Goal: Task Accomplishment & Management: Complete application form

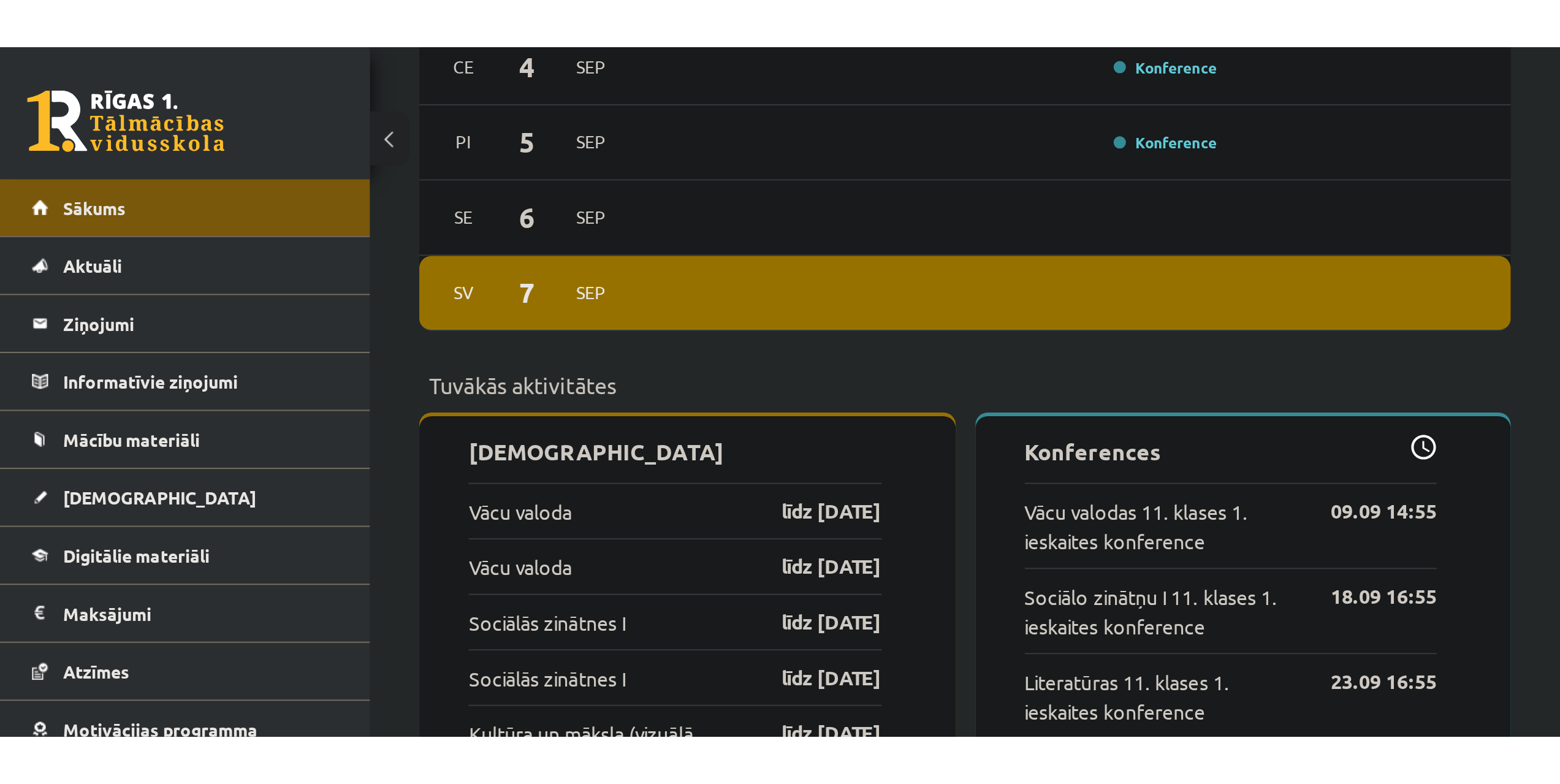
scroll to position [834, 0]
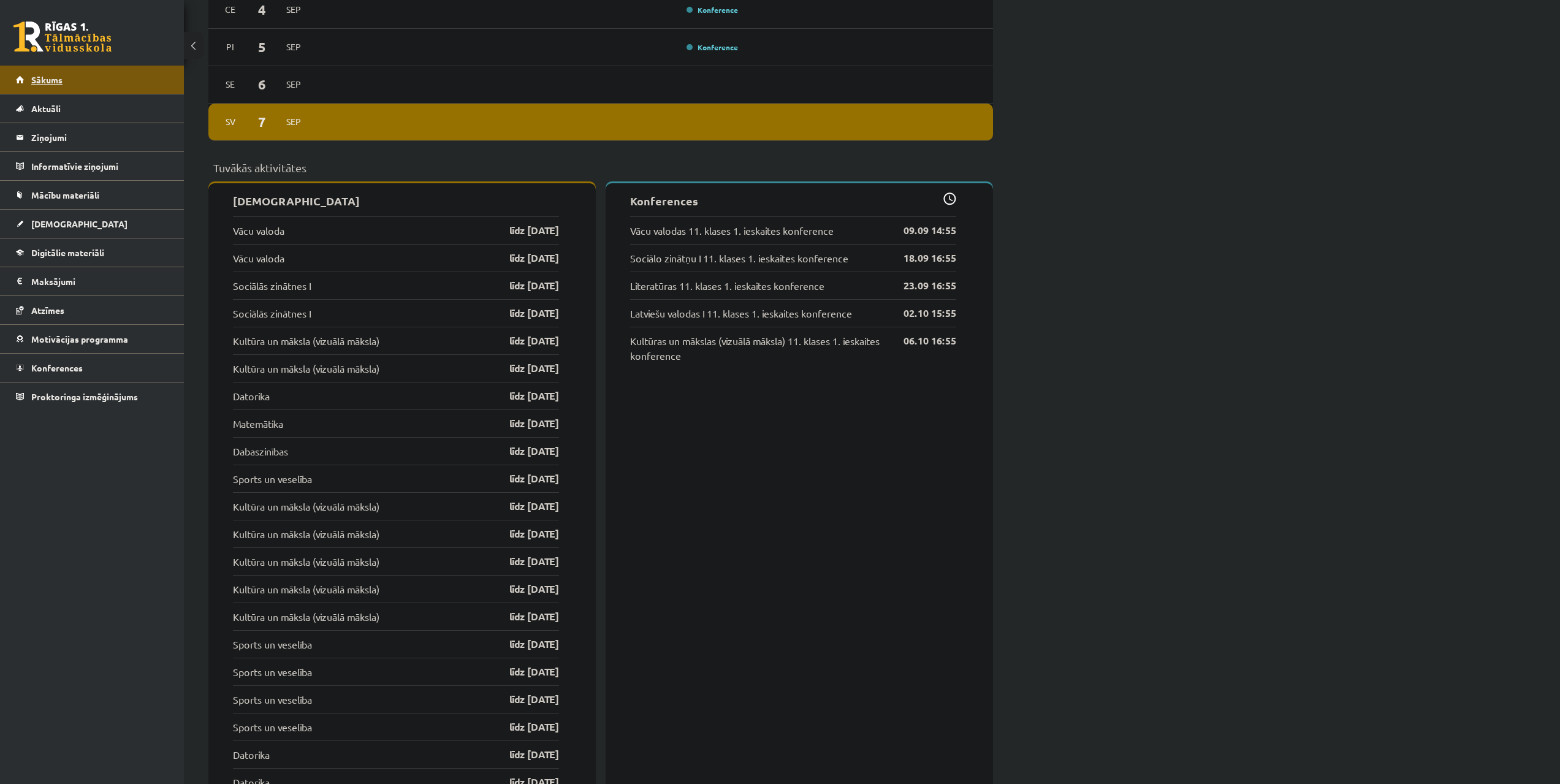
click at [129, 86] on link "Sākums" at bounding box center [92, 80] width 152 height 28
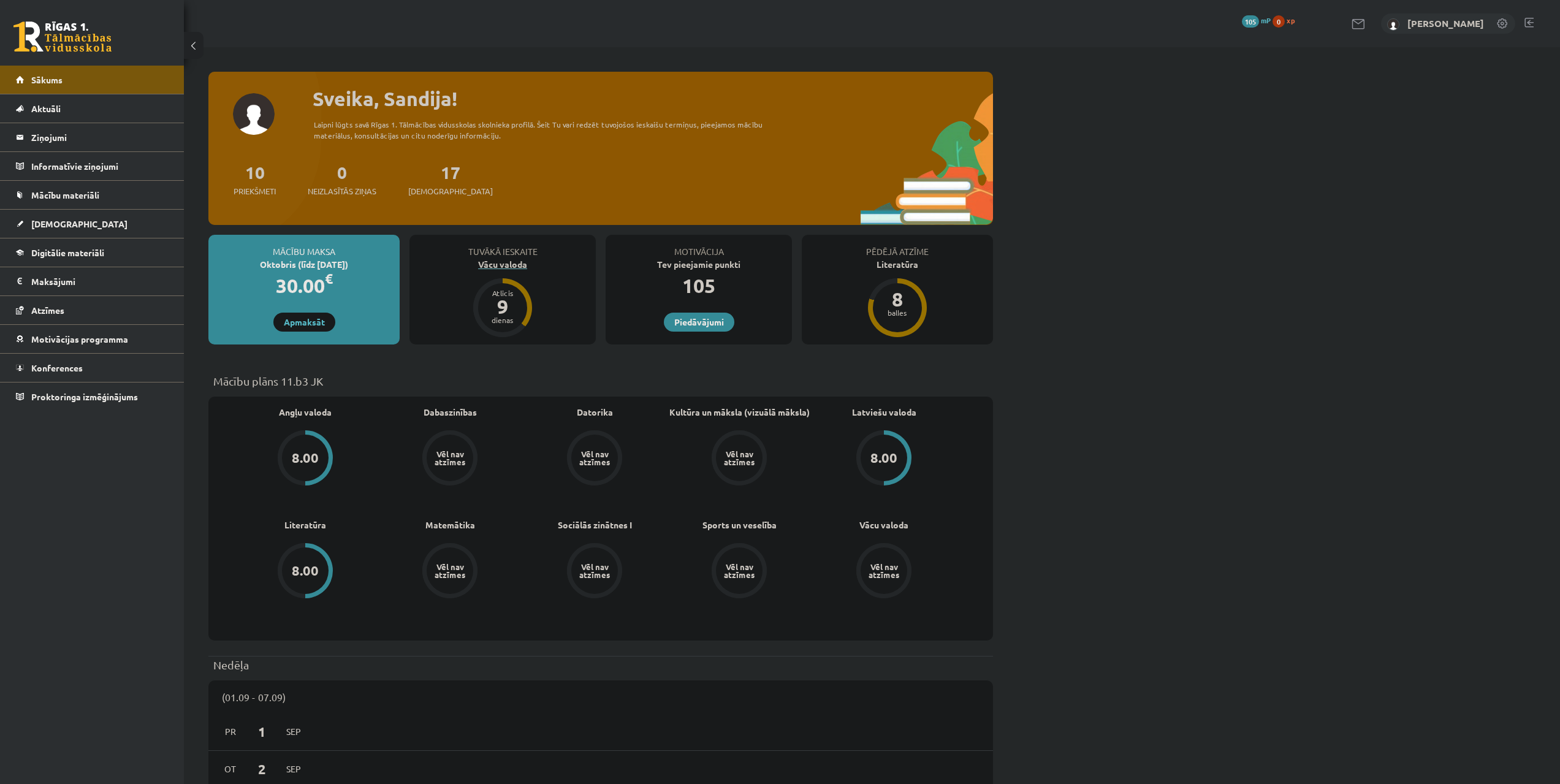
click at [500, 262] on div "Vācu valoda" at bounding box center [503, 264] width 186 height 13
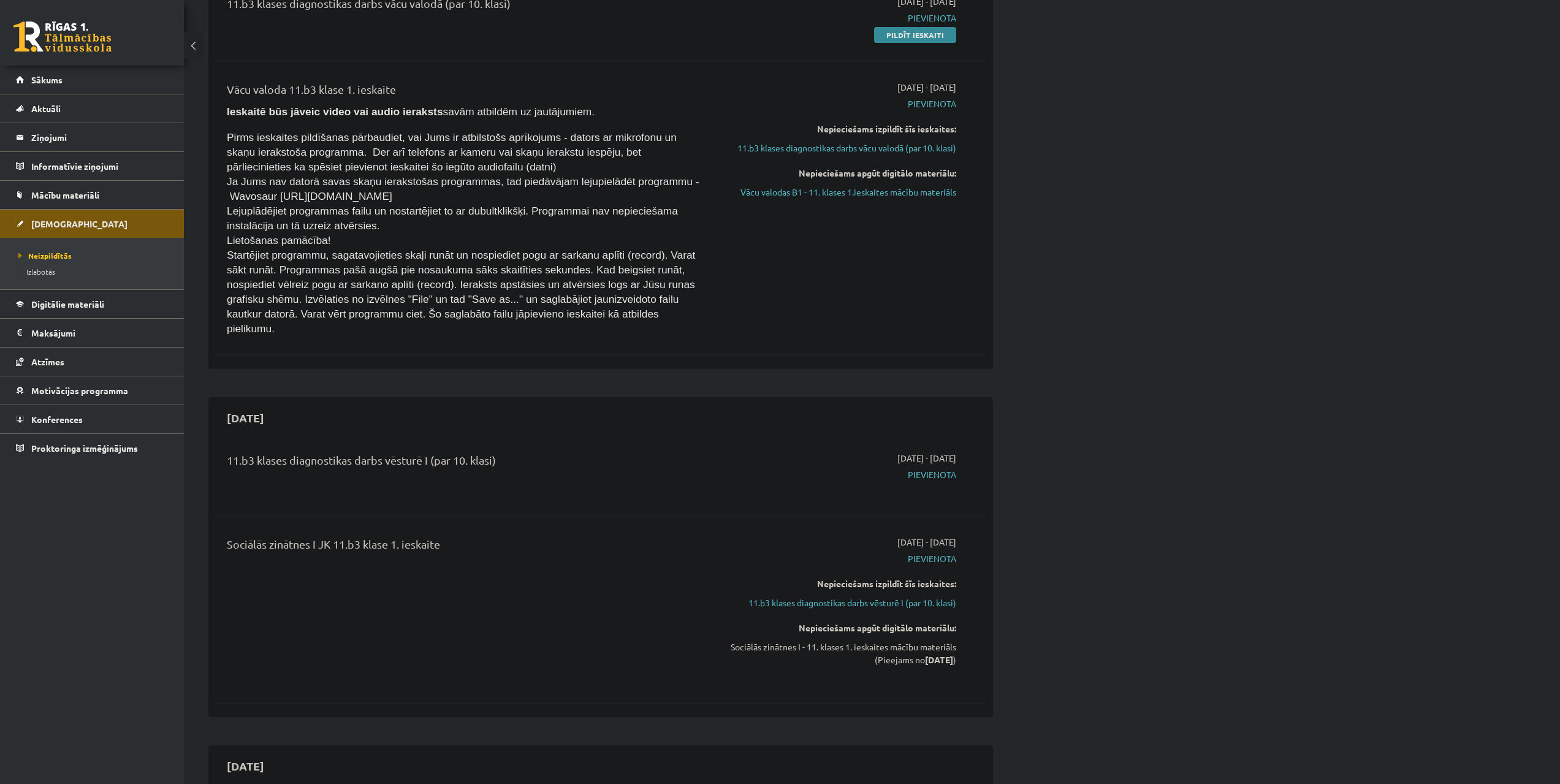
scroll to position [184, 0]
click at [72, 191] on span "Mācību materiāli" at bounding box center [65, 195] width 68 height 11
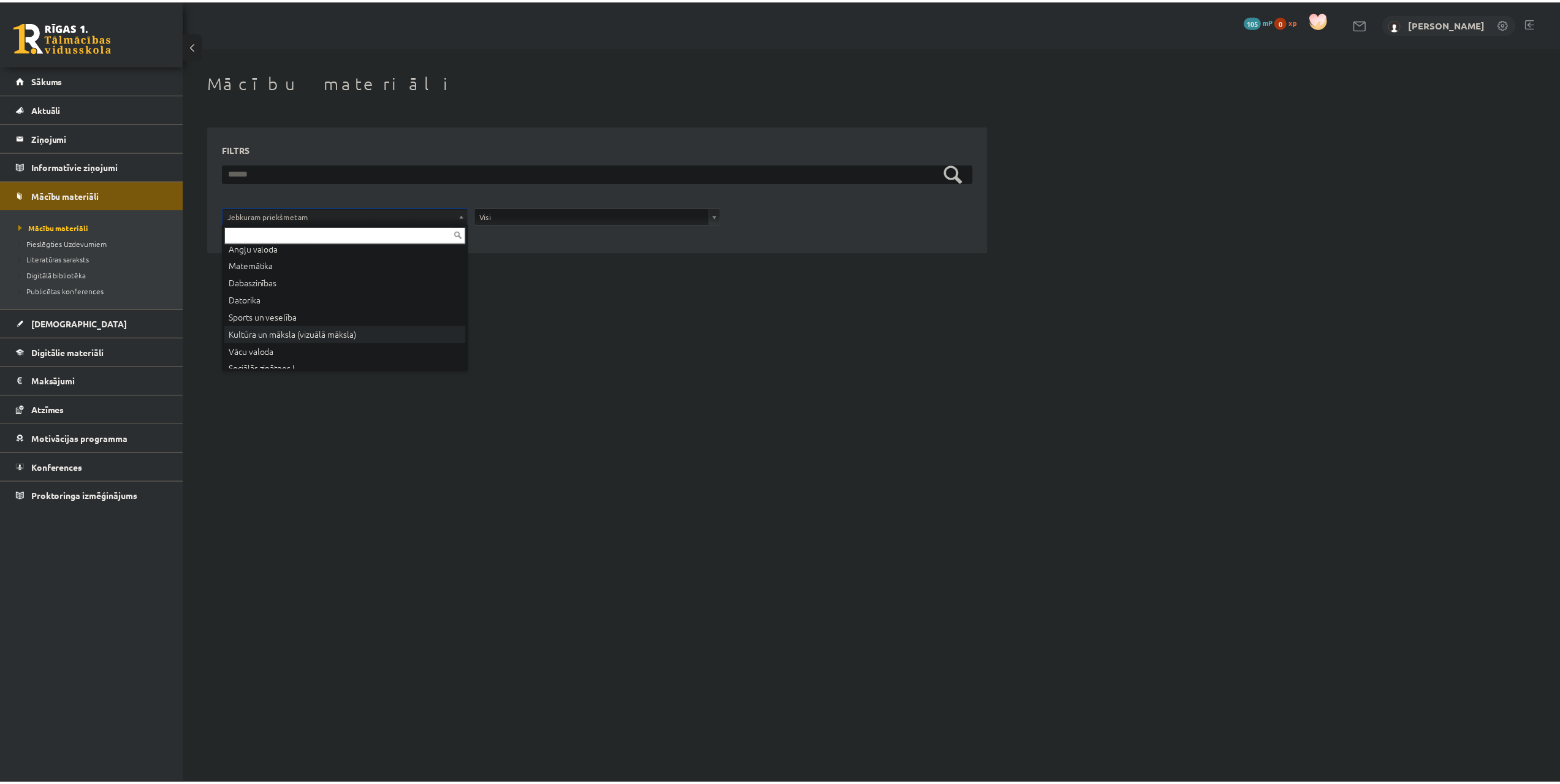
scroll to position [66, 0]
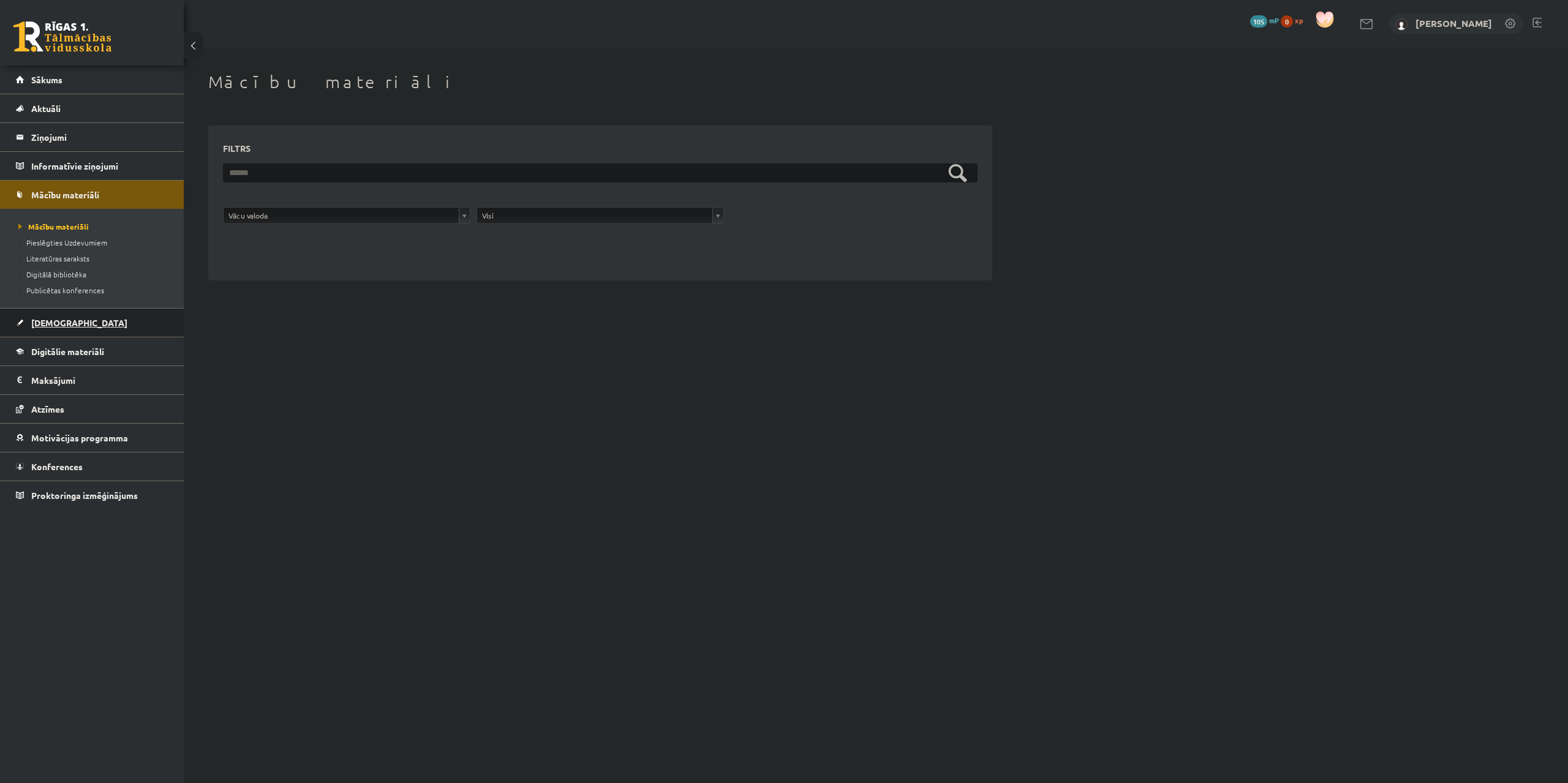
click at [65, 322] on span "[DEMOGRAPHIC_DATA]" at bounding box center [80, 323] width 96 height 11
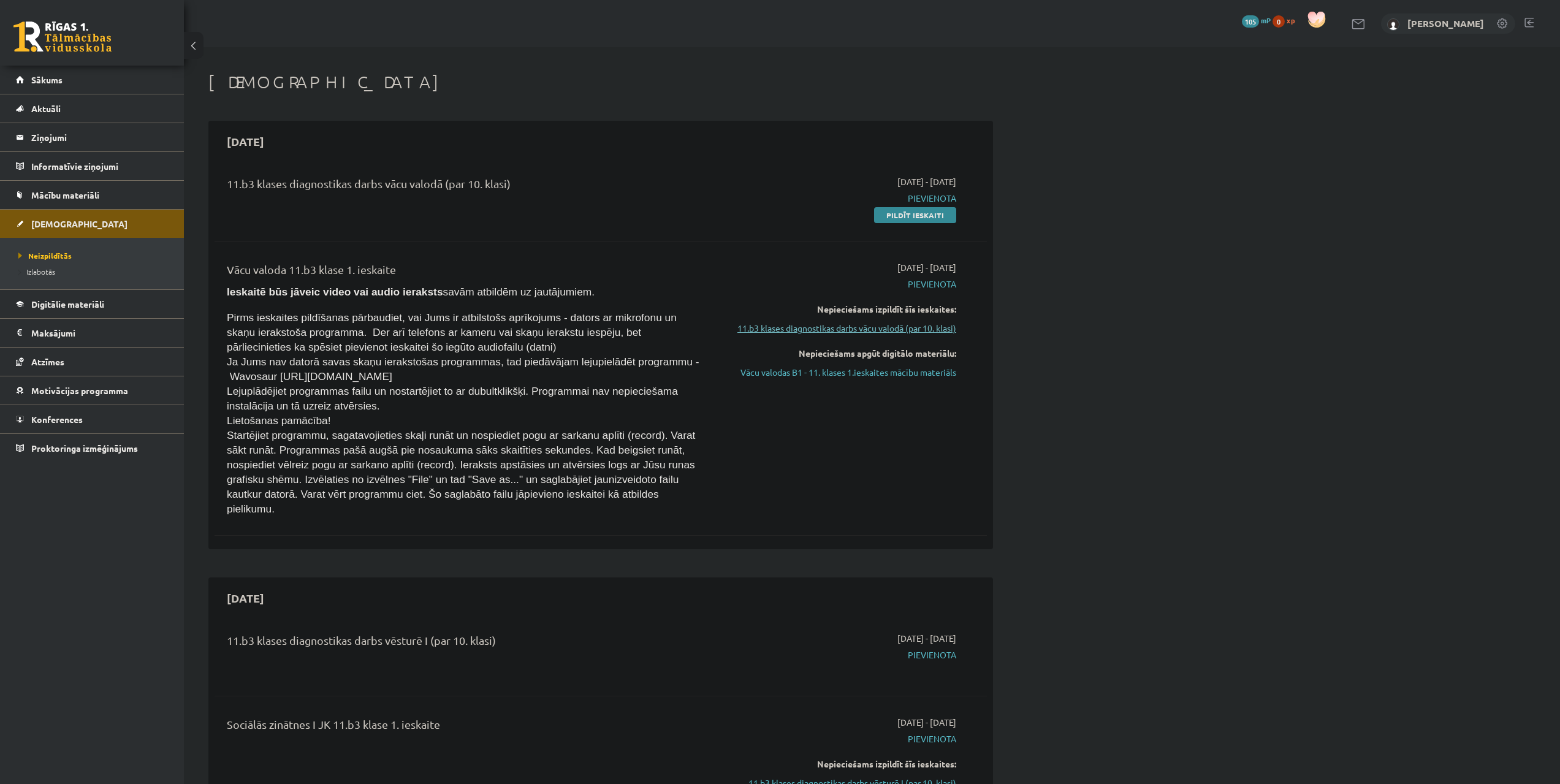
click at [820, 331] on link "11.b3 klases diagnostikas darbs vācu valodā (par 10. klasi)" at bounding box center [841, 328] width 231 height 13
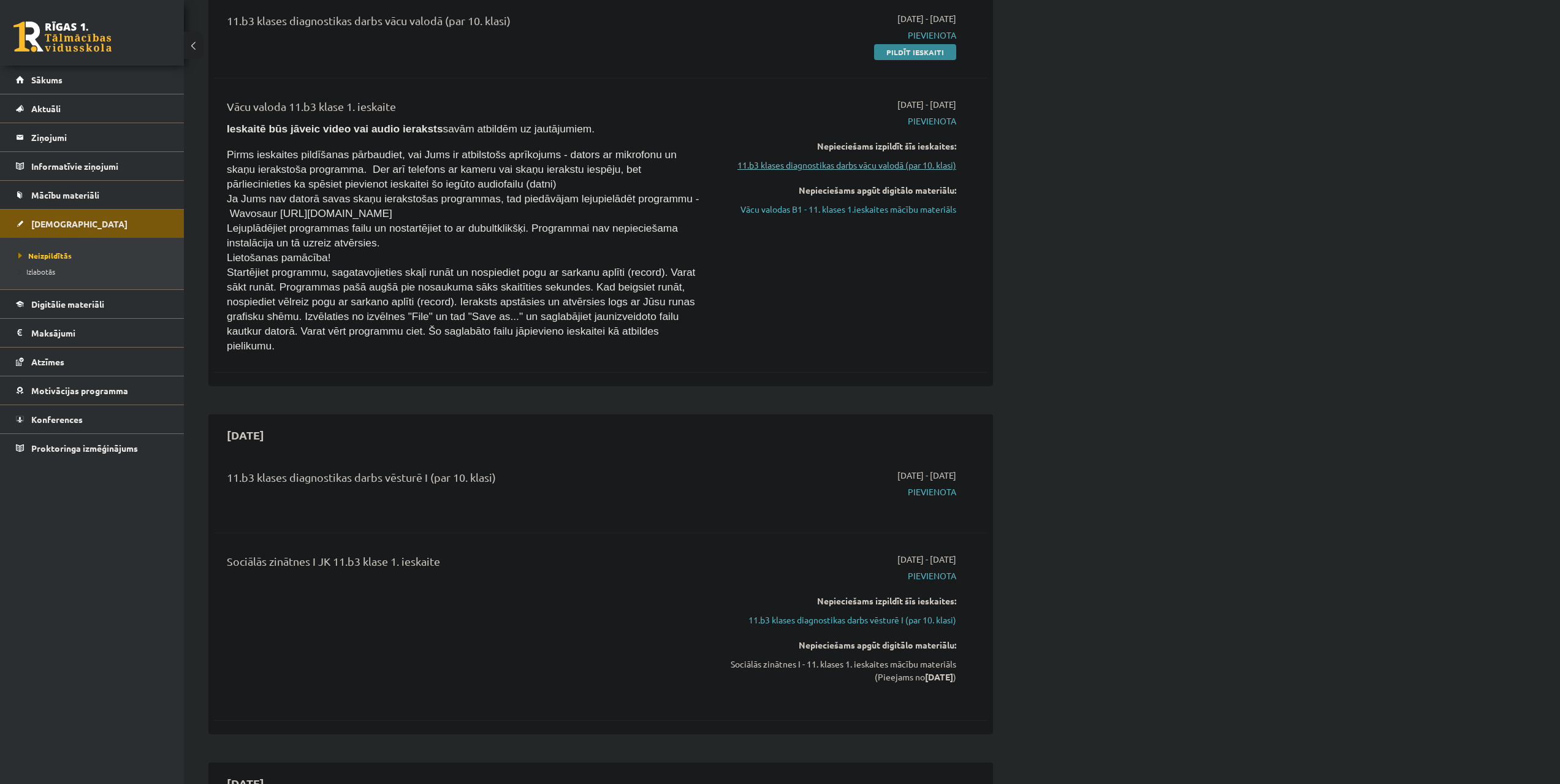
click at [809, 162] on link "11.b3 klases diagnostikas darbs vācu valodā (par 10. klasi)" at bounding box center [841, 165] width 231 height 13
click at [821, 162] on link "11.b3 klases diagnostikas darbs vācu valodā (par 10. klasi)" at bounding box center [841, 165] width 231 height 13
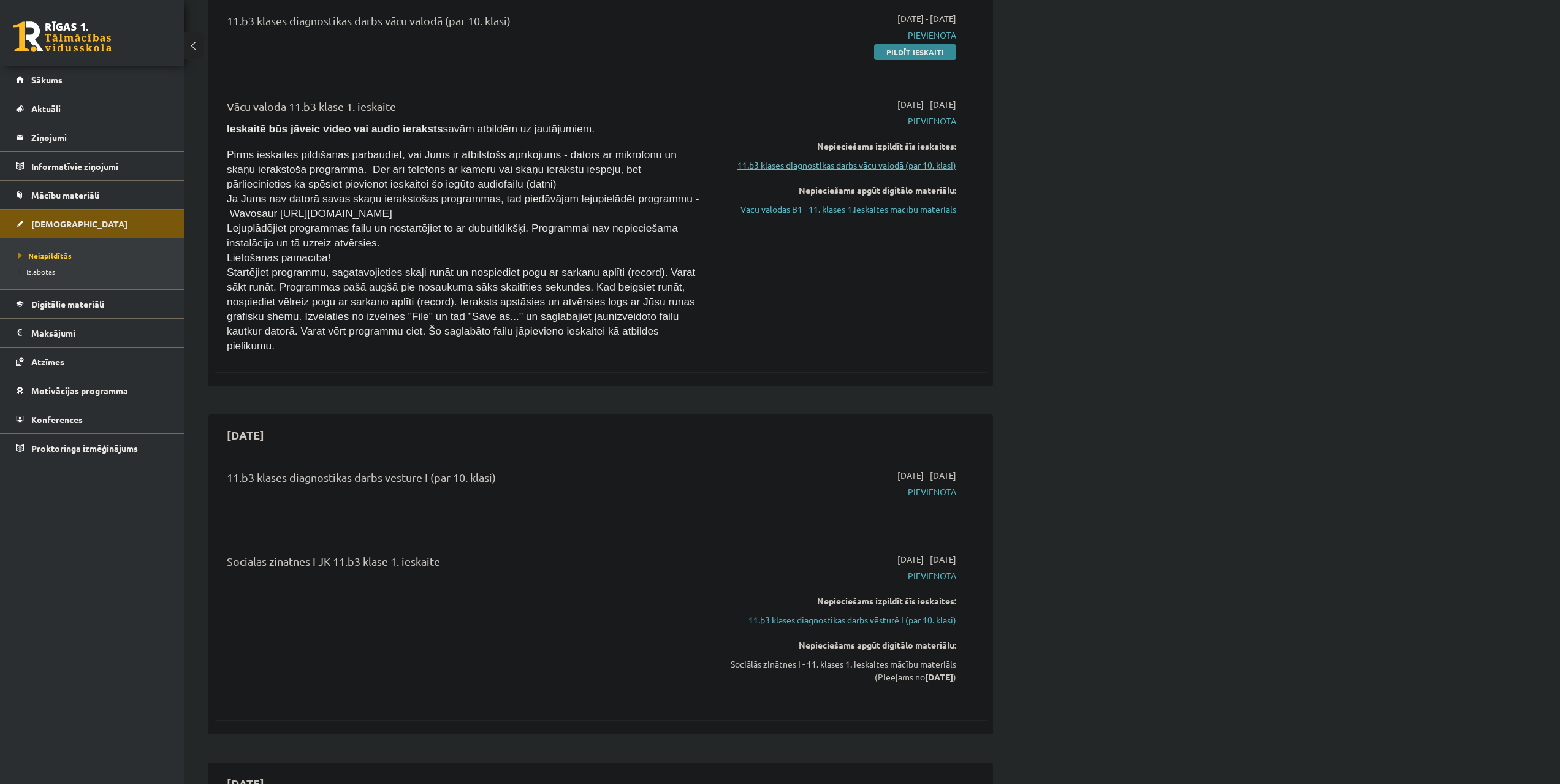
click at [814, 165] on link "11.b3 klases diagnostikas darbs vācu valodā (par 10. klasi)" at bounding box center [841, 165] width 231 height 13
click at [814, 164] on link "11.b3 klases diagnostikas darbs vācu valodā (par 10. klasi)" at bounding box center [841, 165] width 231 height 13
click at [814, 167] on link "11.b3 klases diagnostikas darbs vācu valodā (par 10. klasi)" at bounding box center [841, 165] width 231 height 13
click at [815, 165] on link "11.b3 klases diagnostikas darbs vācu valodā (par 10. klasi)" at bounding box center [841, 165] width 231 height 13
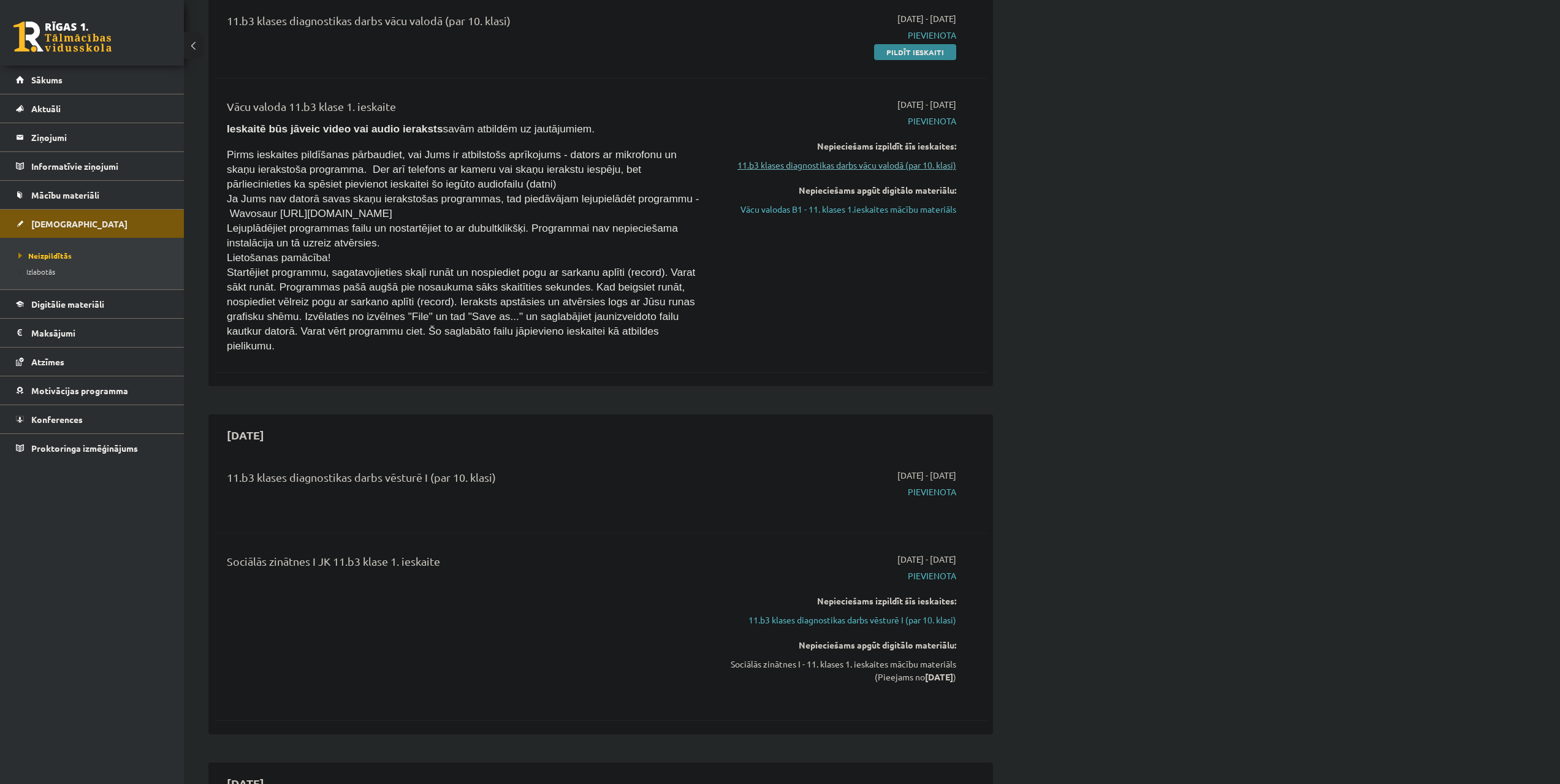
click at [807, 165] on link "11.b3 klases diagnostikas darbs vācu valodā (par 10. klasi)" at bounding box center [841, 165] width 231 height 13
click at [865, 210] on link "Vācu valodas B1 - 11. klases 1.ieskaites mācību materiāls" at bounding box center [841, 209] width 231 height 13
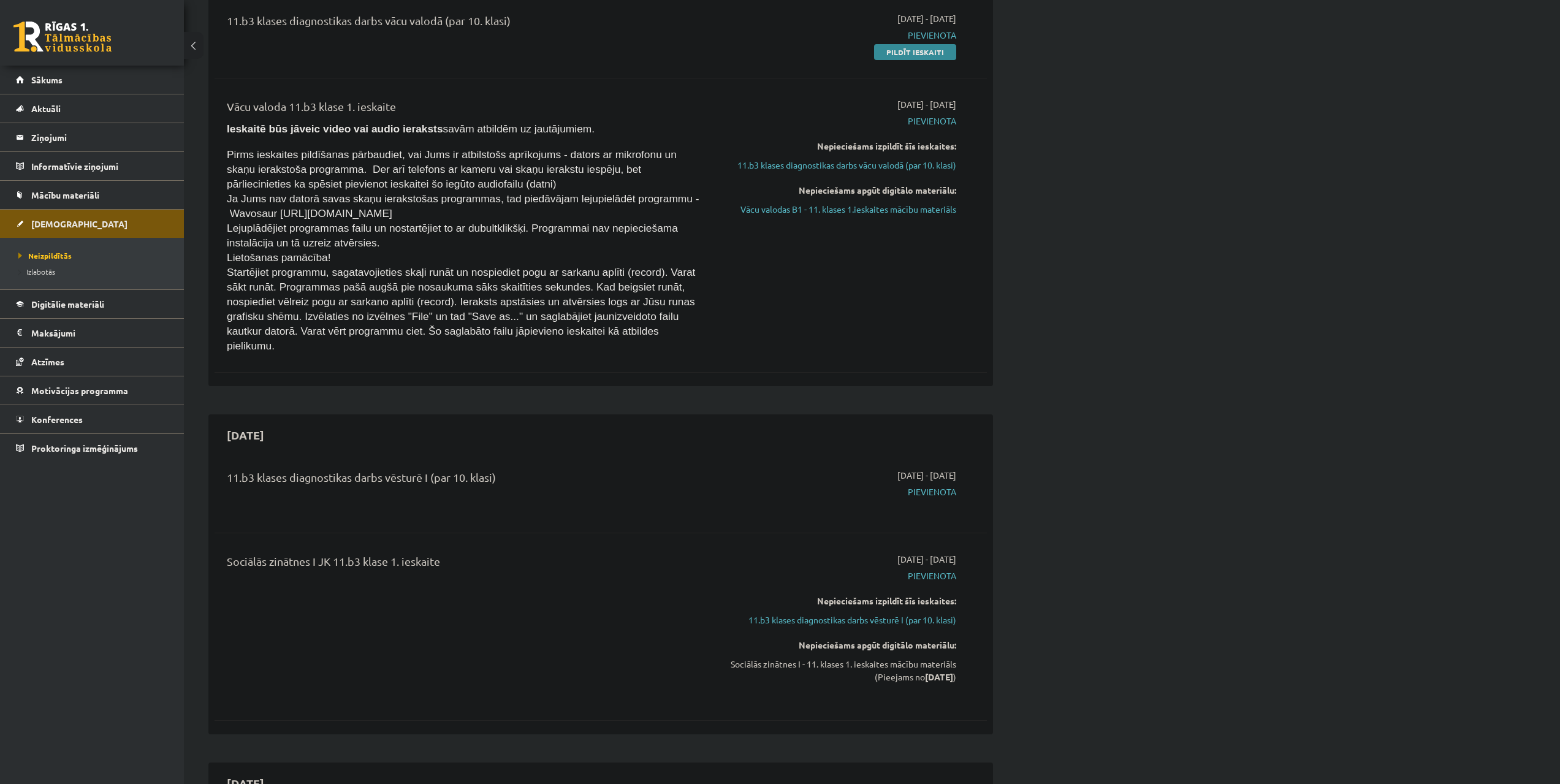
drag, startPoint x: 933, startPoint y: 207, endPoint x: 844, endPoint y: 49, distance: 181.3
click at [933, 208] on link "Vācu valodas B1 - 11. klases 1.ieskaites mācību materiāls" at bounding box center [841, 209] width 231 height 13
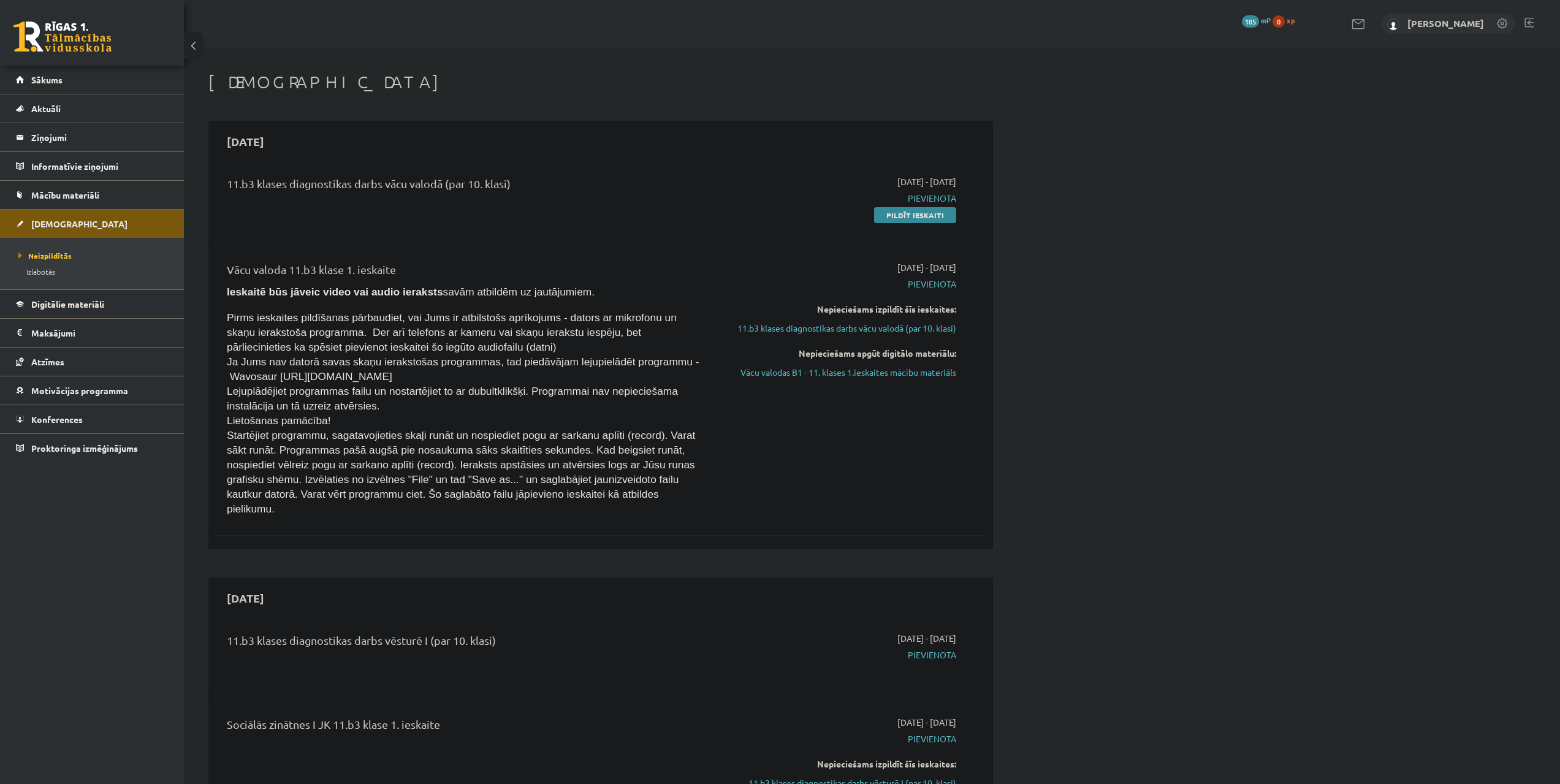
scroll to position [163, 0]
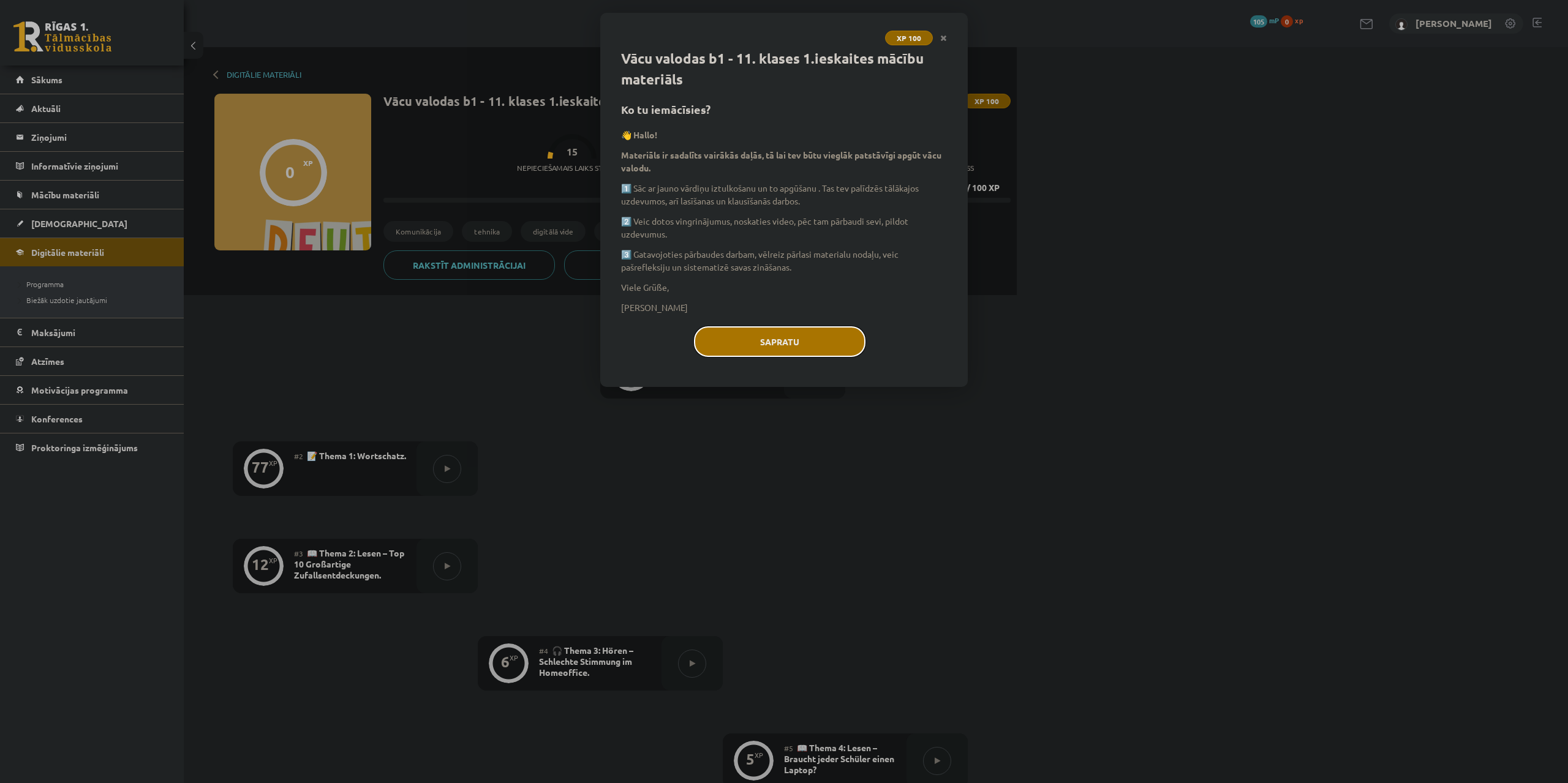
click at [802, 331] on button "Sapratu" at bounding box center [780, 342] width 171 height 31
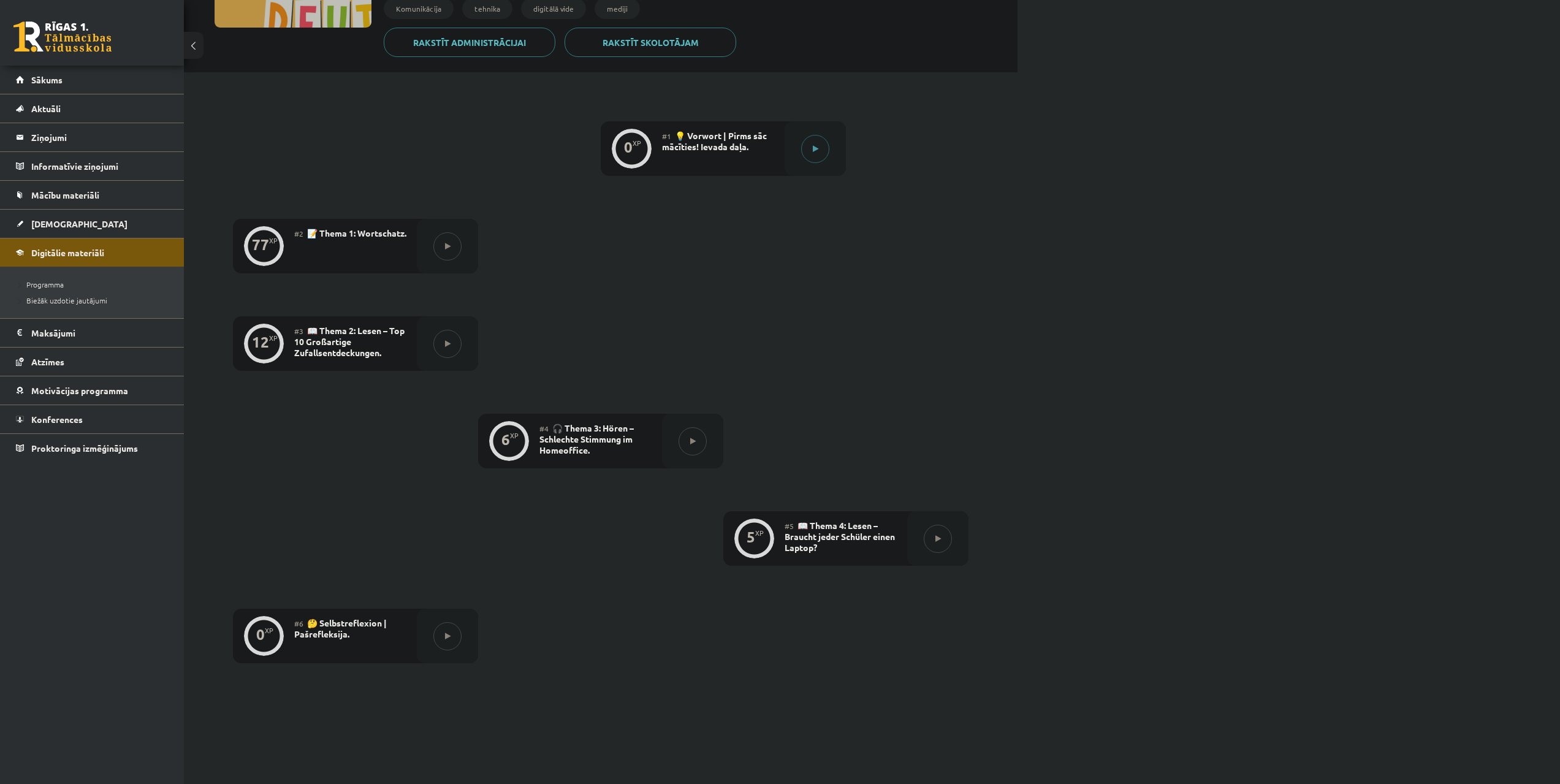
scroll to position [194, 0]
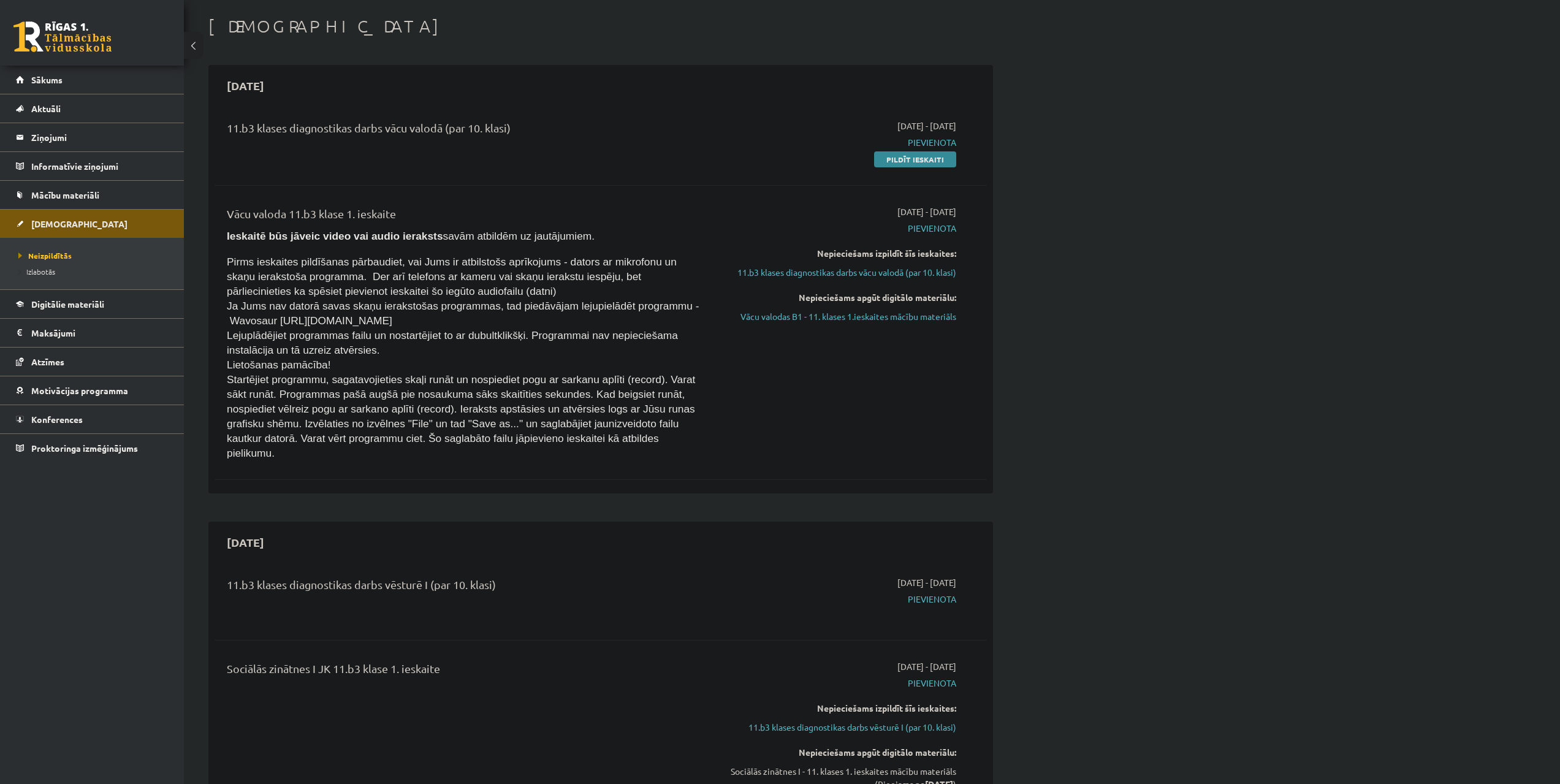
scroll to position [41, 0]
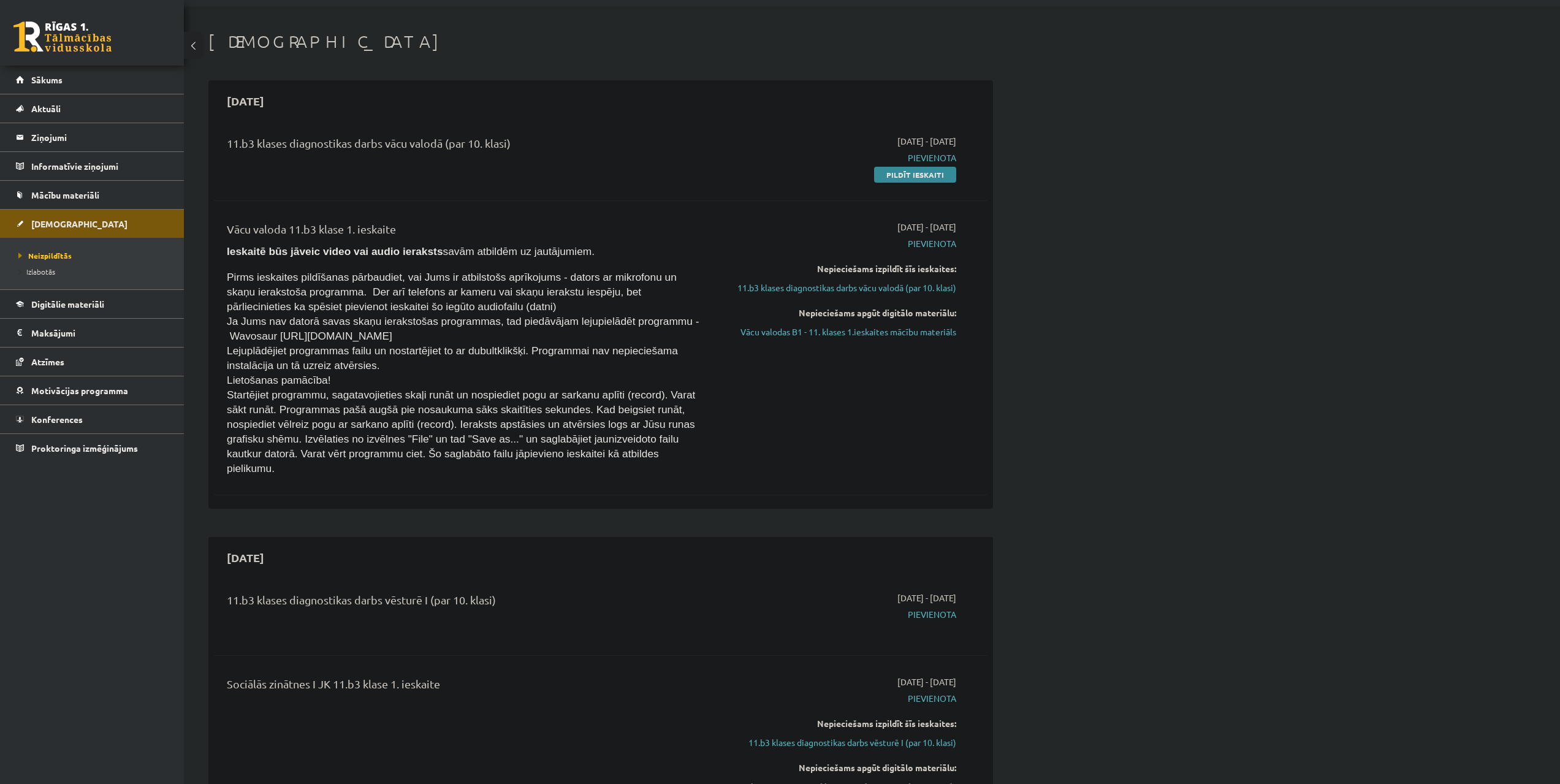
click at [844, 280] on div "Nepieciešams izpildīt šīs ieskaites: 11.b3 klases diagnostikas darbs vācu valod…" at bounding box center [841, 278] width 231 height 32
click at [840, 287] on link "11.b3 klases diagnostikas darbs vācu valodā (par 10. klasi)" at bounding box center [841, 287] width 231 height 13
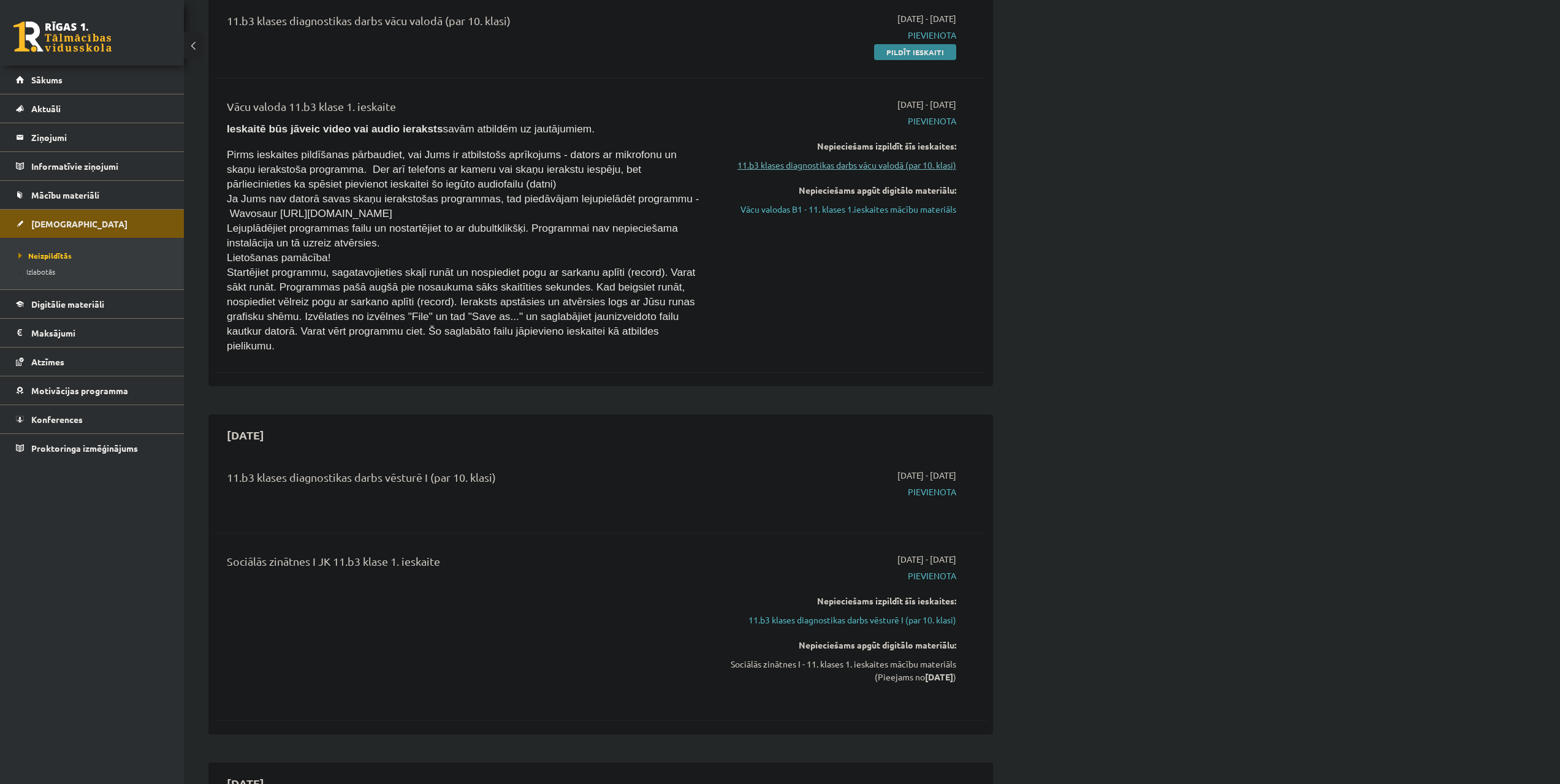
click at [846, 166] on link "11.b3 klases diagnostikas darbs vācu valodā (par 10. klasi)" at bounding box center [841, 165] width 231 height 13
click at [846, 165] on link "11.b3 klases diagnostikas darbs vācu valodā (par 10. klasi)" at bounding box center [841, 165] width 231 height 13
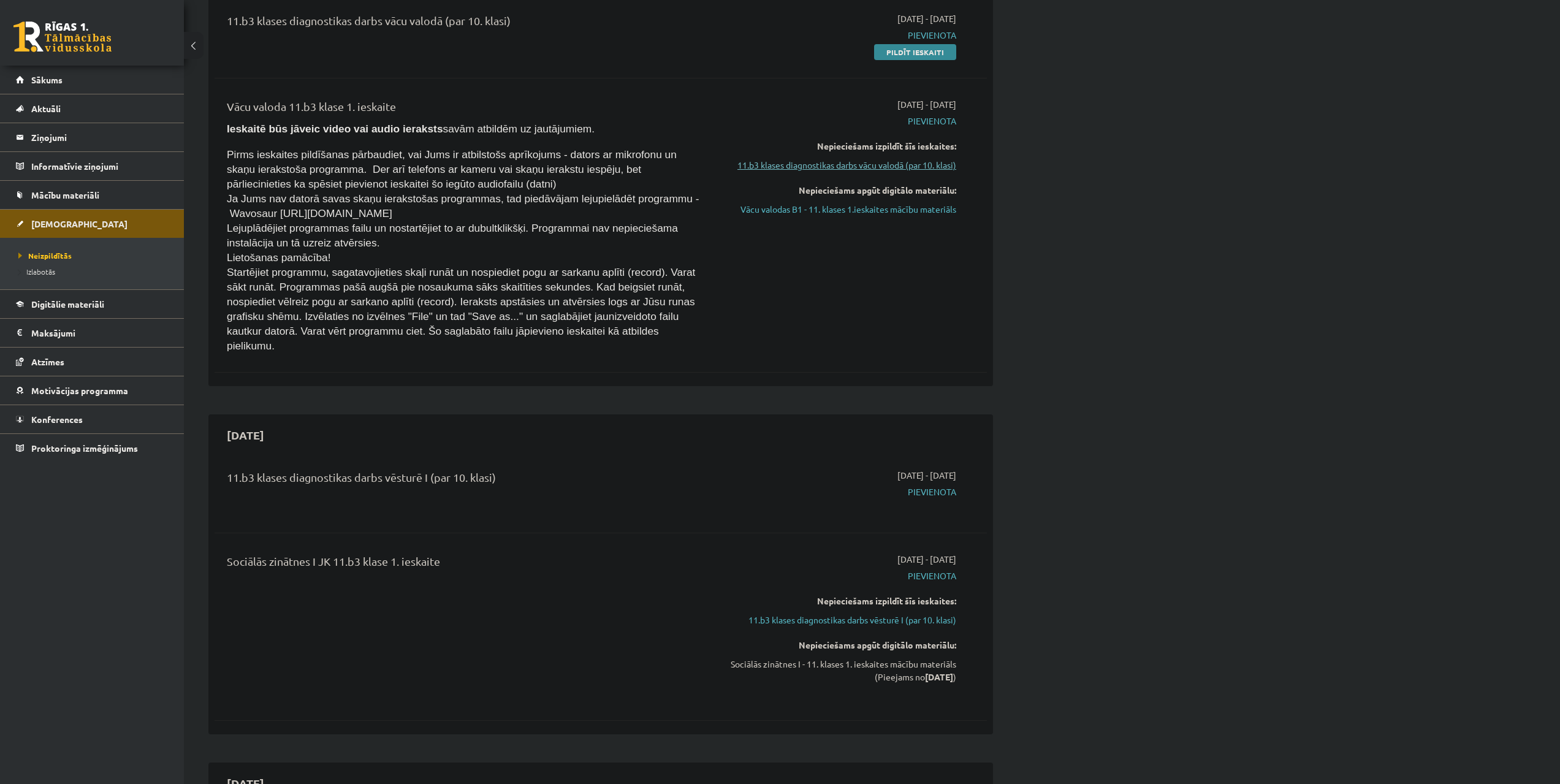
click at [846, 165] on link "11.b3 klases diagnostikas darbs vācu valodā (par 10. klasi)" at bounding box center [841, 165] width 231 height 13
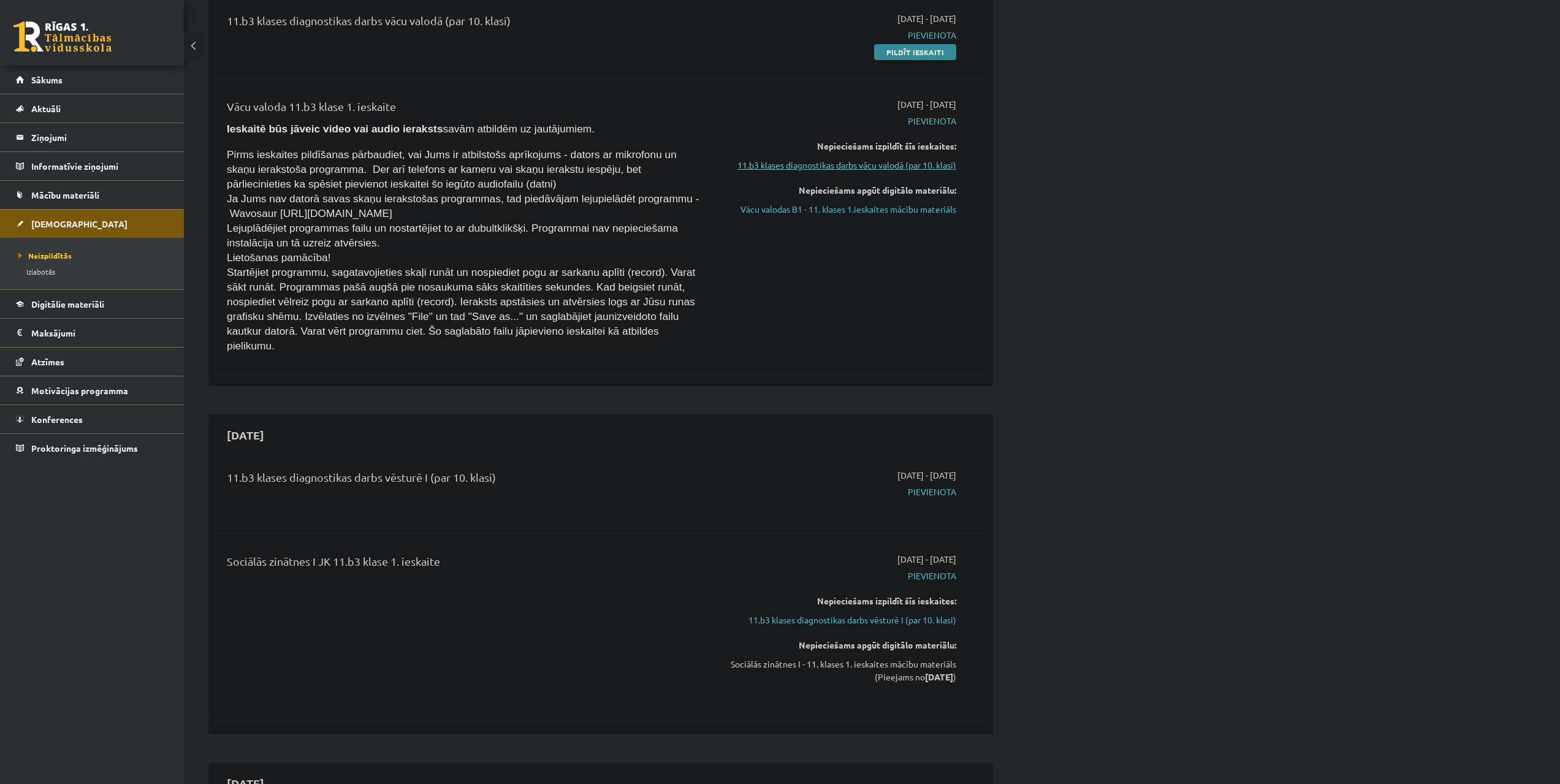
click at [847, 165] on link "11.b3 klases diagnostikas darbs vācu valodā (par 10. klasi)" at bounding box center [841, 165] width 231 height 13
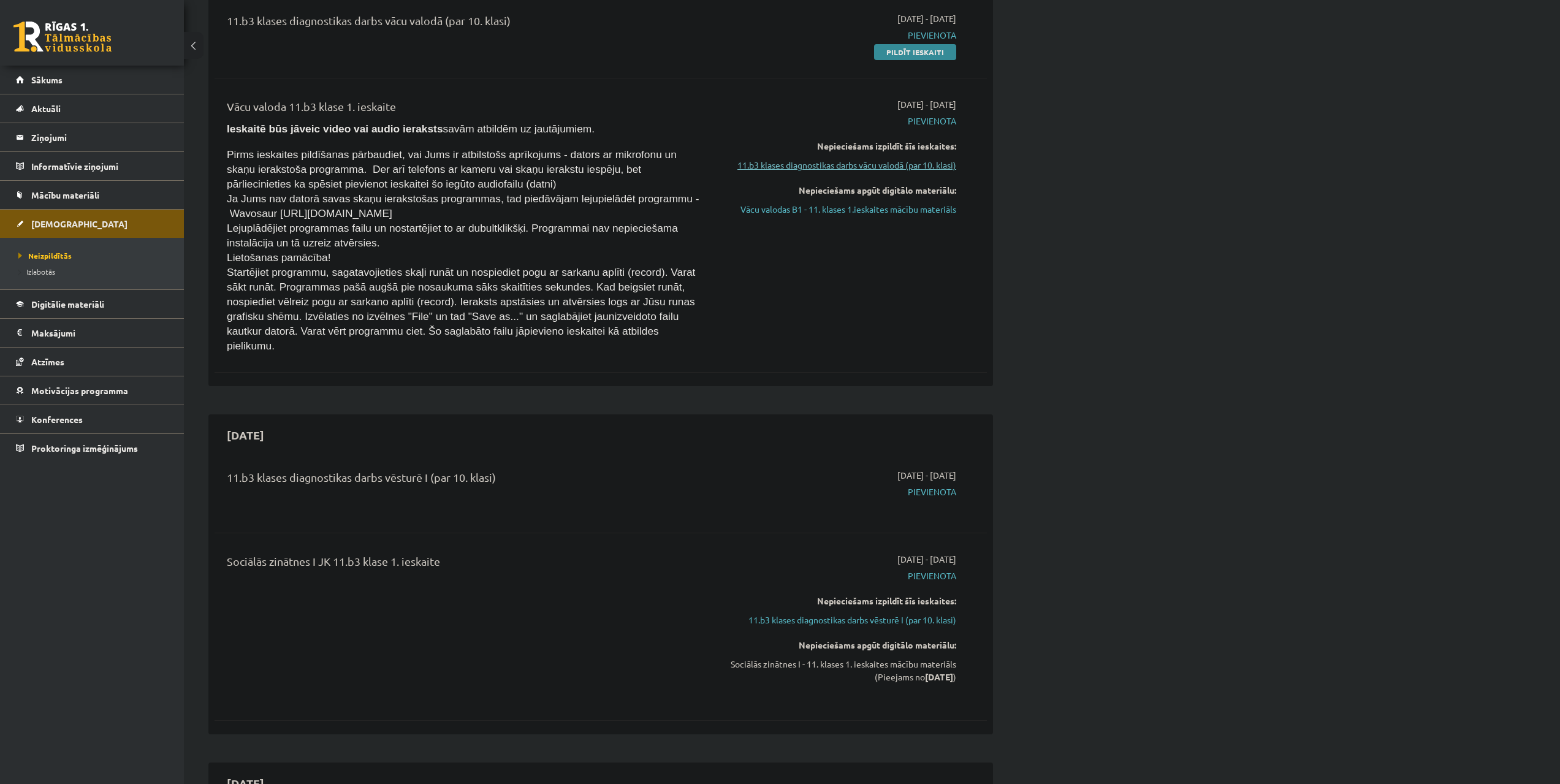
click at [847, 165] on link "11.b3 klases diagnostikas darbs vācu valodā (par 10. klasi)" at bounding box center [841, 165] width 231 height 13
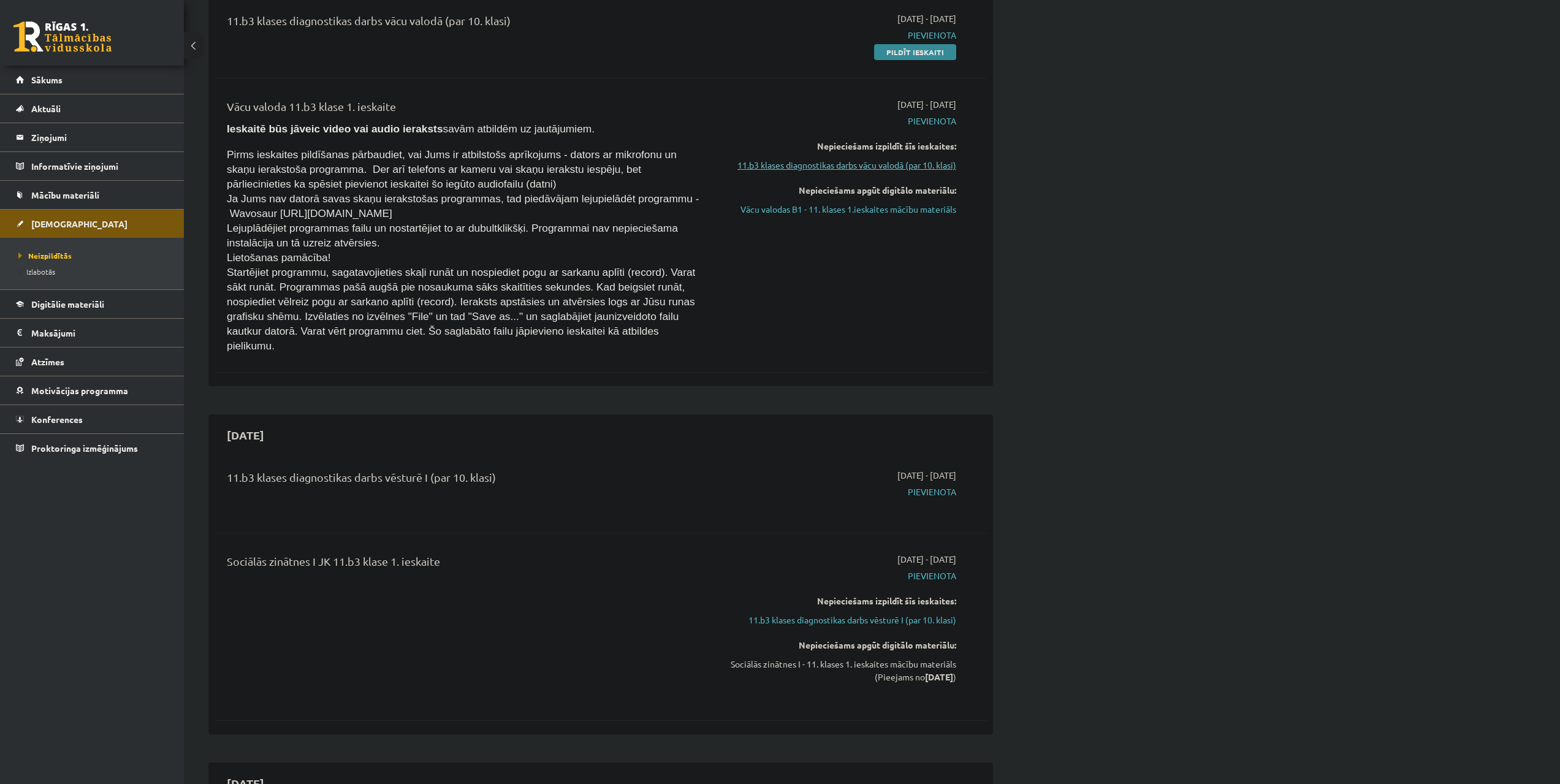
click at [848, 164] on link "11.b3 klases diagnostikas darbs vācu valodā (par 10. klasi)" at bounding box center [841, 165] width 231 height 13
click at [920, 120] on span "Pievienota" at bounding box center [841, 121] width 231 height 13
click at [916, 51] on link "Pildīt ieskaiti" at bounding box center [915, 52] width 82 height 16
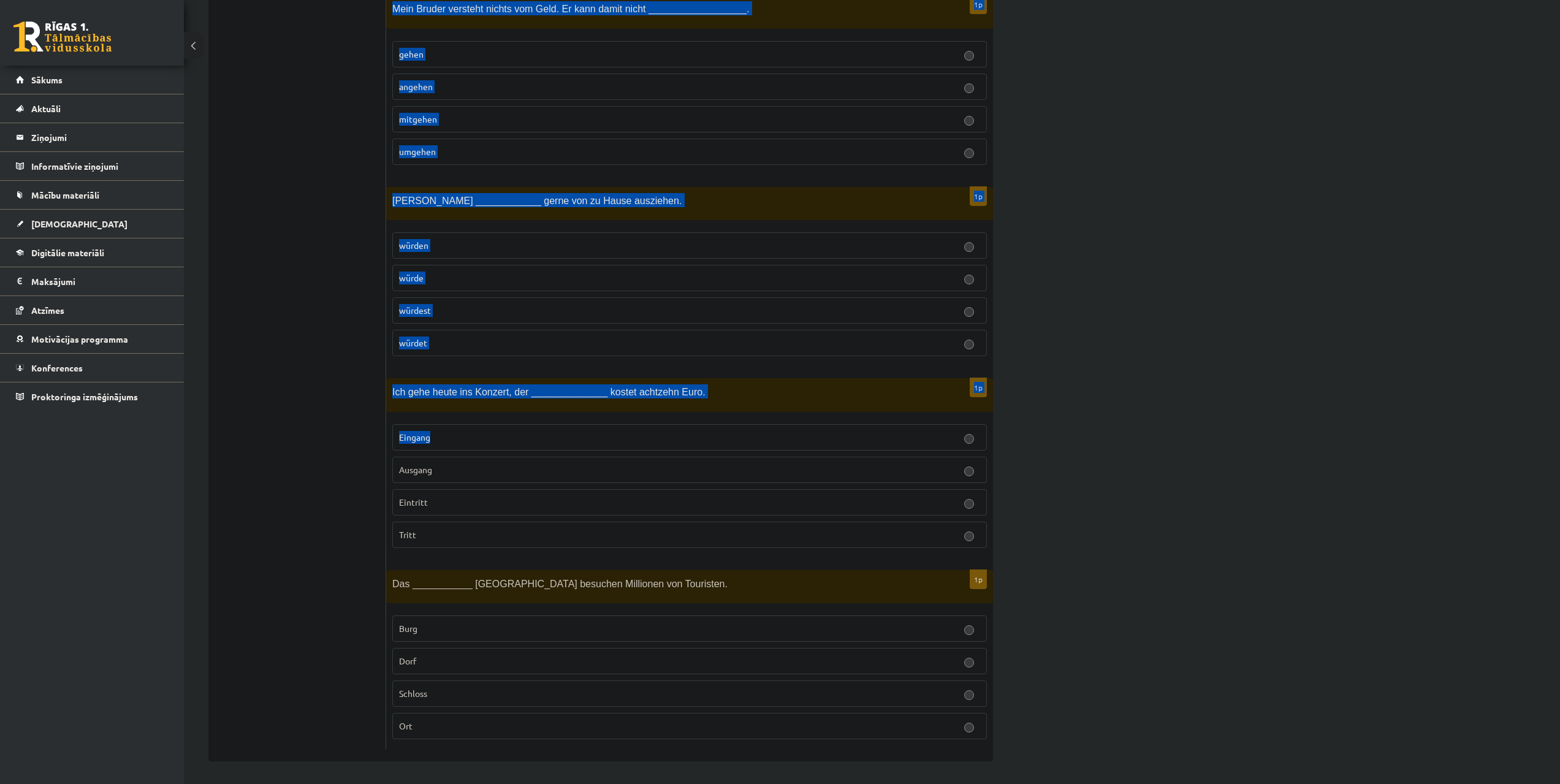
scroll to position [5028, 0]
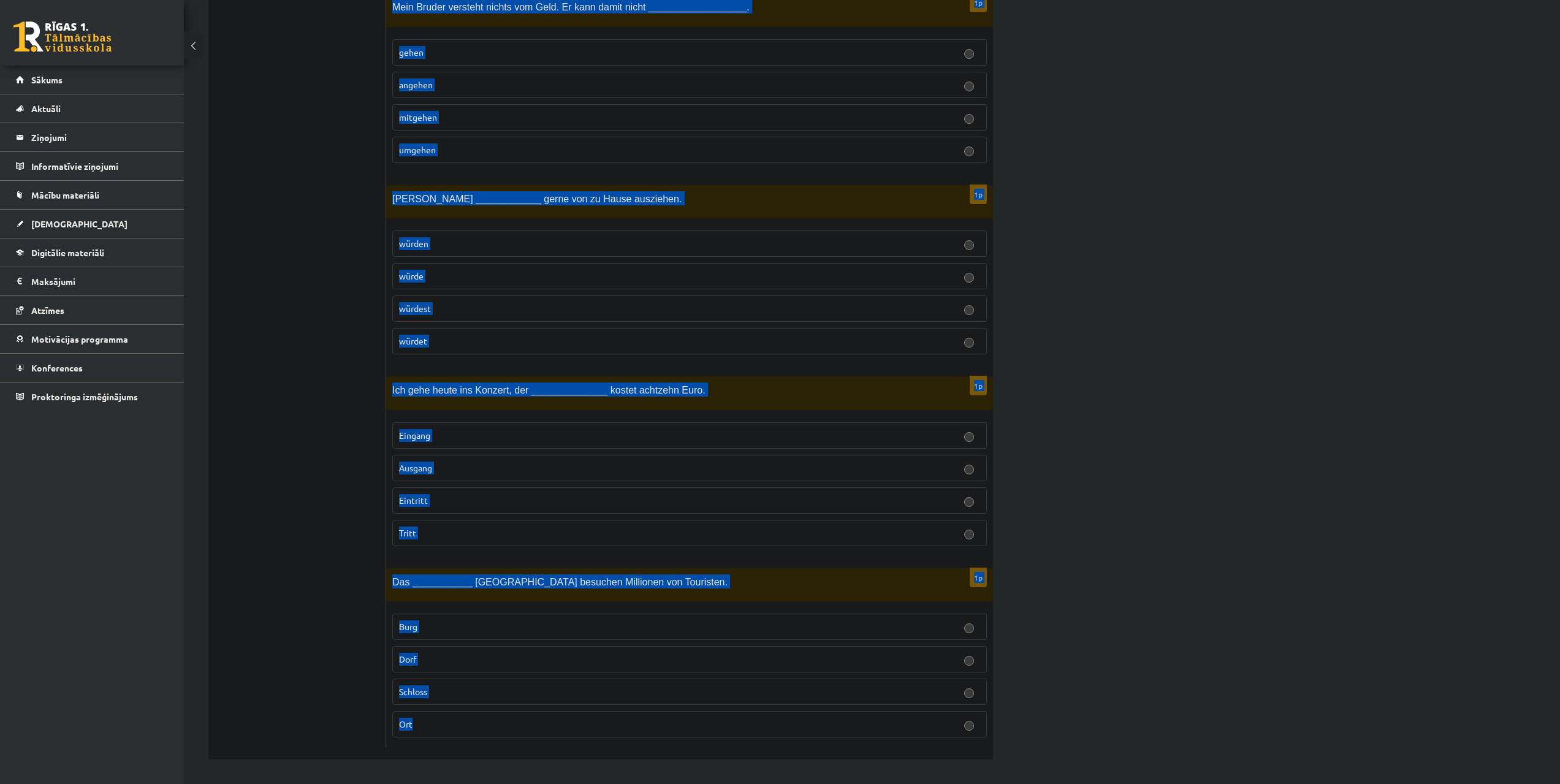
drag, startPoint x: 389, startPoint y: 245, endPoint x: 595, endPoint y: 719, distance: 516.8
copy form "Lor ipsumd sita co adi Elitseddoe ________________. temporinc utlabore etdolore…"
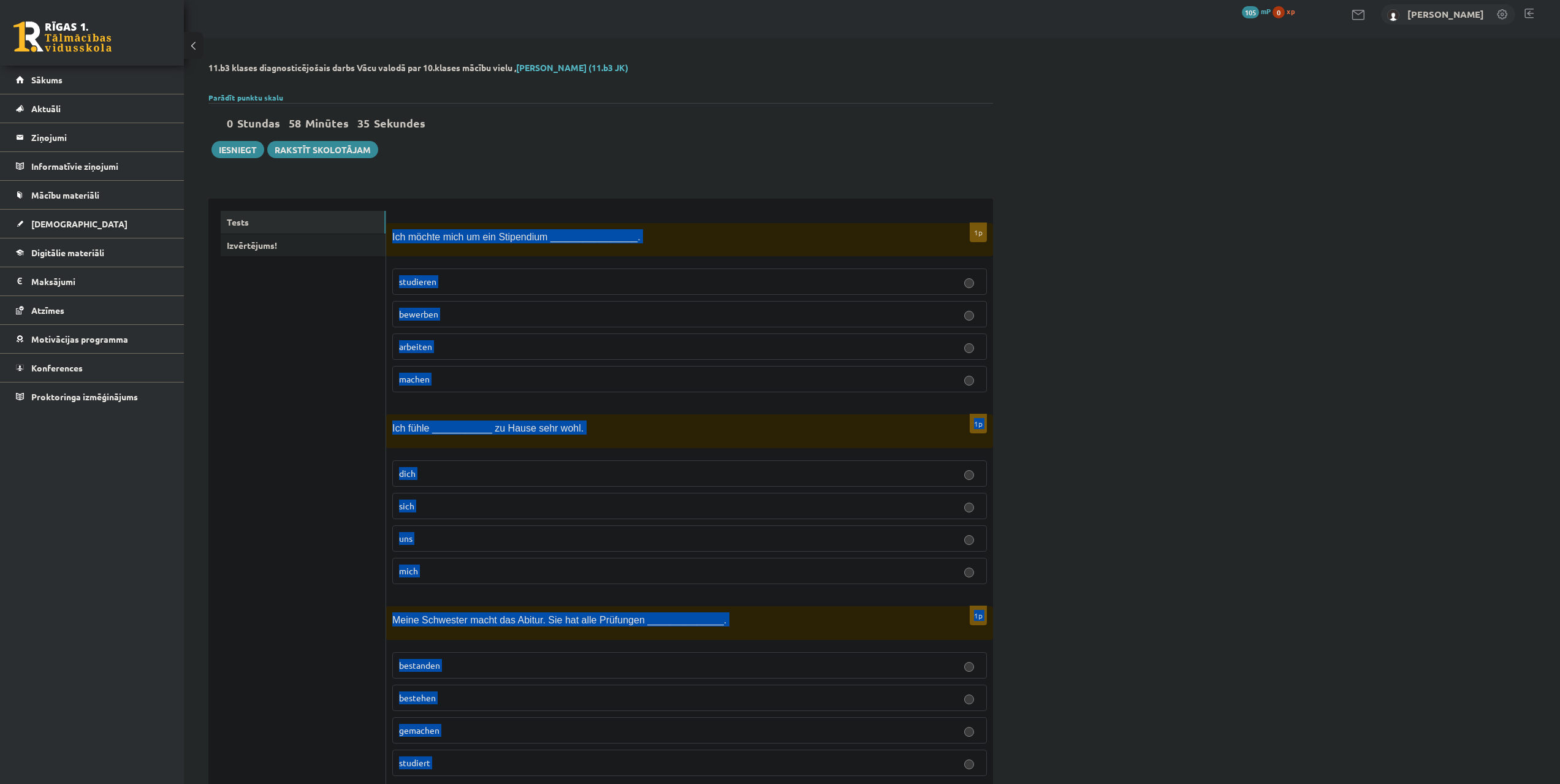
scroll to position [0, 0]
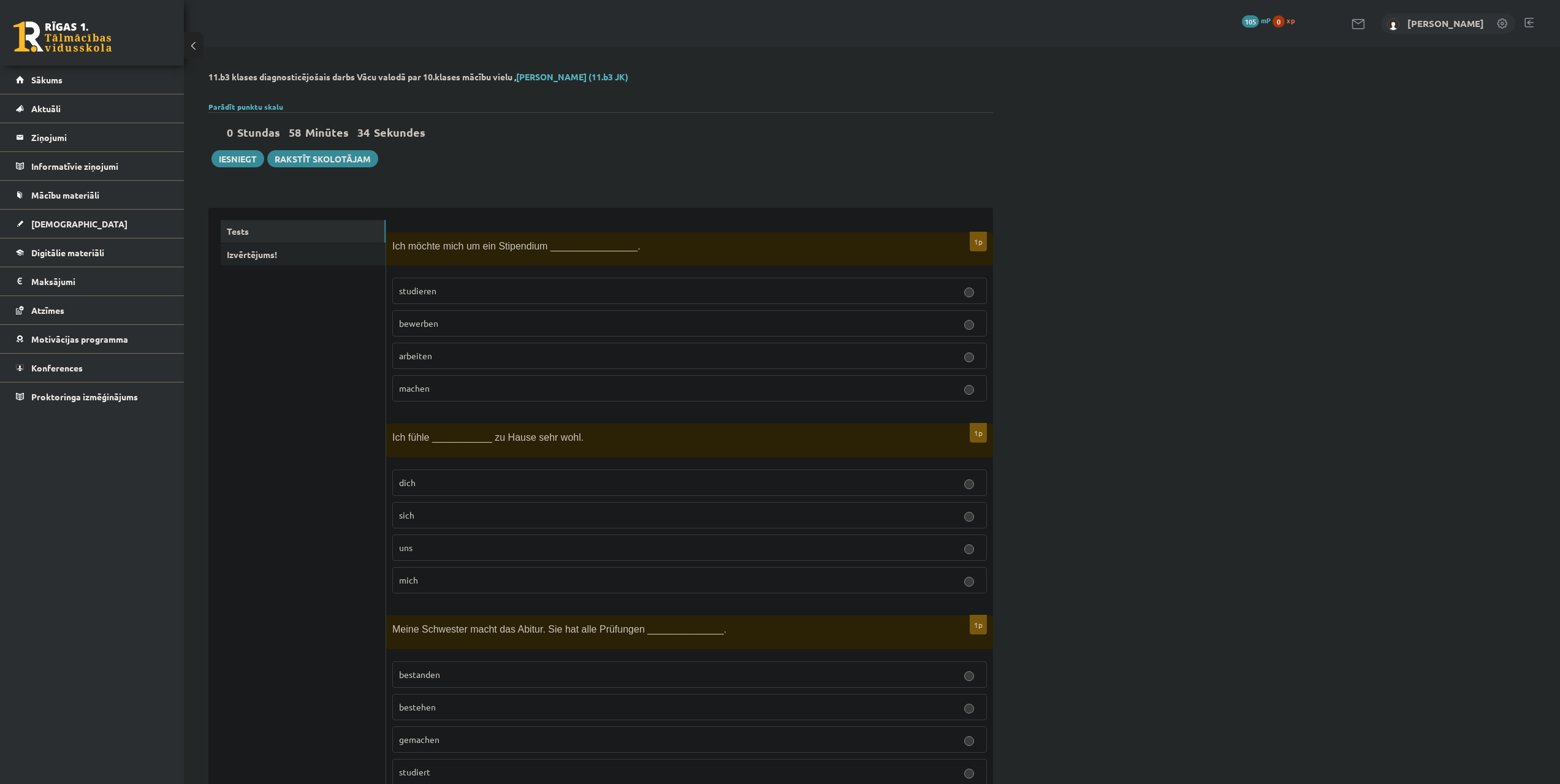
click at [674, 309] on fieldset "studieren bewerben arbeiten machen" at bounding box center [690, 338] width 595 height 134
click at [674, 318] on p "bewerben" at bounding box center [690, 323] width 581 height 13
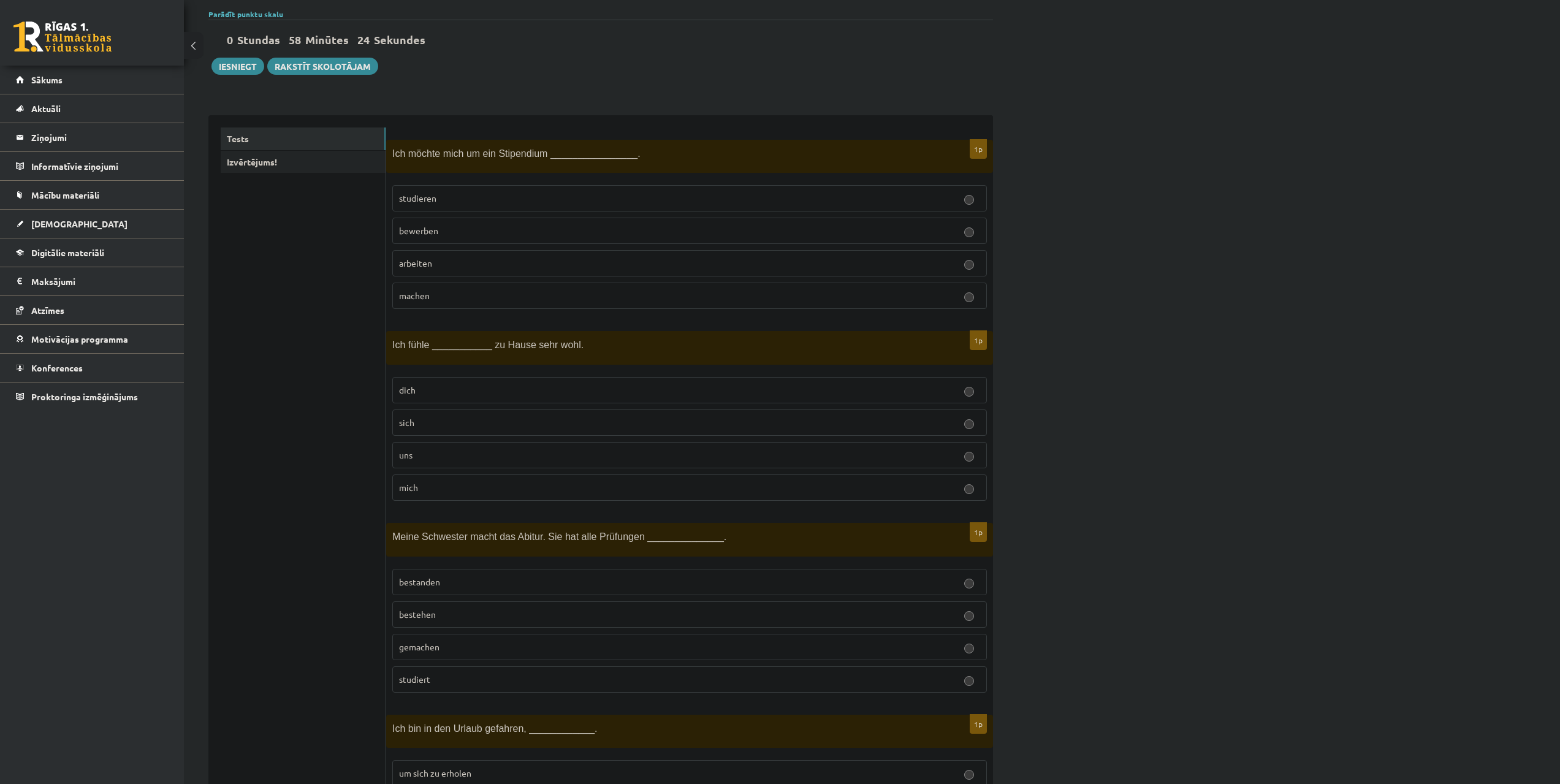
scroll to position [123, 0]
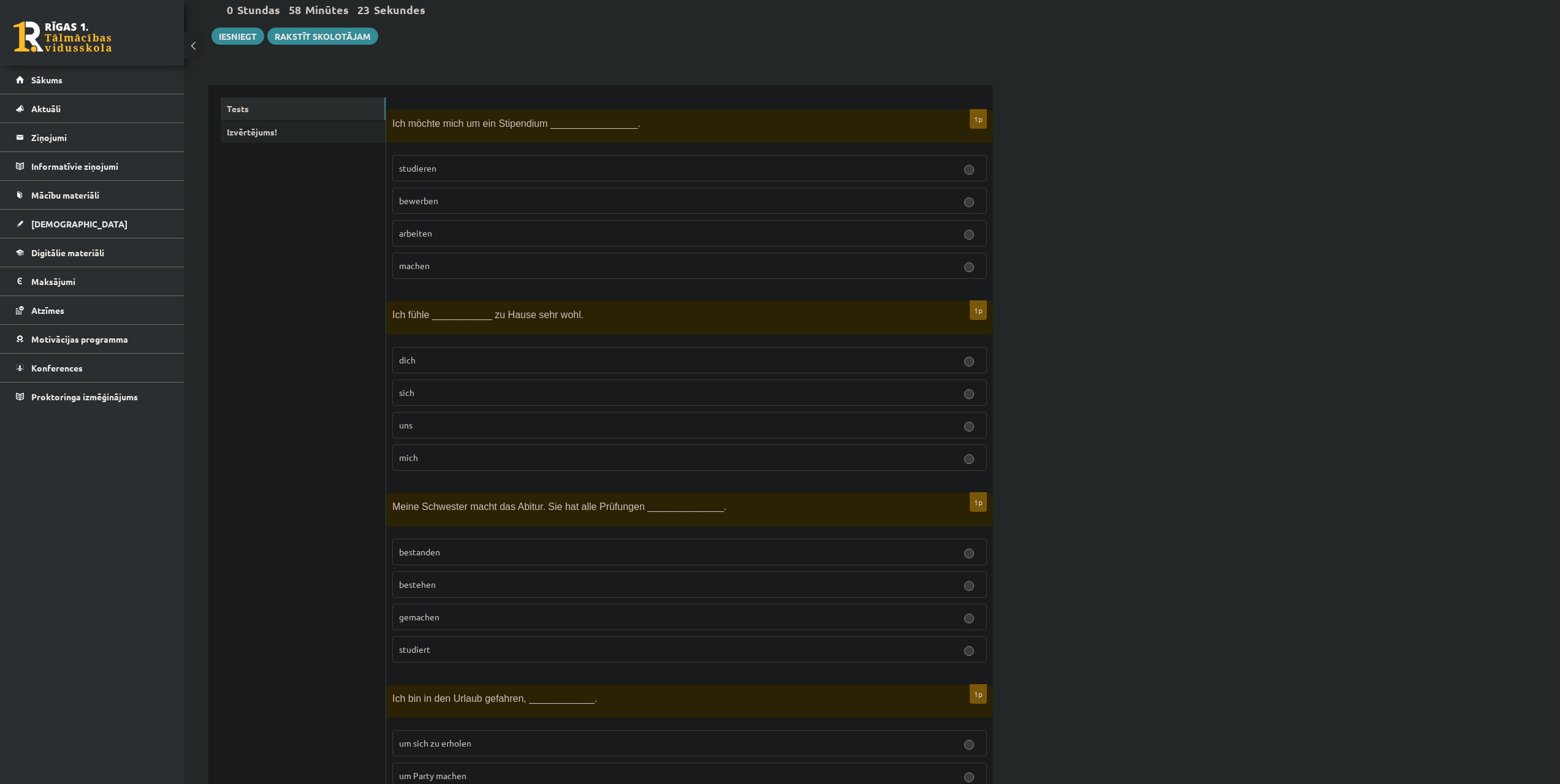
click at [437, 458] on p "mich" at bounding box center [690, 457] width 581 height 13
click at [447, 461] on p "mich" at bounding box center [690, 457] width 581 height 13
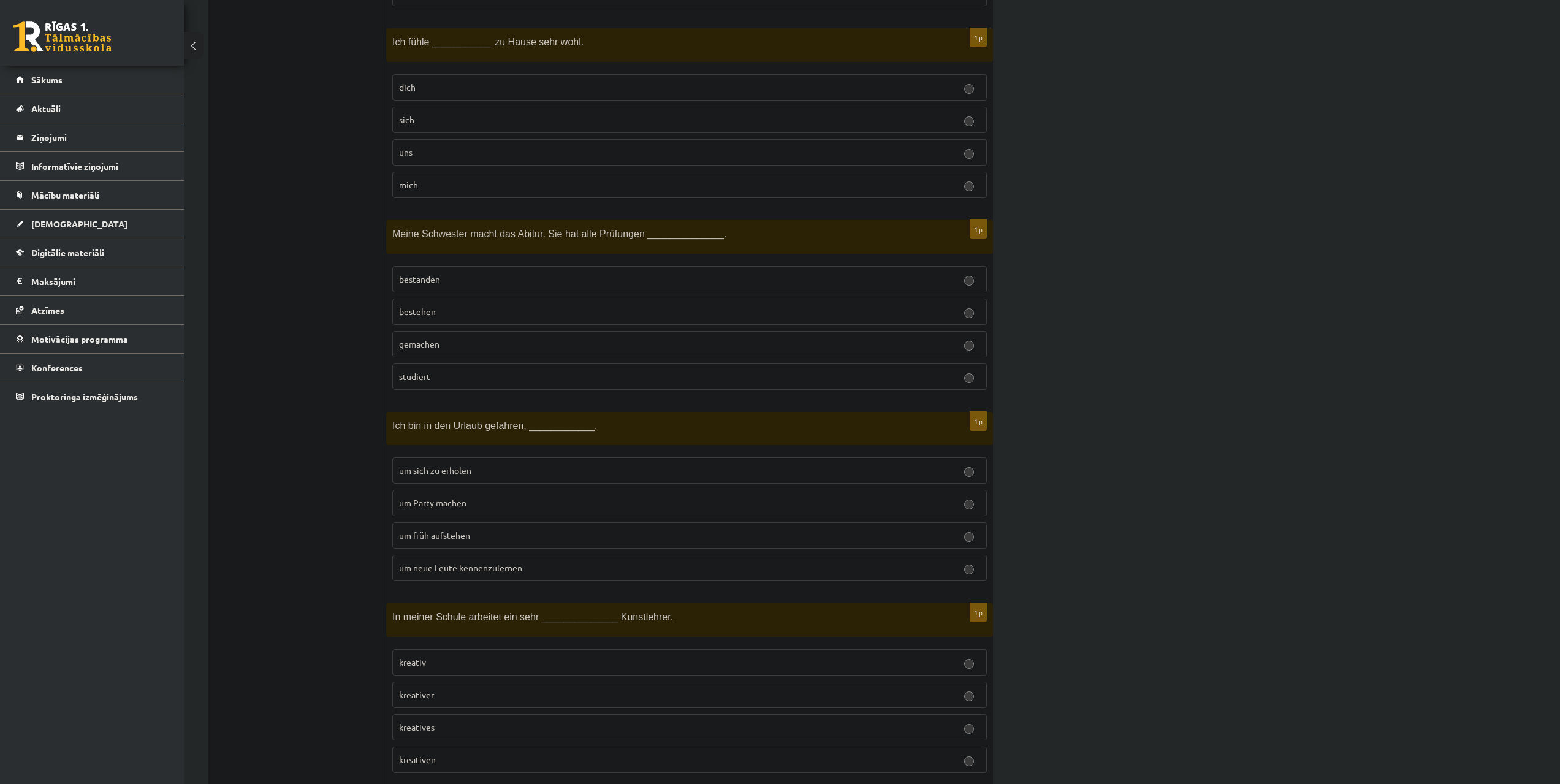
scroll to position [429, 0]
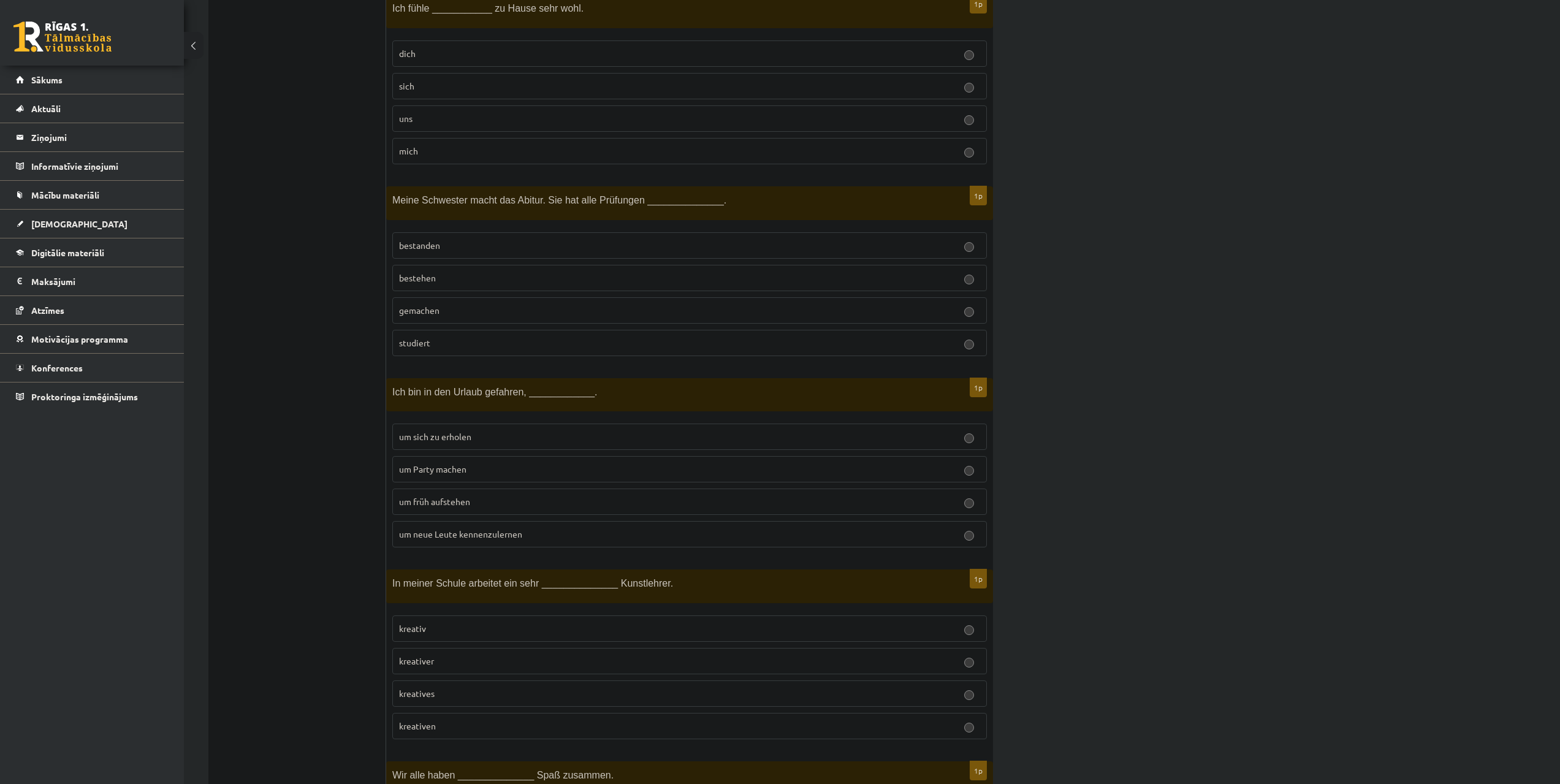
click at [547, 241] on p "bestanden" at bounding box center [690, 246] width 581 height 13
click at [523, 534] on p "um neue Leute kennenzulernen" at bounding box center [690, 534] width 581 height 13
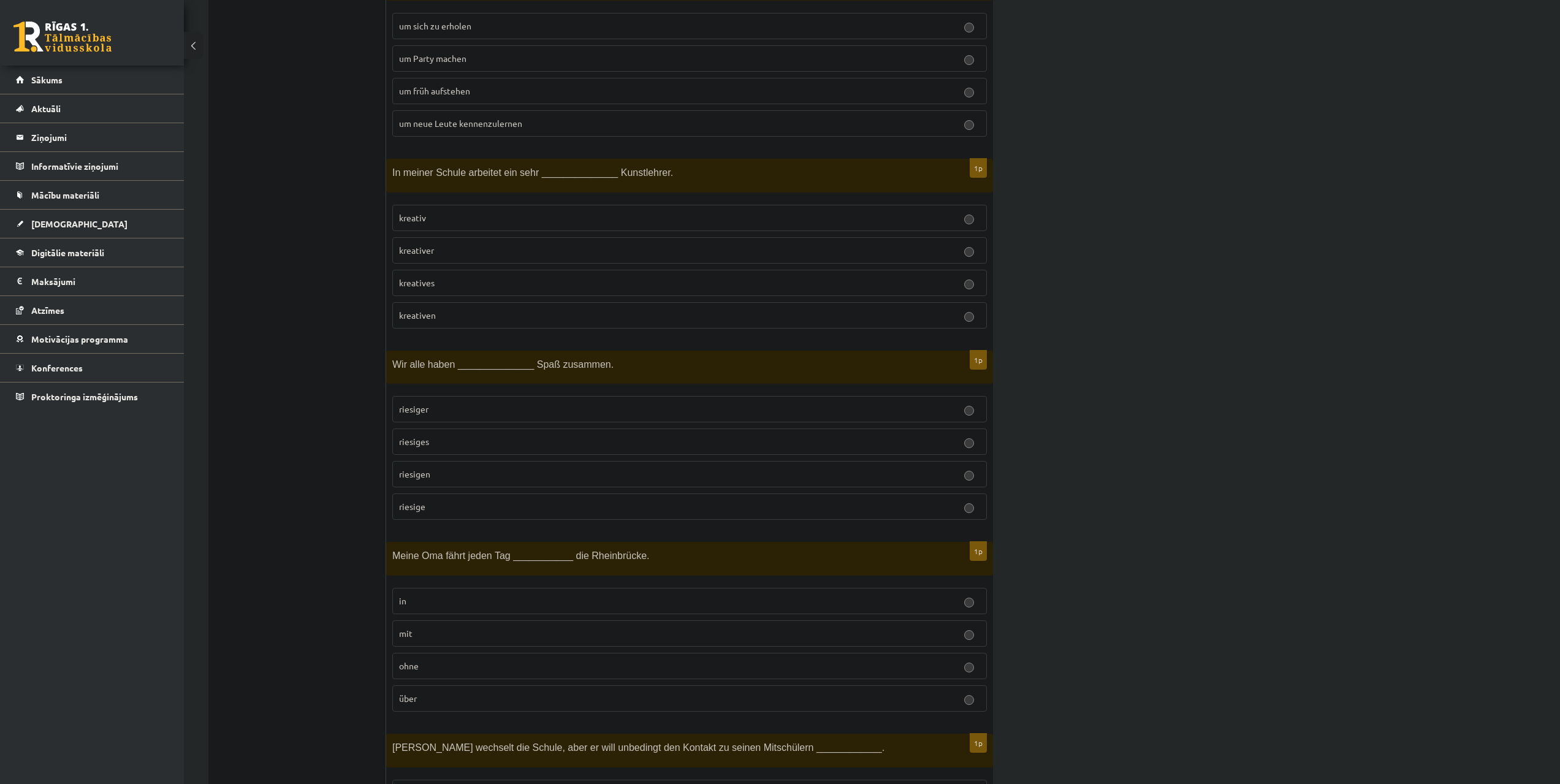
scroll to position [858, 0]
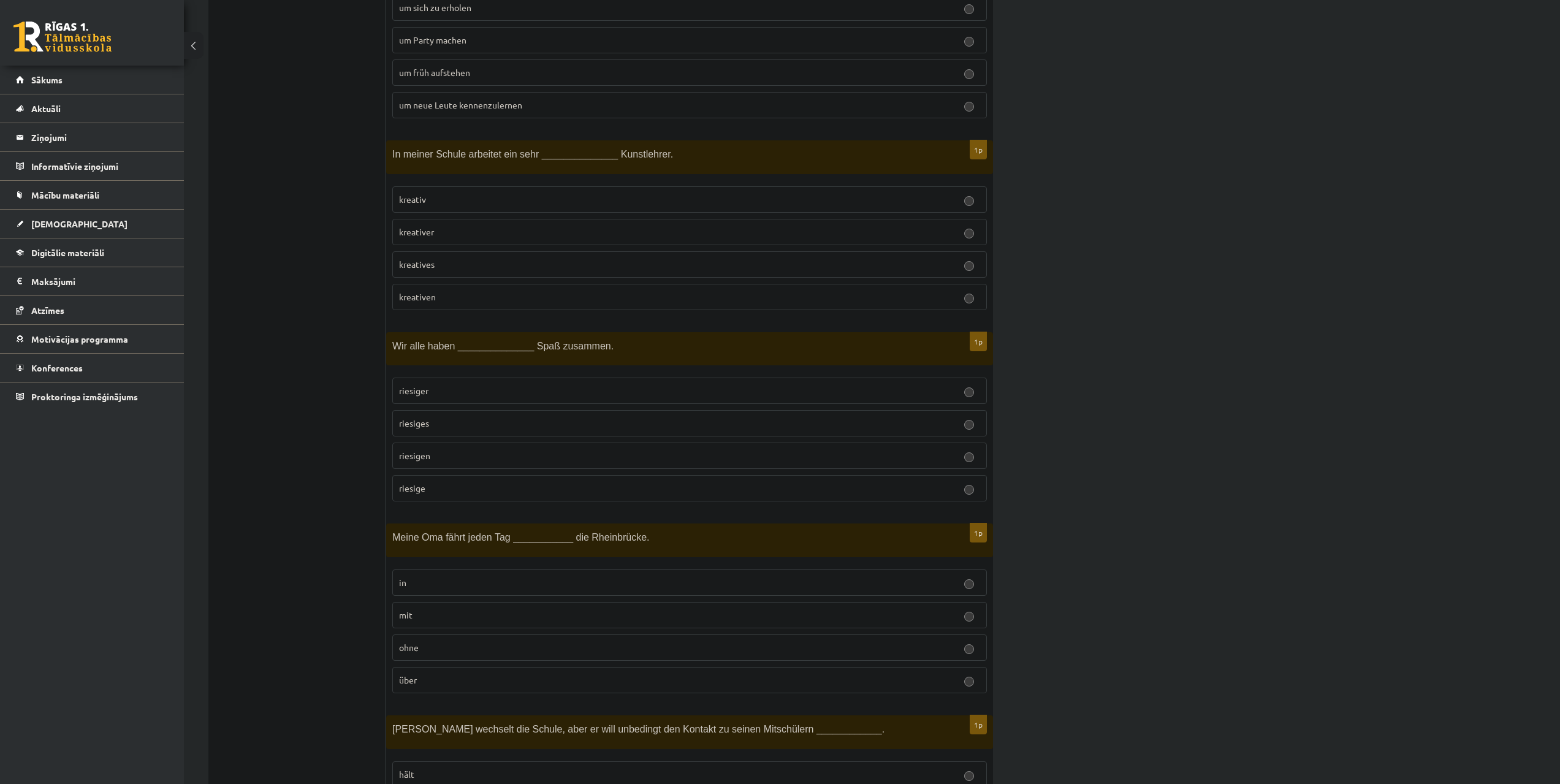
click at [684, 246] on fieldset "kreativ kreativer kreatives kreativen" at bounding box center [690, 247] width 595 height 134
click at [691, 226] on p "kreativer" at bounding box center [690, 232] width 581 height 13
click at [569, 464] on label "riesigen" at bounding box center [690, 455] width 595 height 27
click at [575, 451] on p "riesigen" at bounding box center [690, 455] width 581 height 13
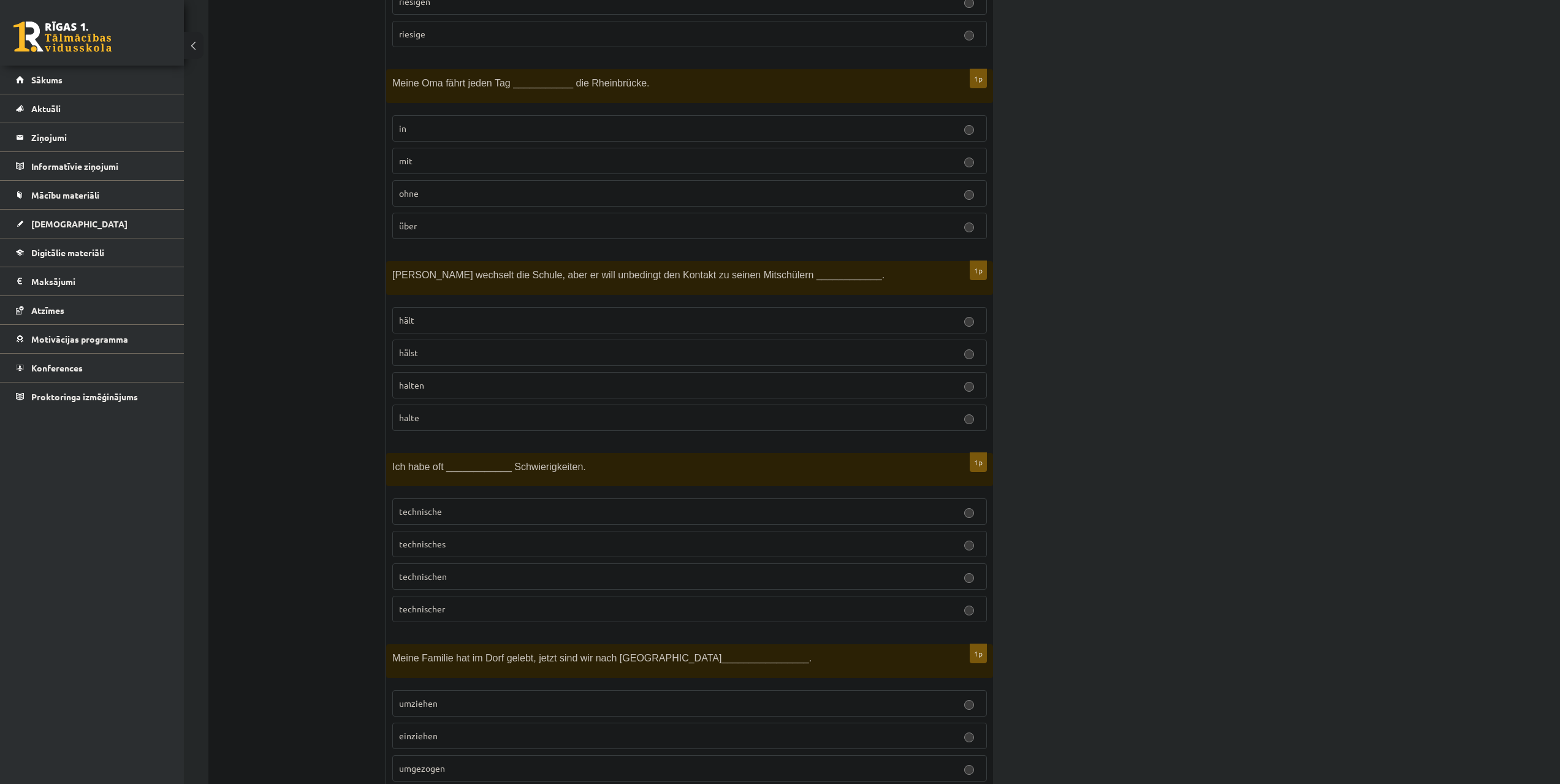
scroll to position [1348, 0]
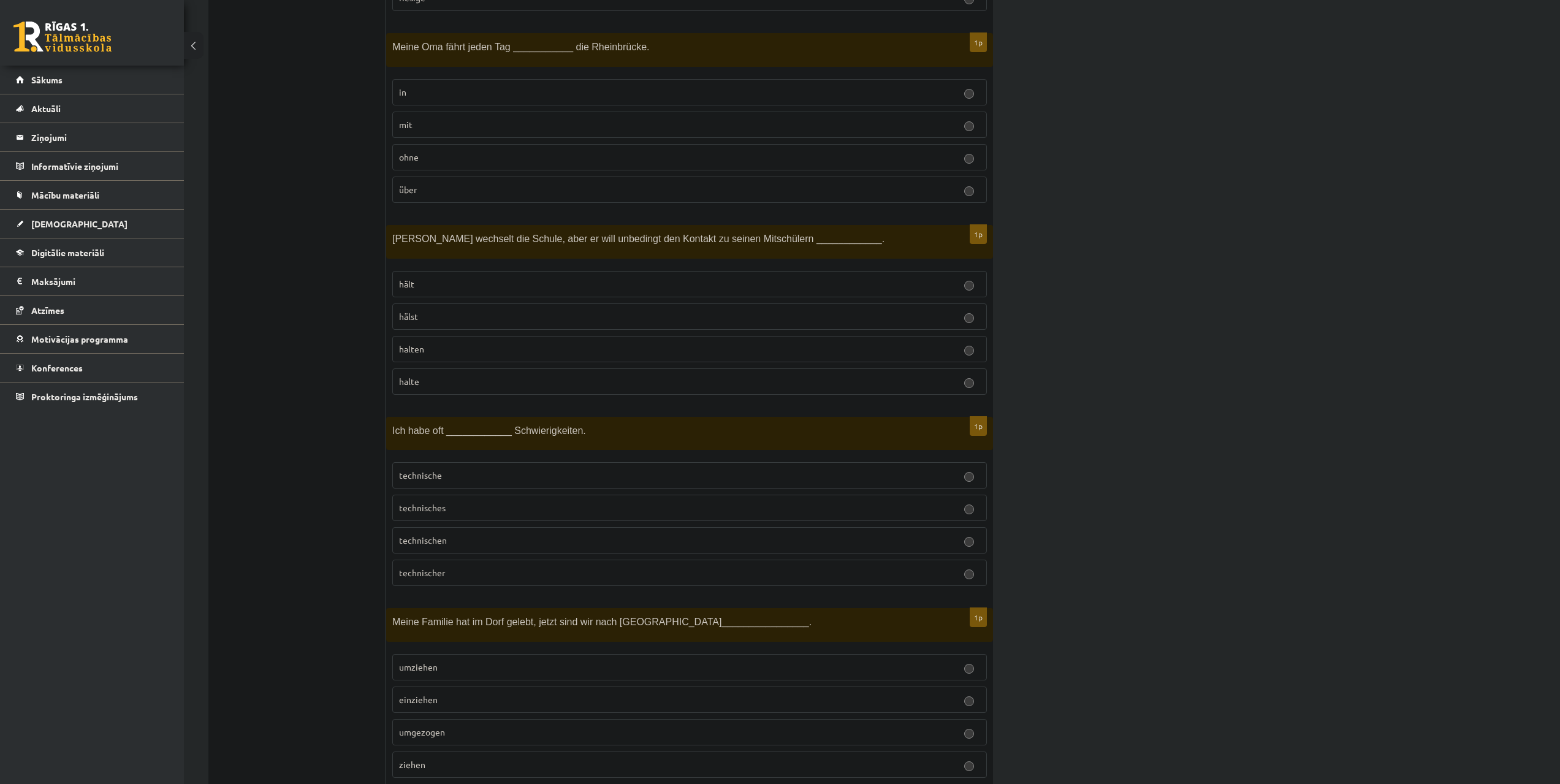
click at [644, 203] on label "über" at bounding box center [690, 189] width 595 height 27
click at [648, 194] on p "über" at bounding box center [690, 189] width 581 height 13
click at [562, 341] on label "halten" at bounding box center [690, 349] width 595 height 27
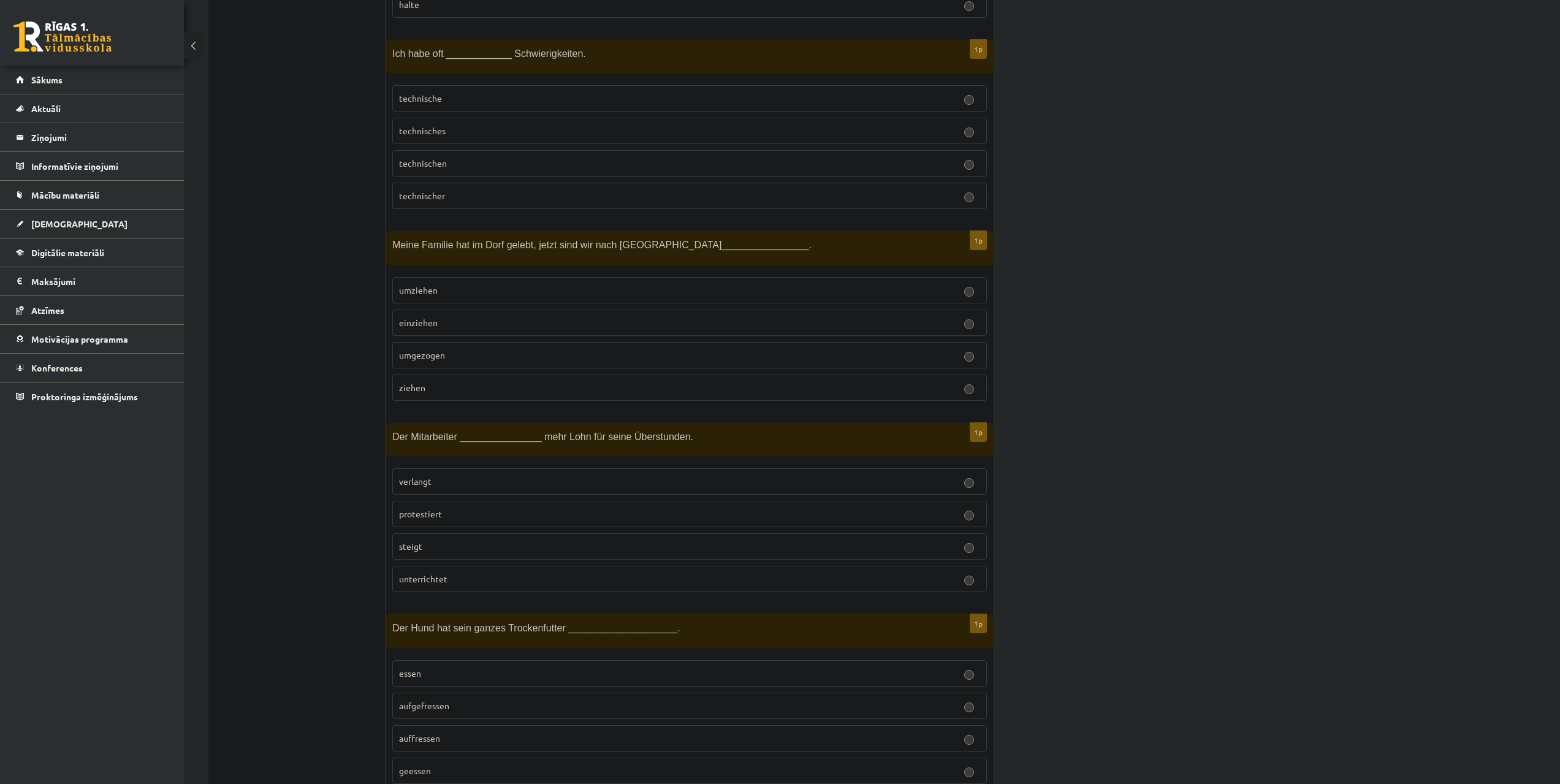
scroll to position [1716, 0]
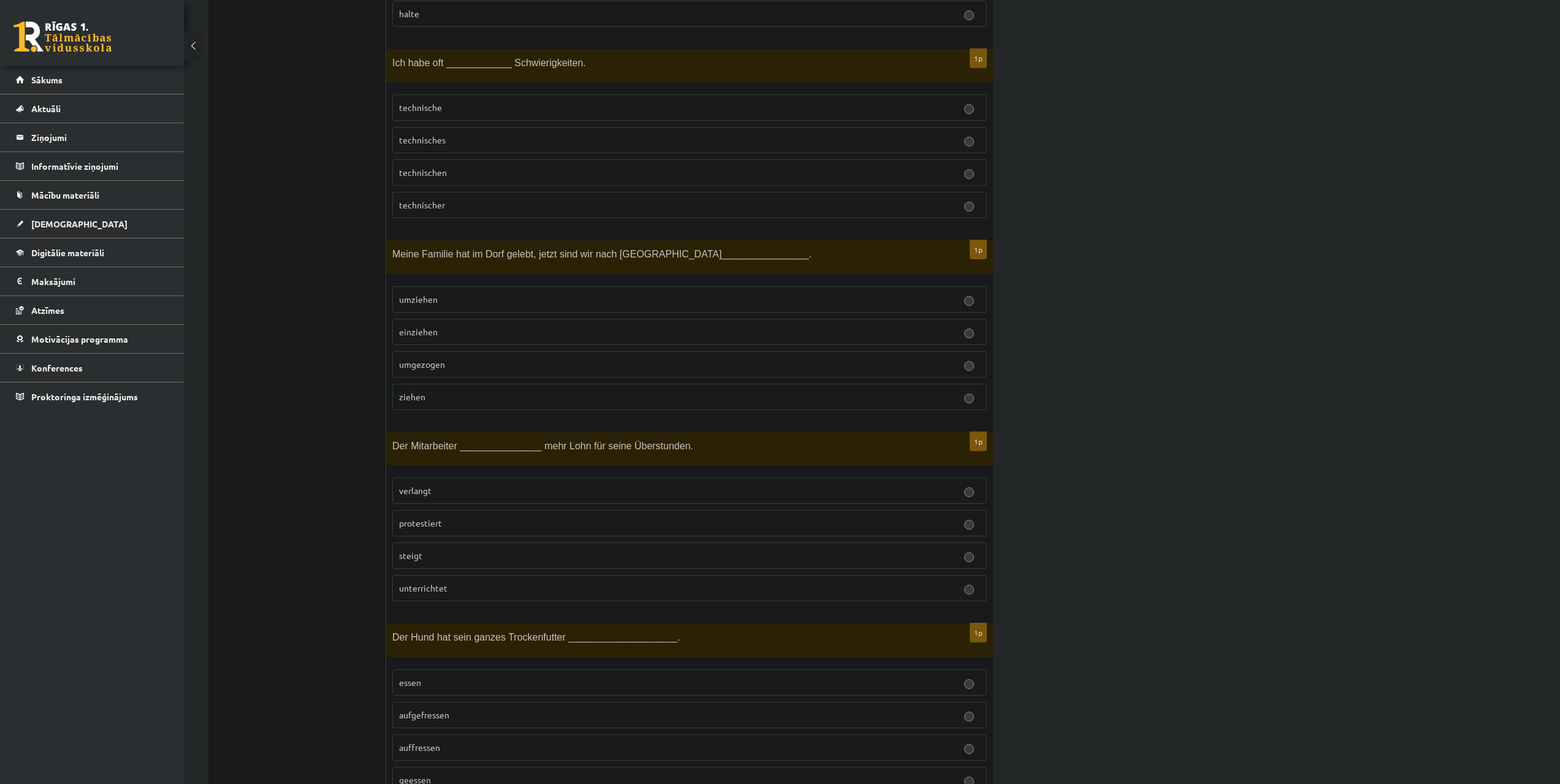
click at [455, 104] on p "technische" at bounding box center [690, 107] width 581 height 13
click at [453, 363] on p "umgezogen" at bounding box center [690, 364] width 581 height 13
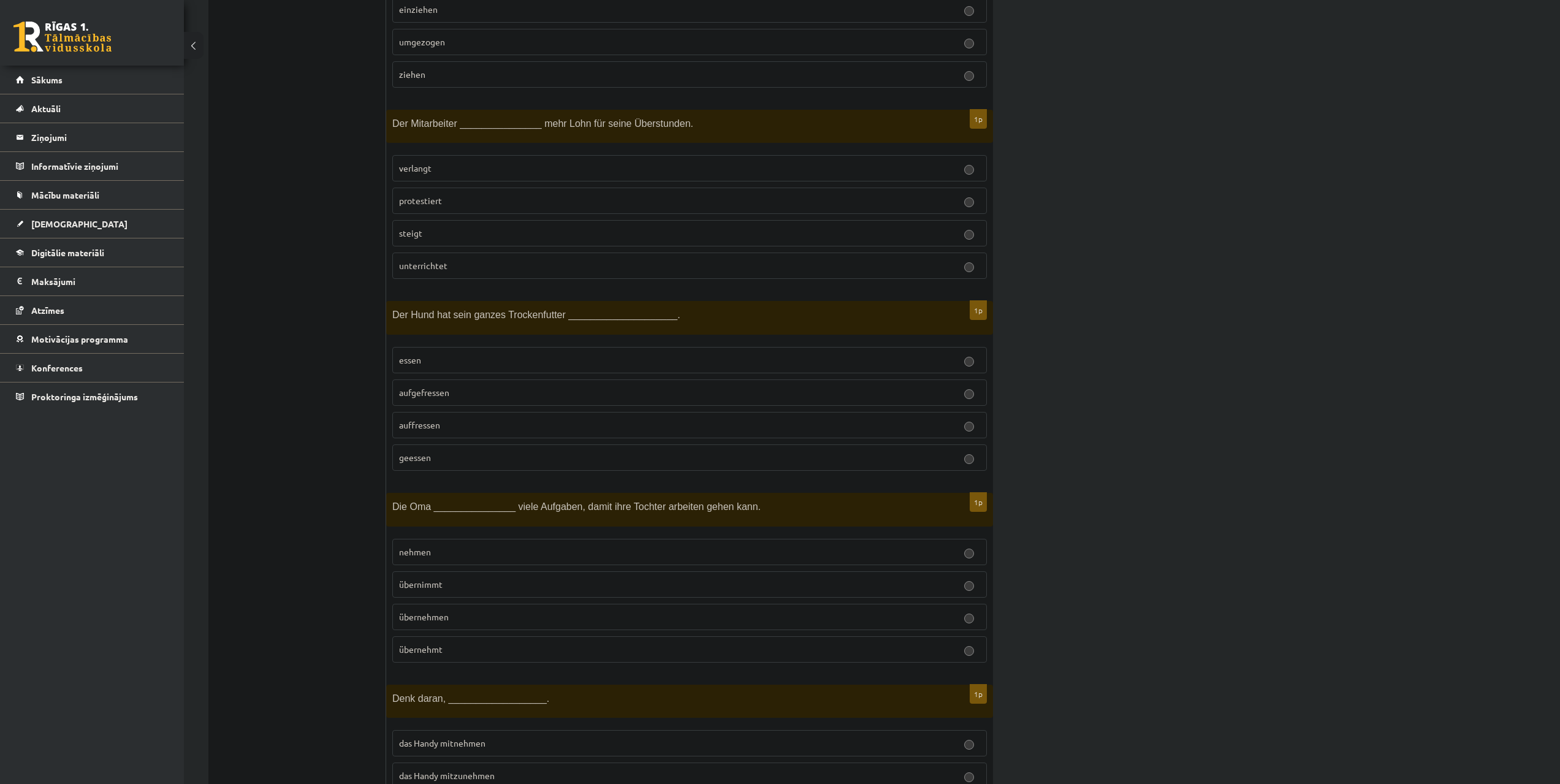
scroll to position [2084, 0]
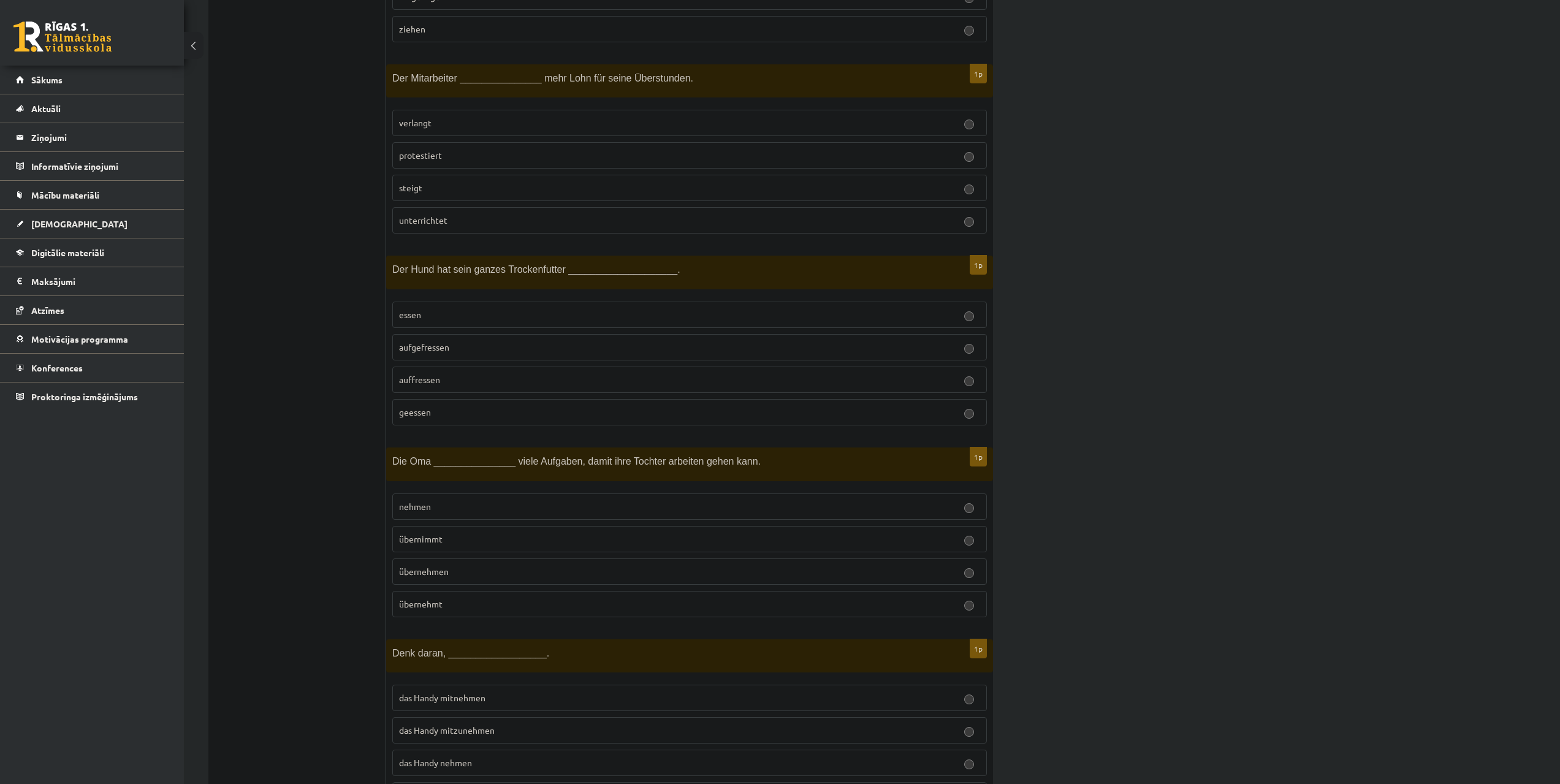
click at [482, 345] on p "aufgefressen" at bounding box center [690, 347] width 581 height 13
click at [501, 117] on label "verlangt" at bounding box center [690, 123] width 595 height 27
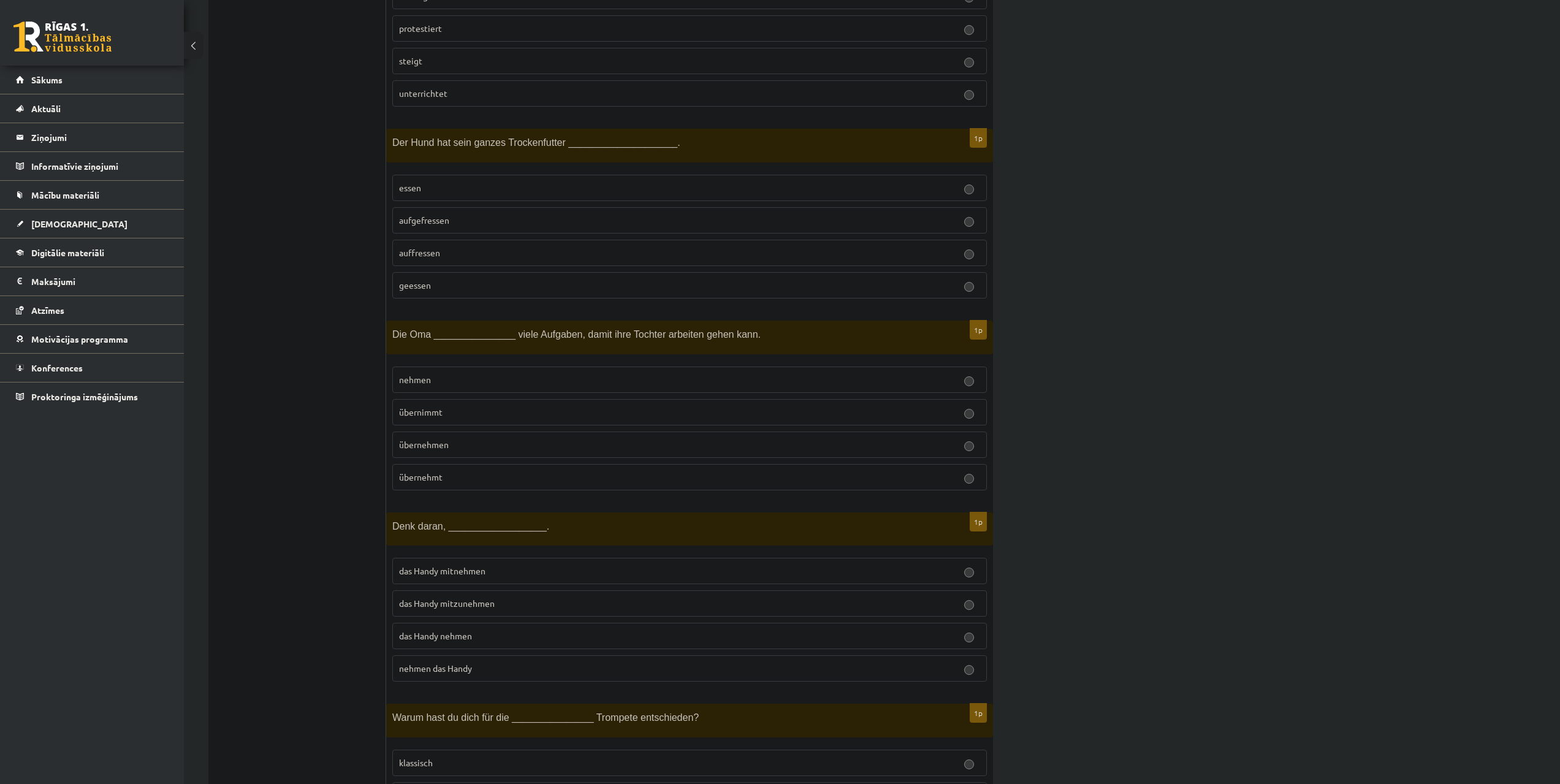
scroll to position [2268, 0]
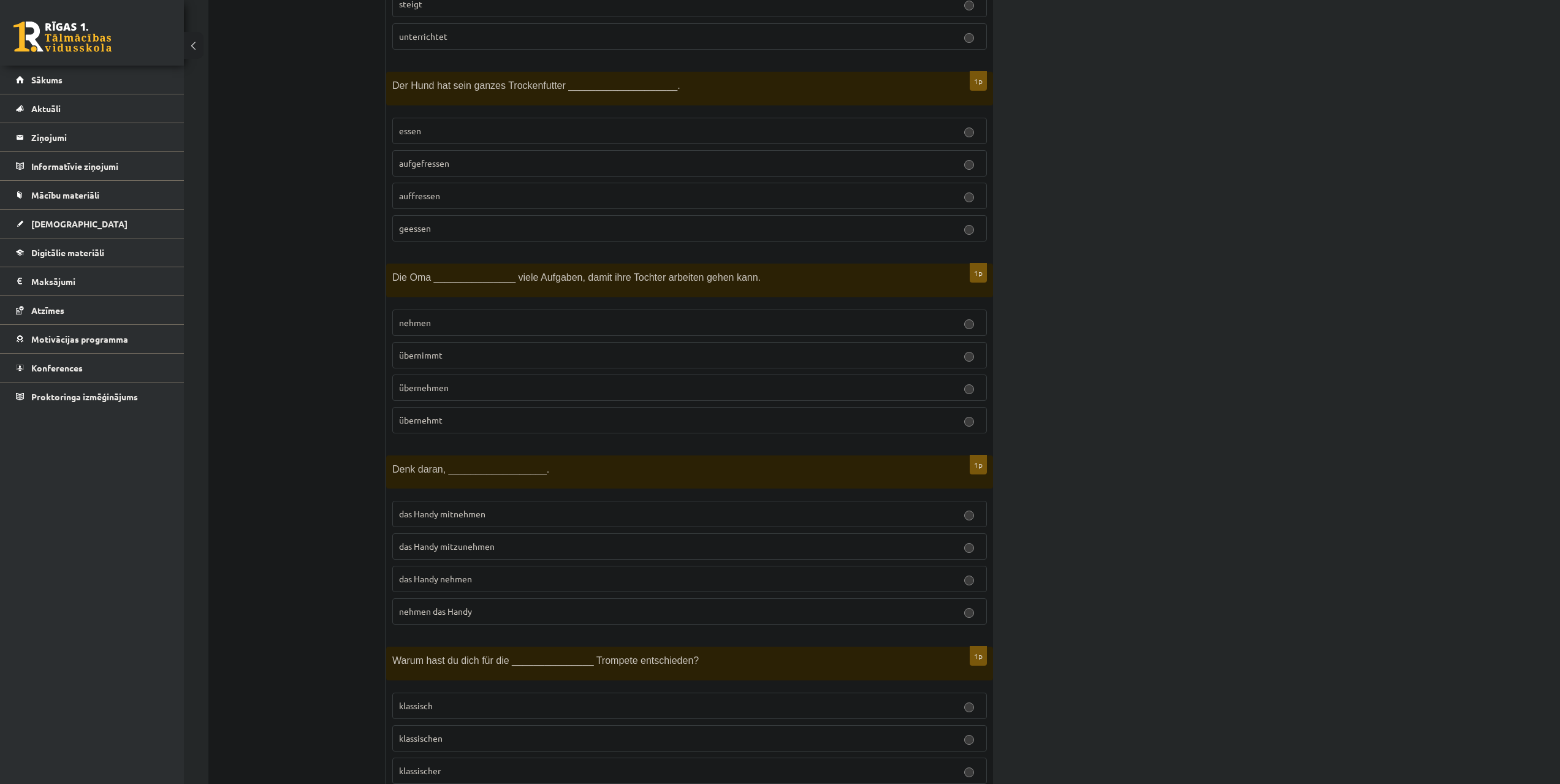
click at [460, 418] on p "übernehmt" at bounding box center [690, 420] width 581 height 13
click at [481, 544] on span "das Handy mitzunehmen" at bounding box center [447, 546] width 96 height 11
click at [515, 344] on label "übernimmt" at bounding box center [690, 355] width 595 height 27
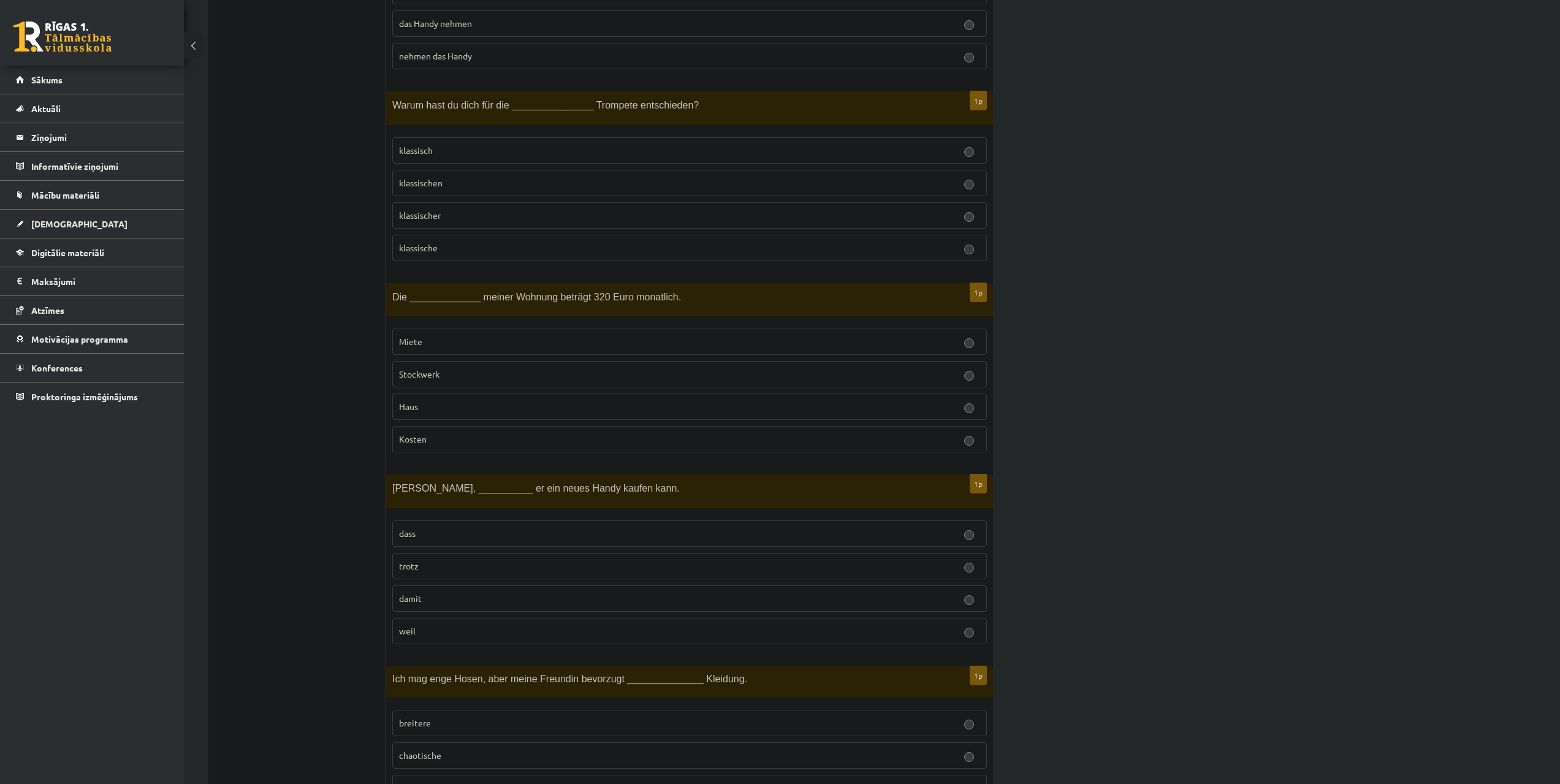
scroll to position [2881, 0]
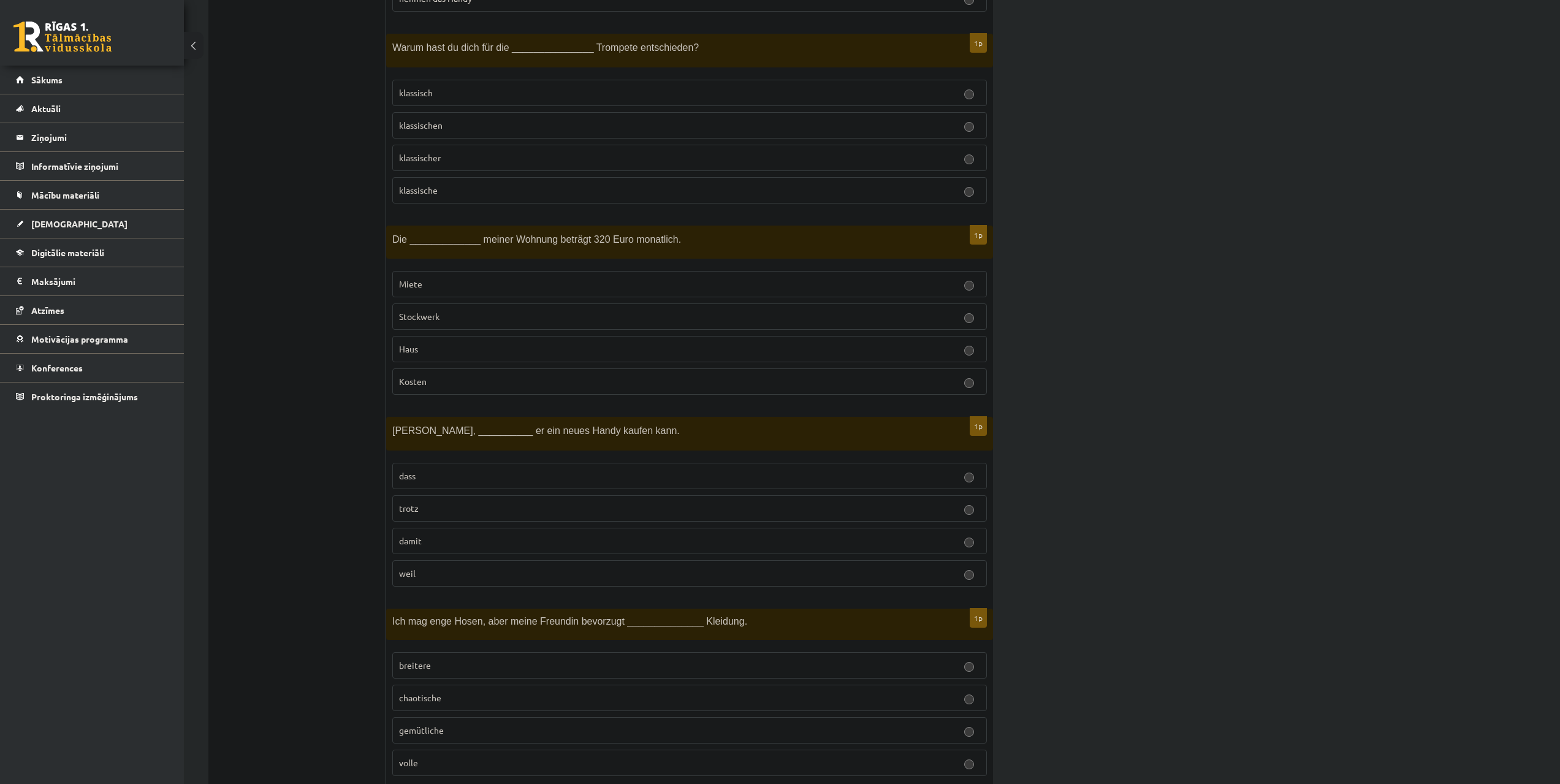
click at [481, 184] on p "klassische" at bounding box center [690, 190] width 581 height 13
click at [471, 285] on p "Miete" at bounding box center [690, 284] width 581 height 13
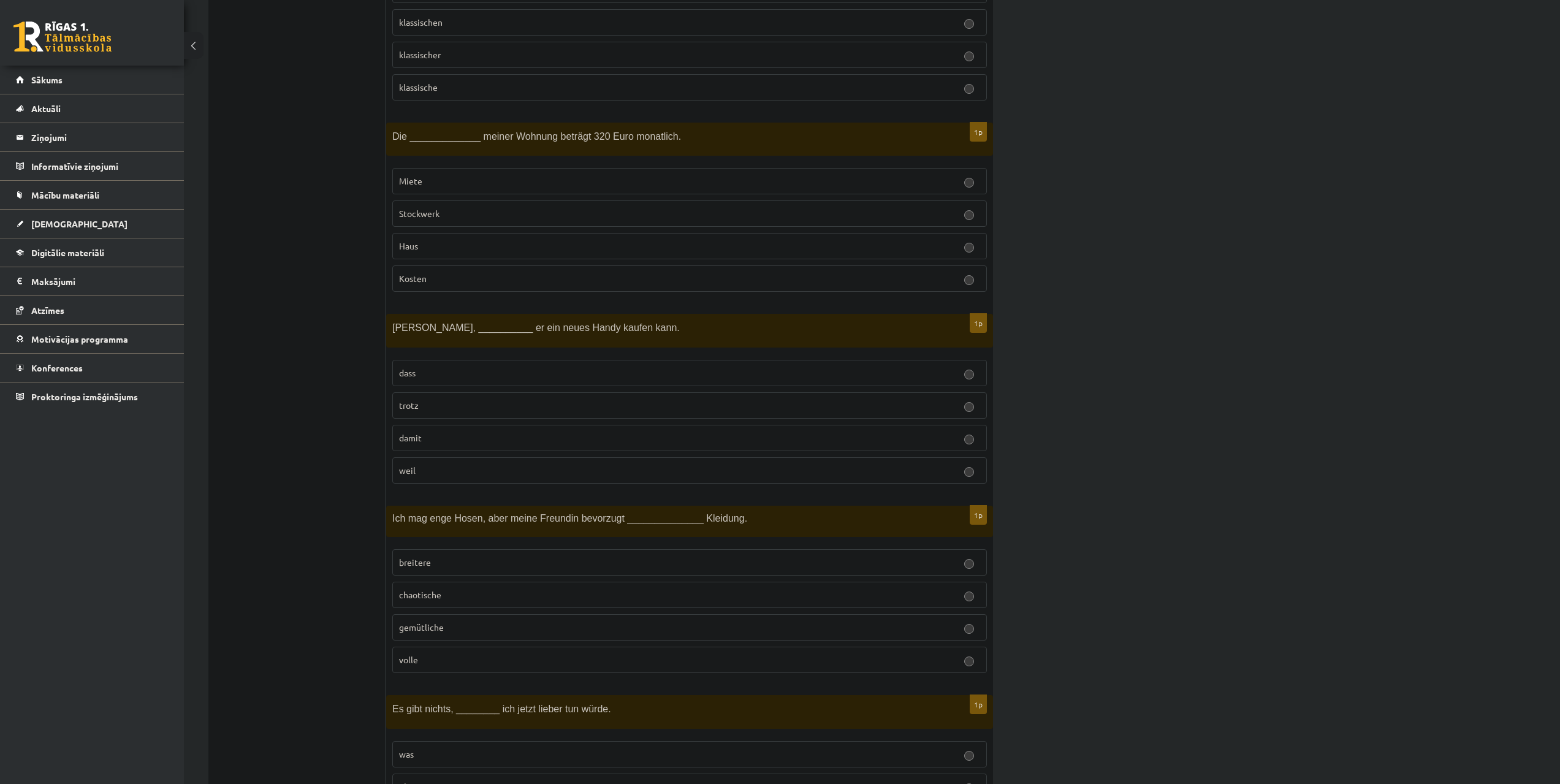
scroll to position [3064, 0]
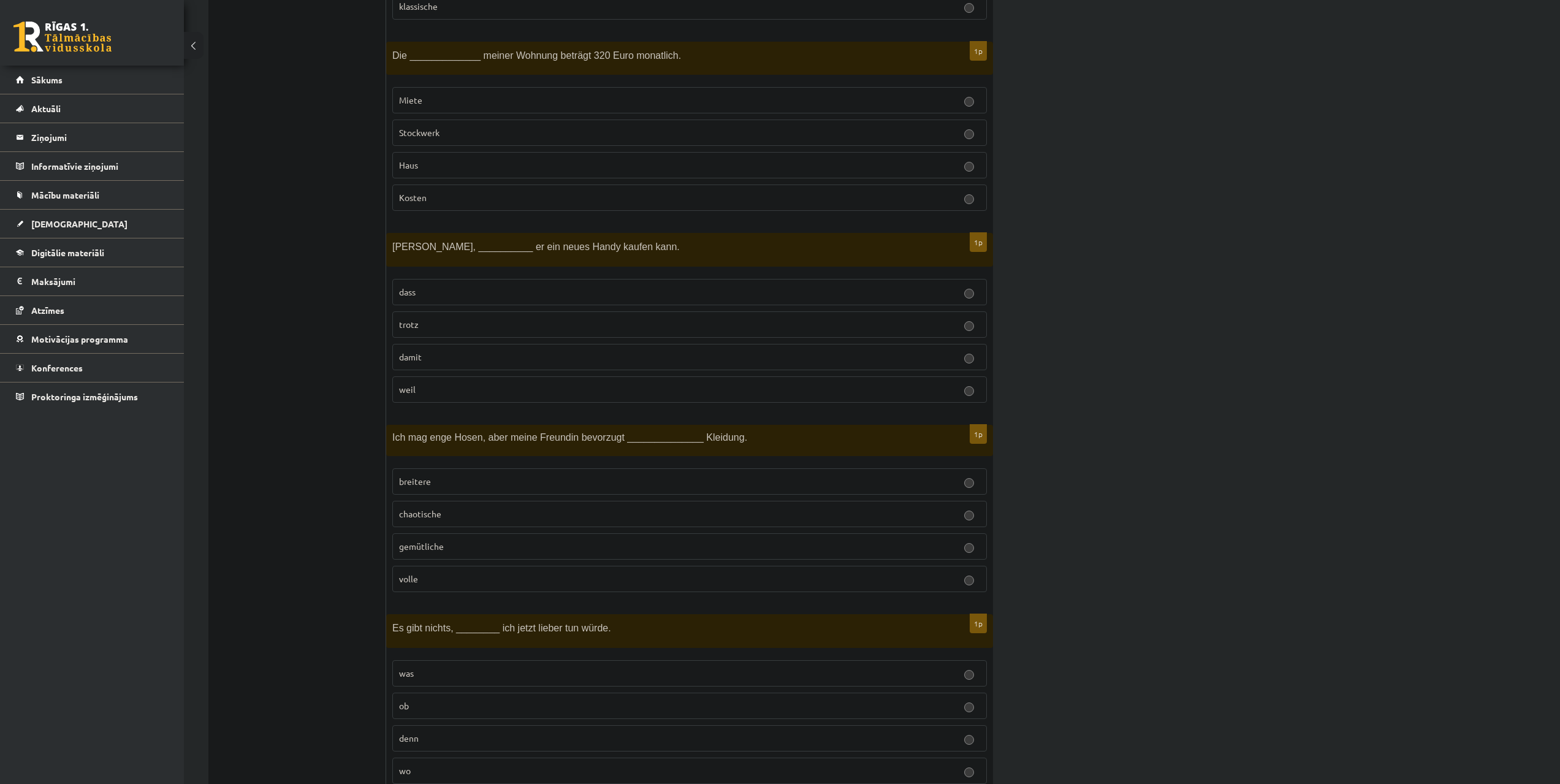
click at [488, 357] on p "damit" at bounding box center [690, 357] width 581 height 13
click at [454, 540] on p "gemütliche" at bounding box center [690, 546] width 581 height 13
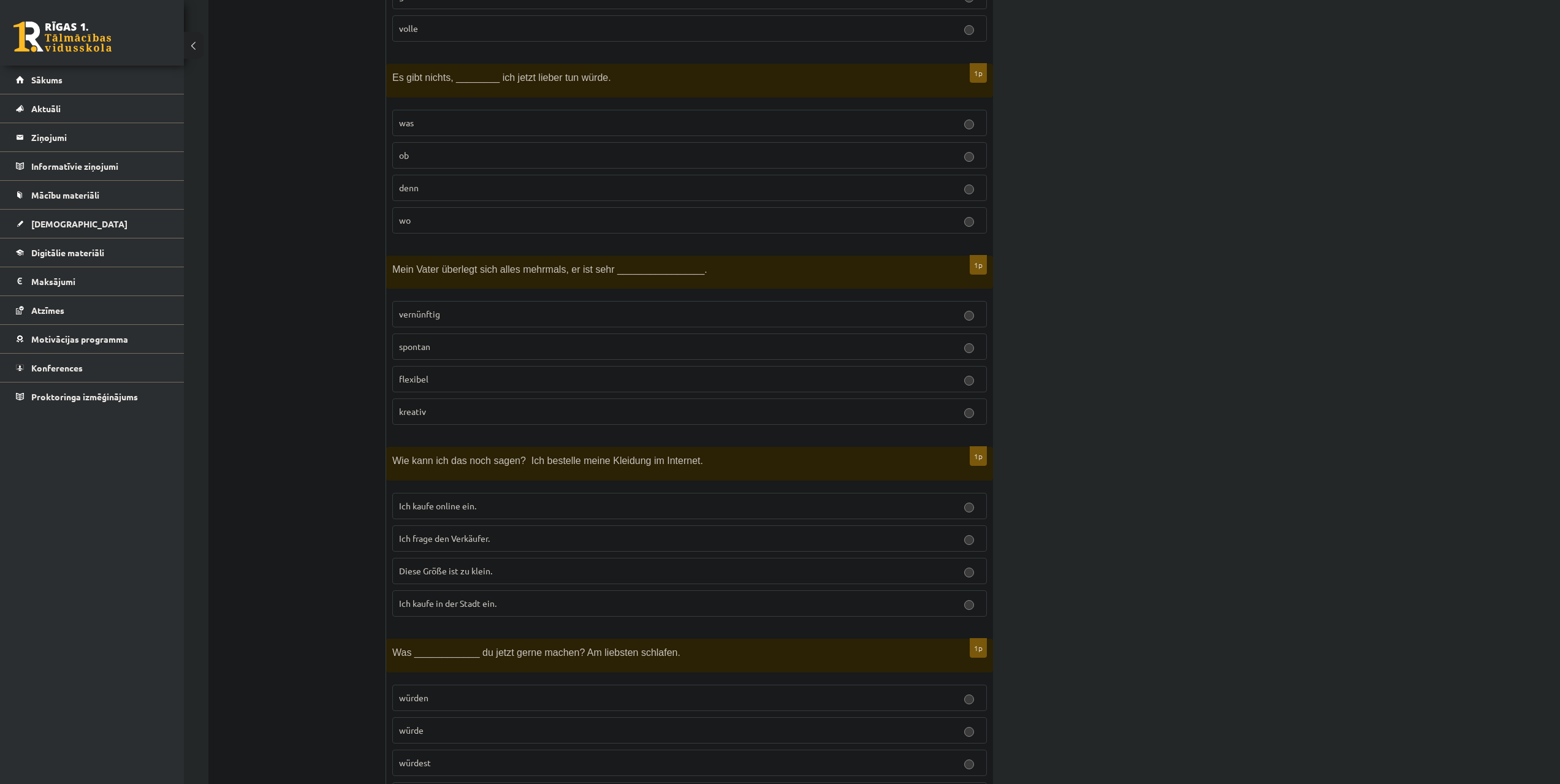
scroll to position [3617, 0]
click at [533, 311] on p "vernünftig" at bounding box center [690, 313] width 581 height 13
click at [487, 110] on label "was" at bounding box center [690, 122] width 595 height 27
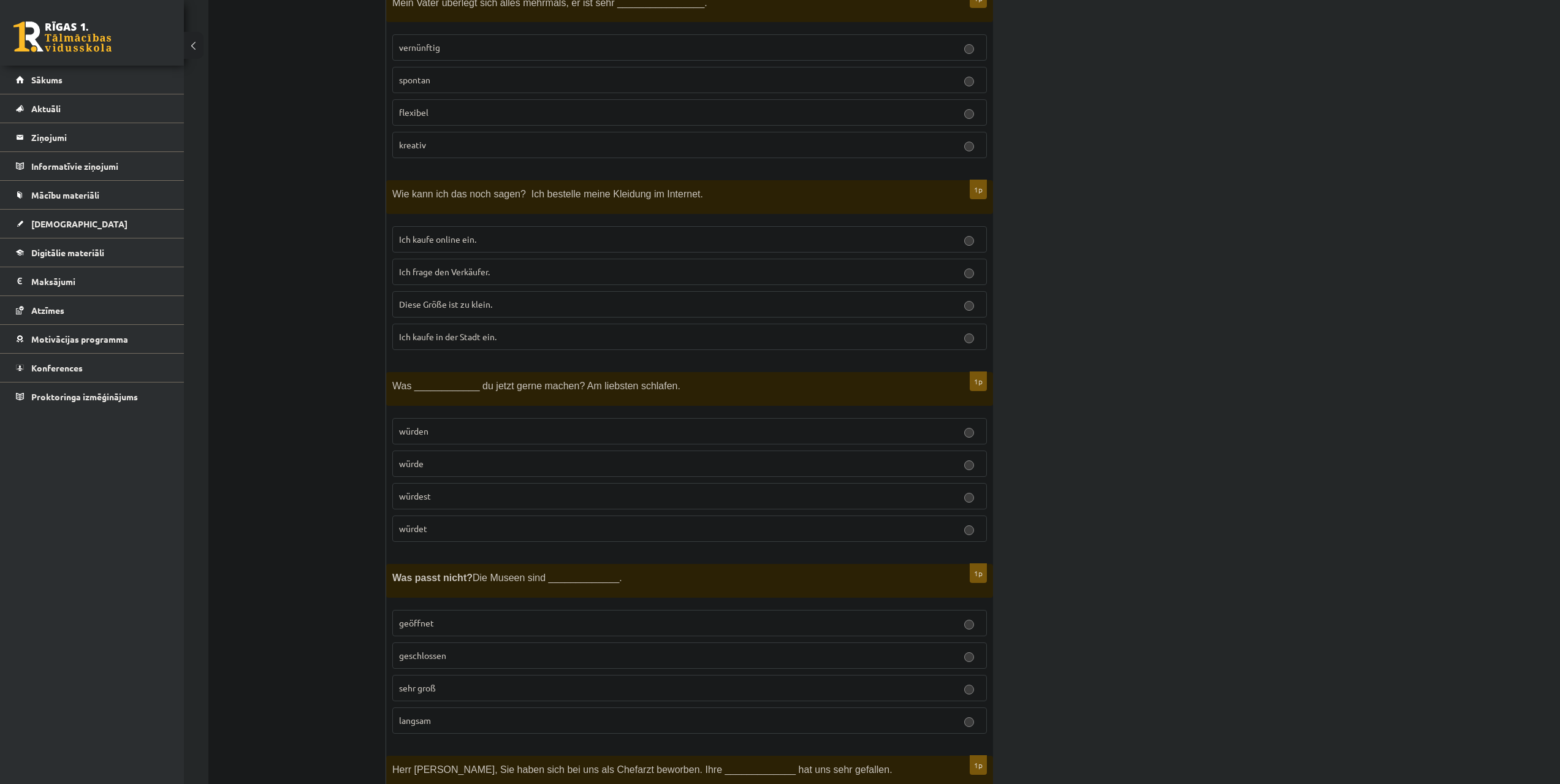
scroll to position [3923, 0]
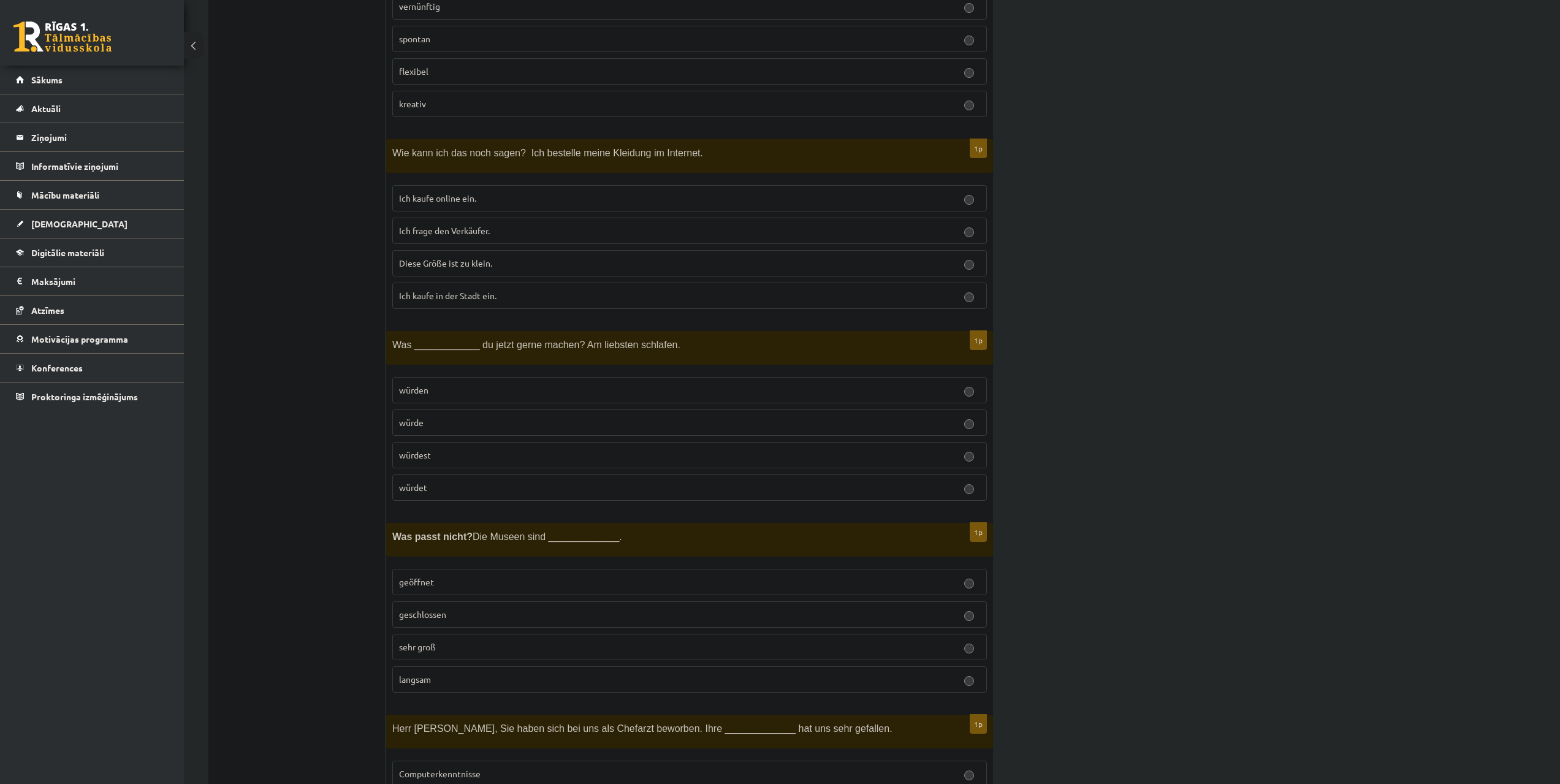
click at [431, 200] on span "Ich kaufe online ein." at bounding box center [437, 198] width 77 height 11
click at [561, 444] on label "würdest" at bounding box center [690, 455] width 595 height 27
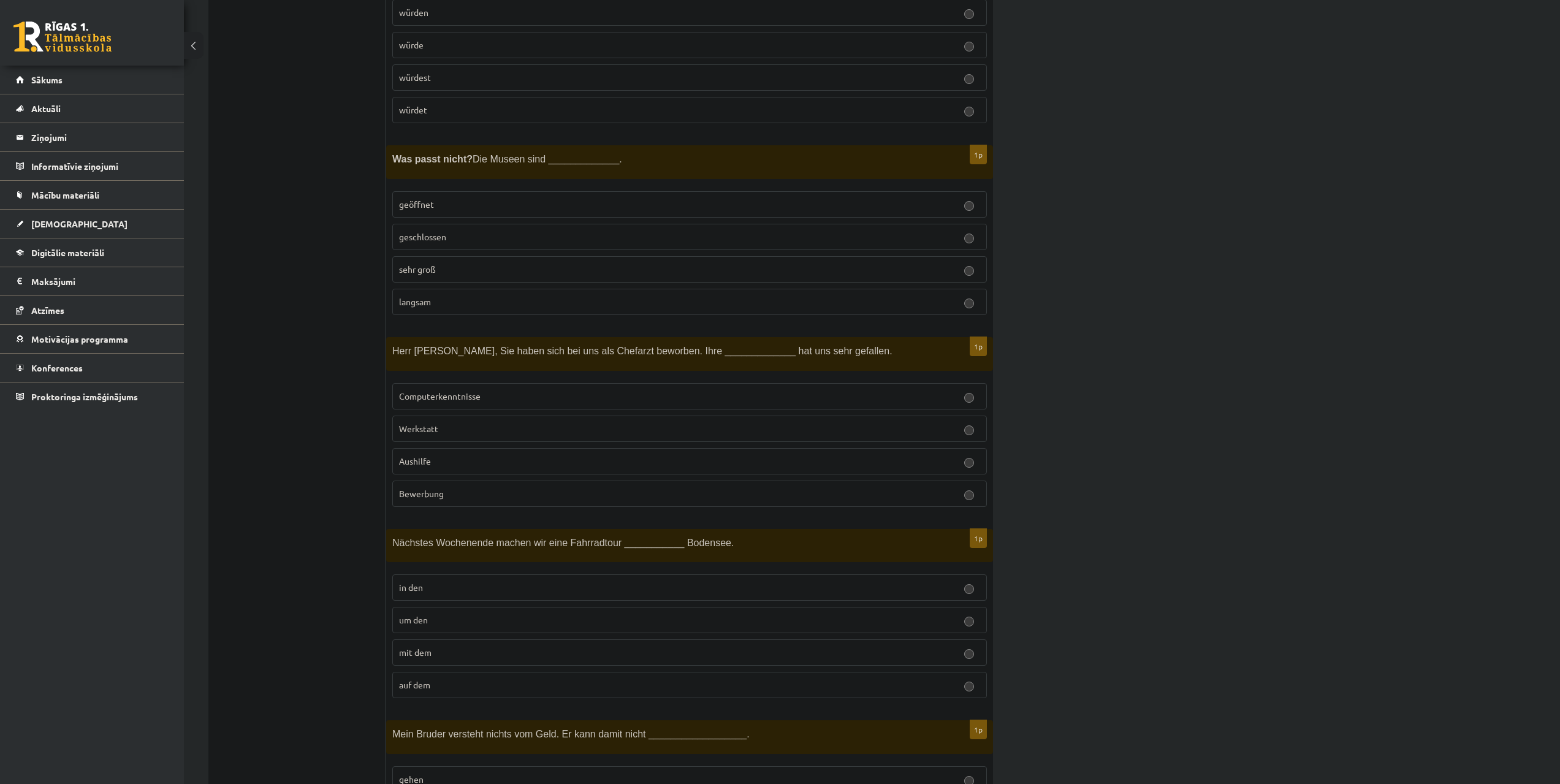
scroll to position [4352, 0]
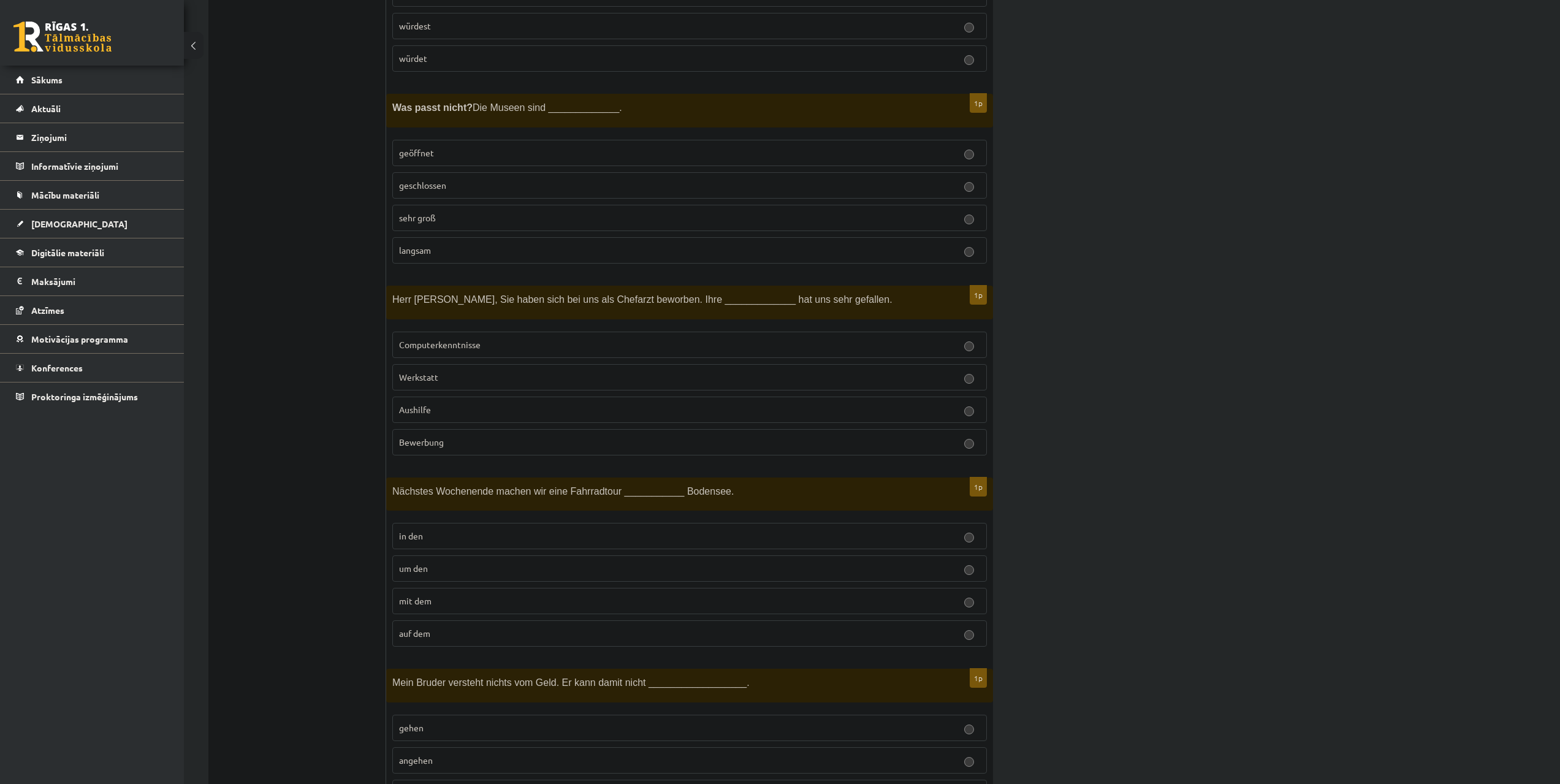
drag, startPoint x: 508, startPoint y: 247, endPoint x: 500, endPoint y: 304, distance: 57.6
click at [508, 249] on p "langsam" at bounding box center [690, 250] width 581 height 13
click at [528, 448] on label "Bewerbung" at bounding box center [690, 442] width 595 height 27
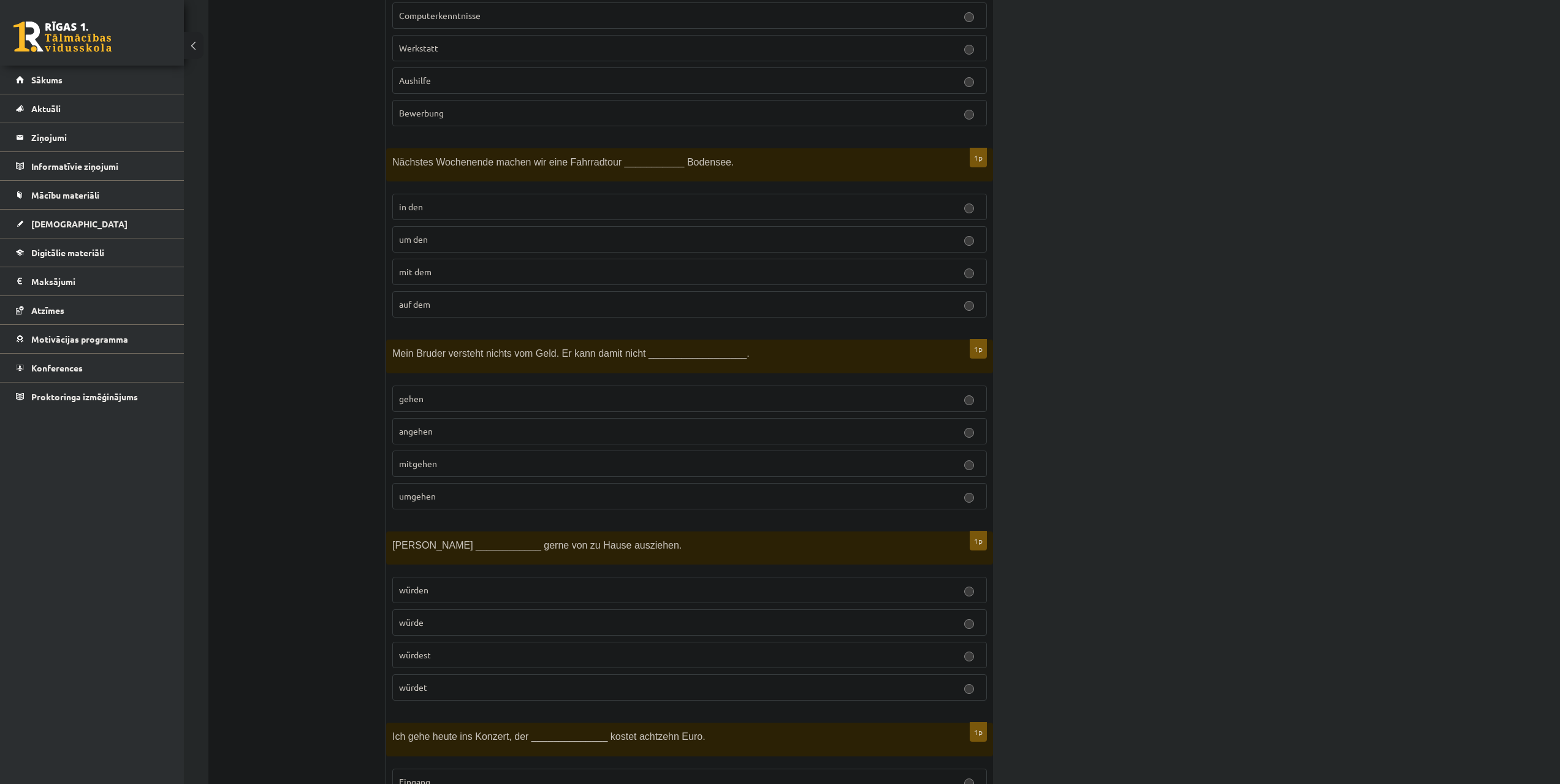
scroll to position [4719, 0]
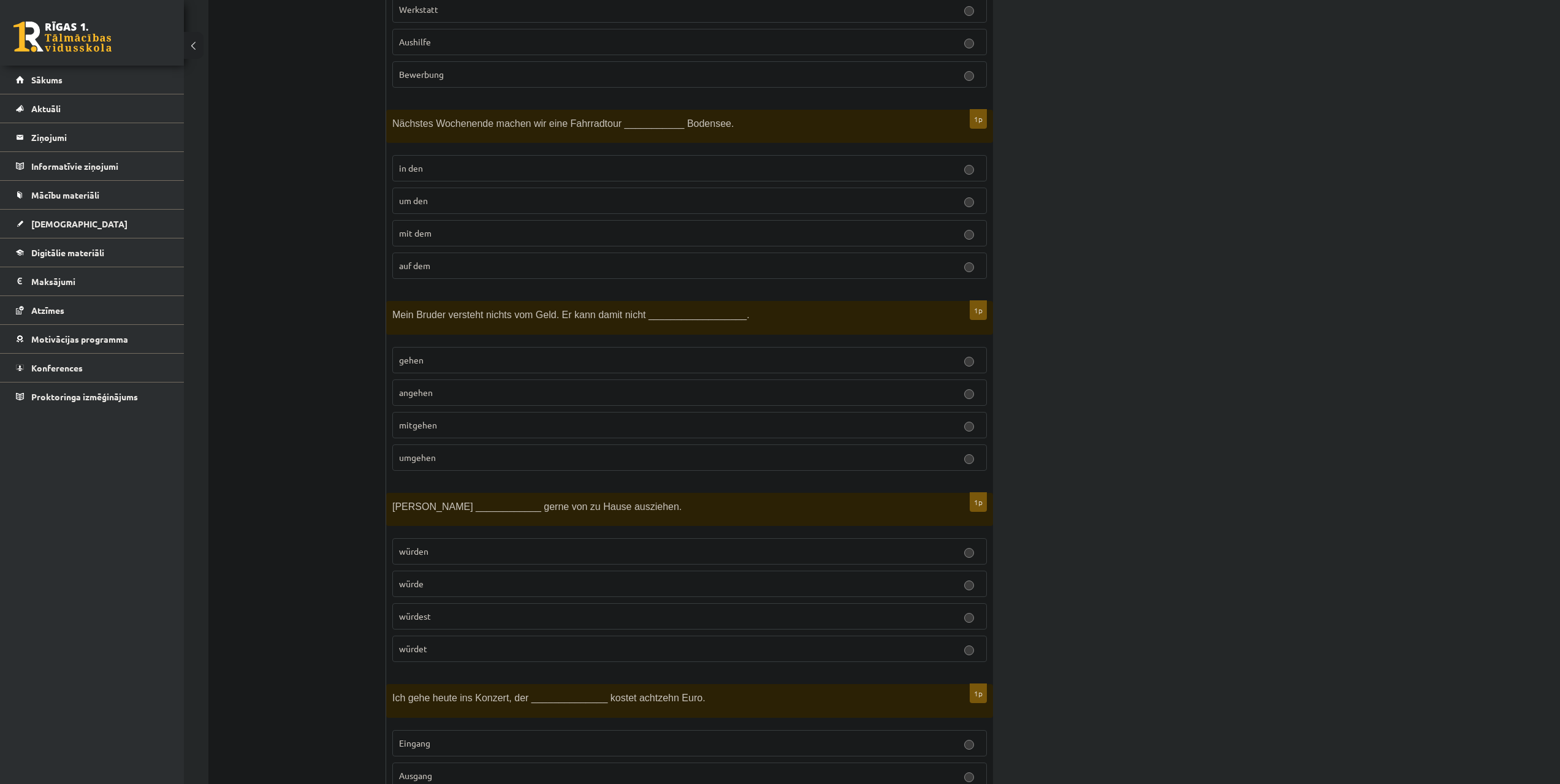
click at [530, 198] on p "um den" at bounding box center [690, 200] width 581 height 13
click at [521, 456] on p "umgehen" at bounding box center [690, 457] width 581 height 13
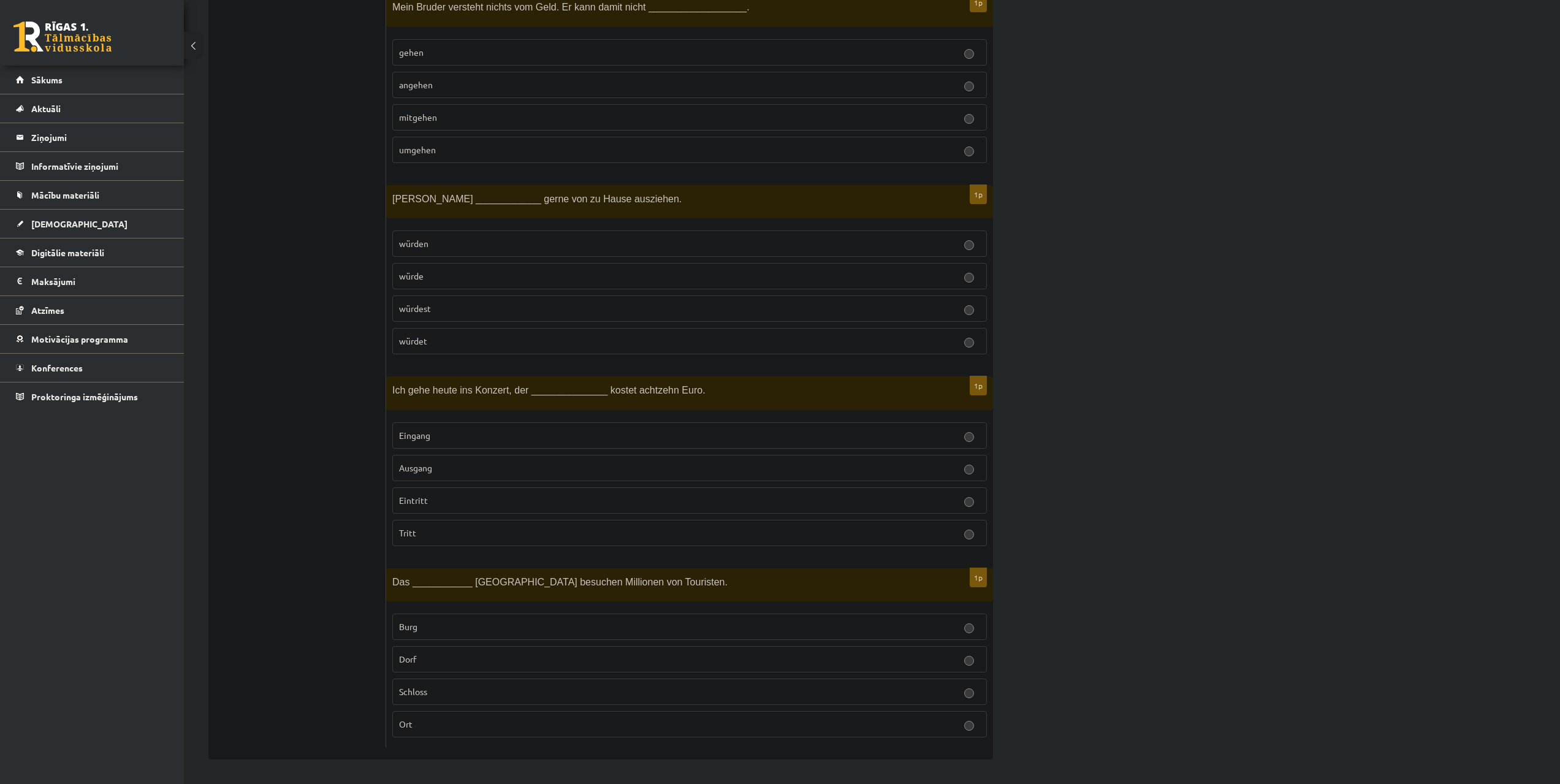
scroll to position [5028, 0]
click at [464, 271] on p "würde" at bounding box center [690, 276] width 581 height 13
click at [478, 496] on p "Eintritt" at bounding box center [690, 500] width 581 height 13
click at [447, 695] on p "Schloss" at bounding box center [690, 691] width 581 height 13
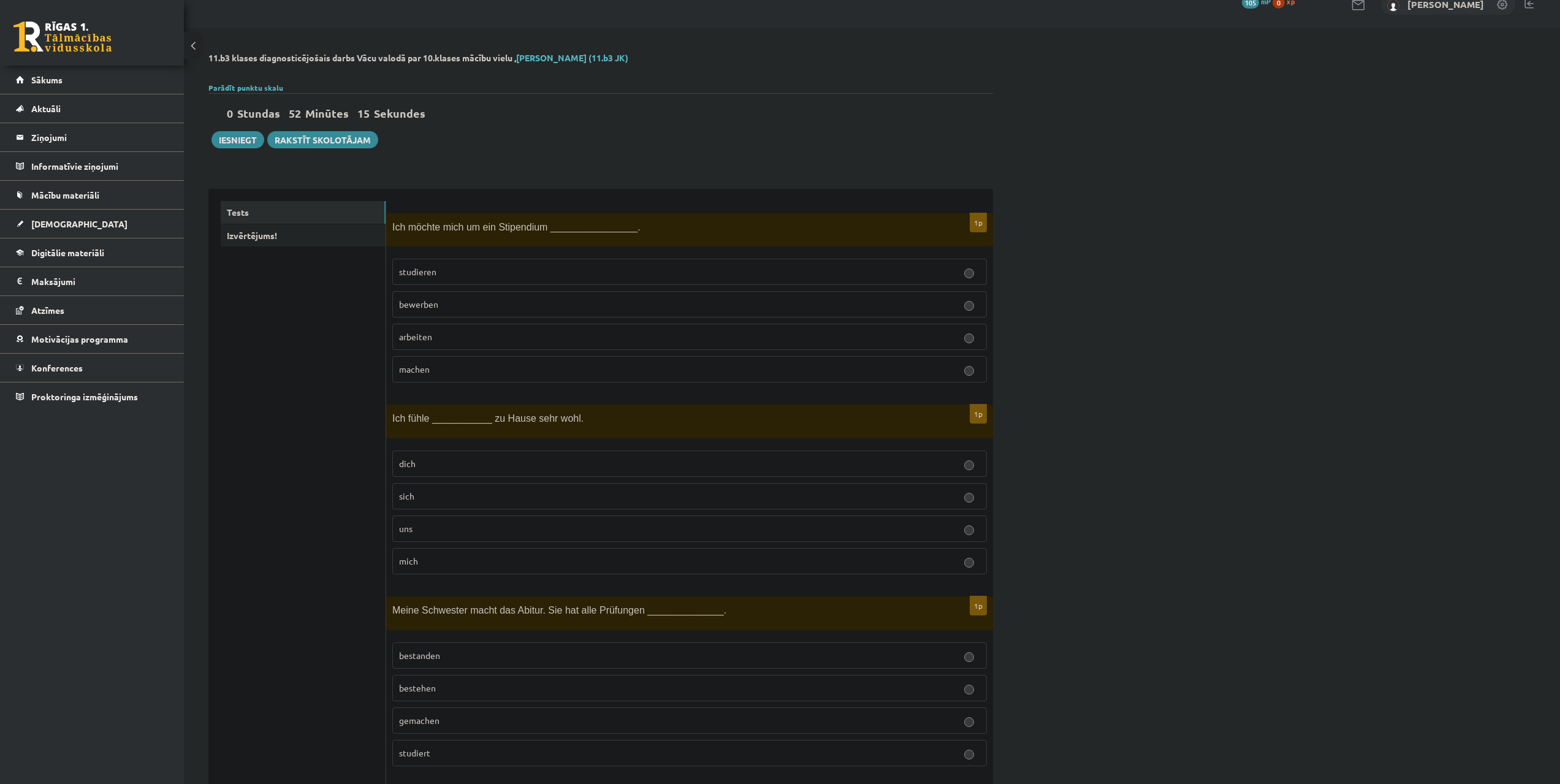
scroll to position [0, 0]
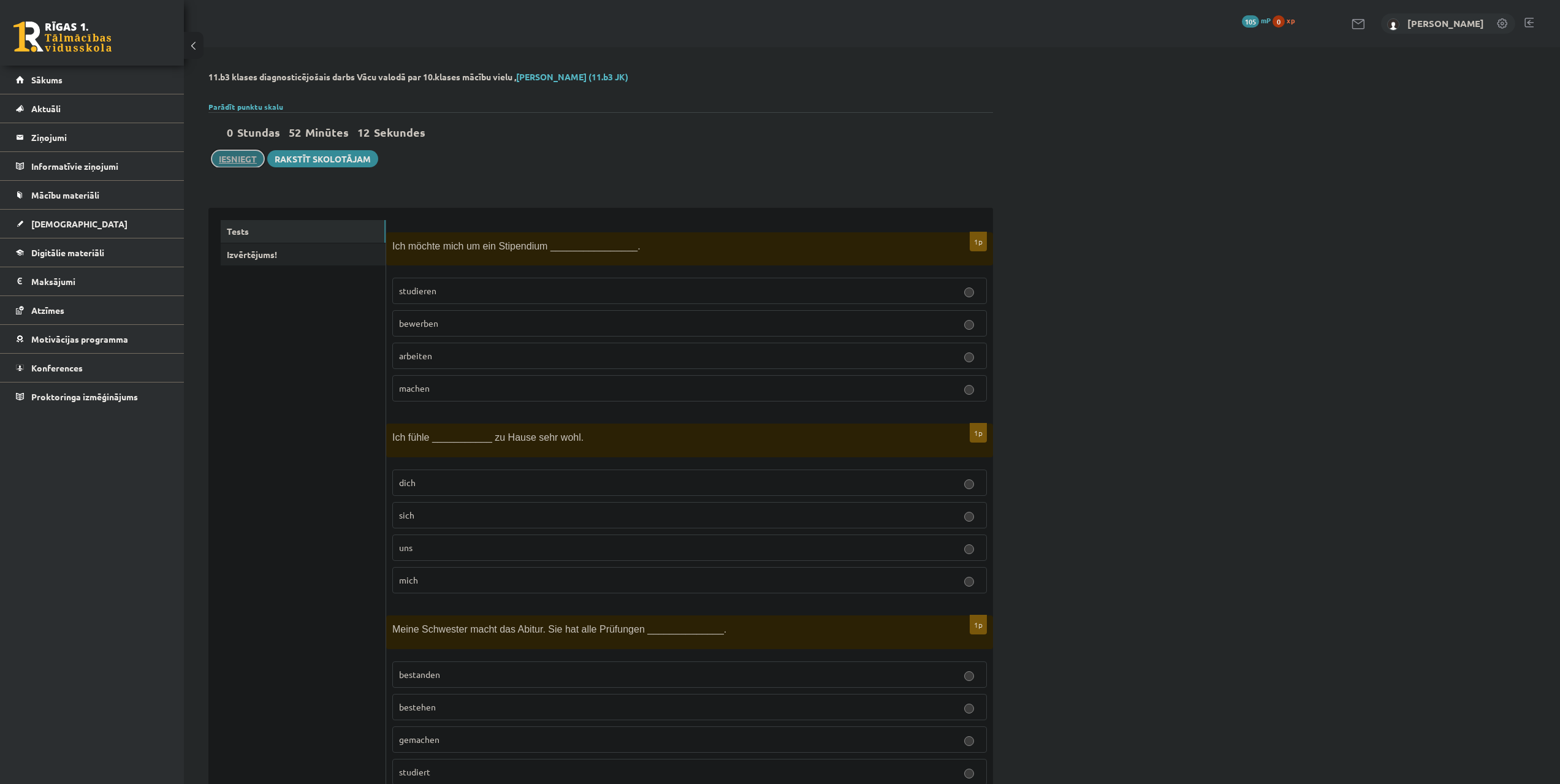
click at [241, 158] on button "Iesniegt" at bounding box center [237, 159] width 52 height 17
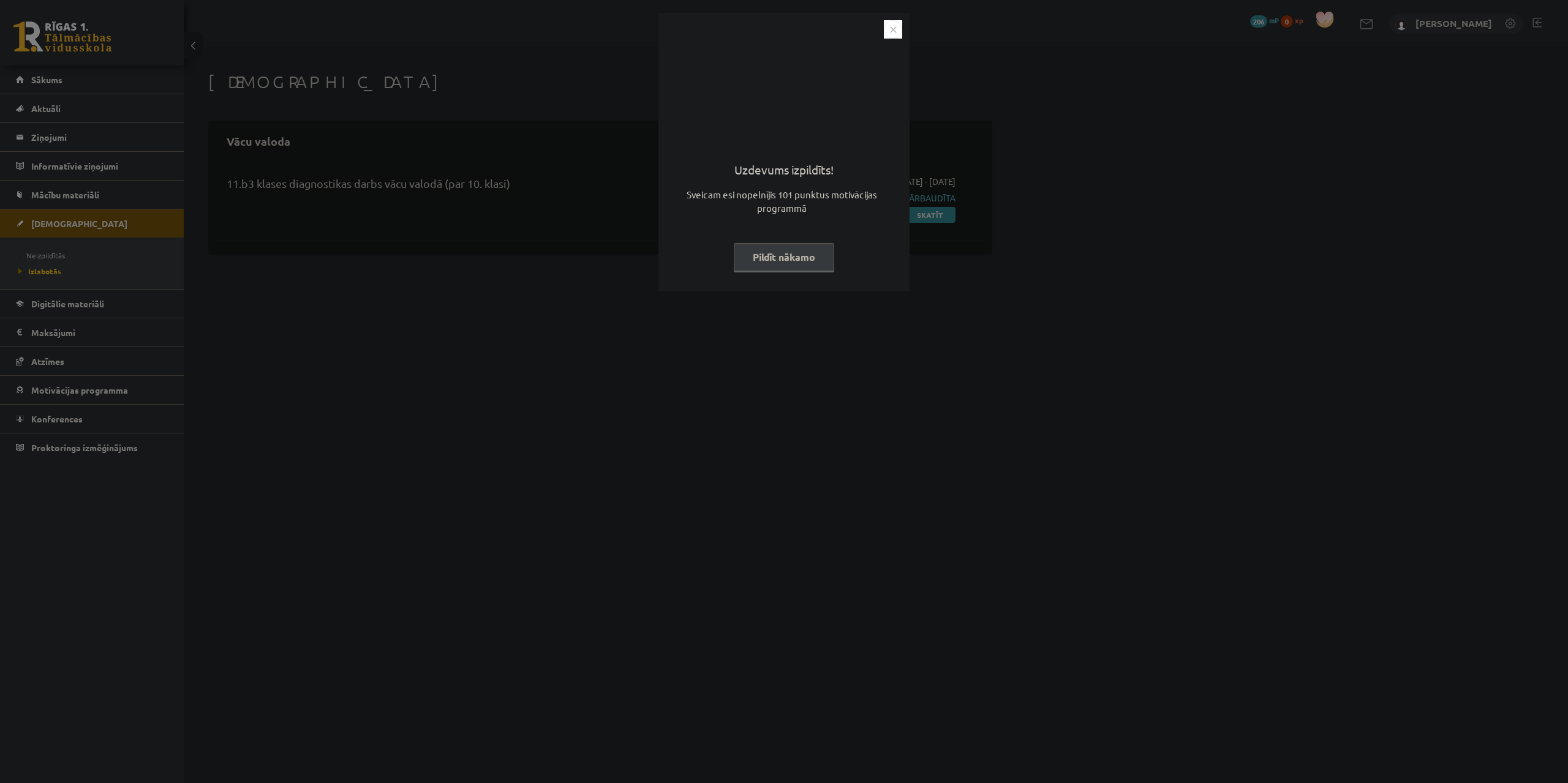
click at [812, 255] on button "Pildīt nākamo" at bounding box center [783, 257] width 100 height 28
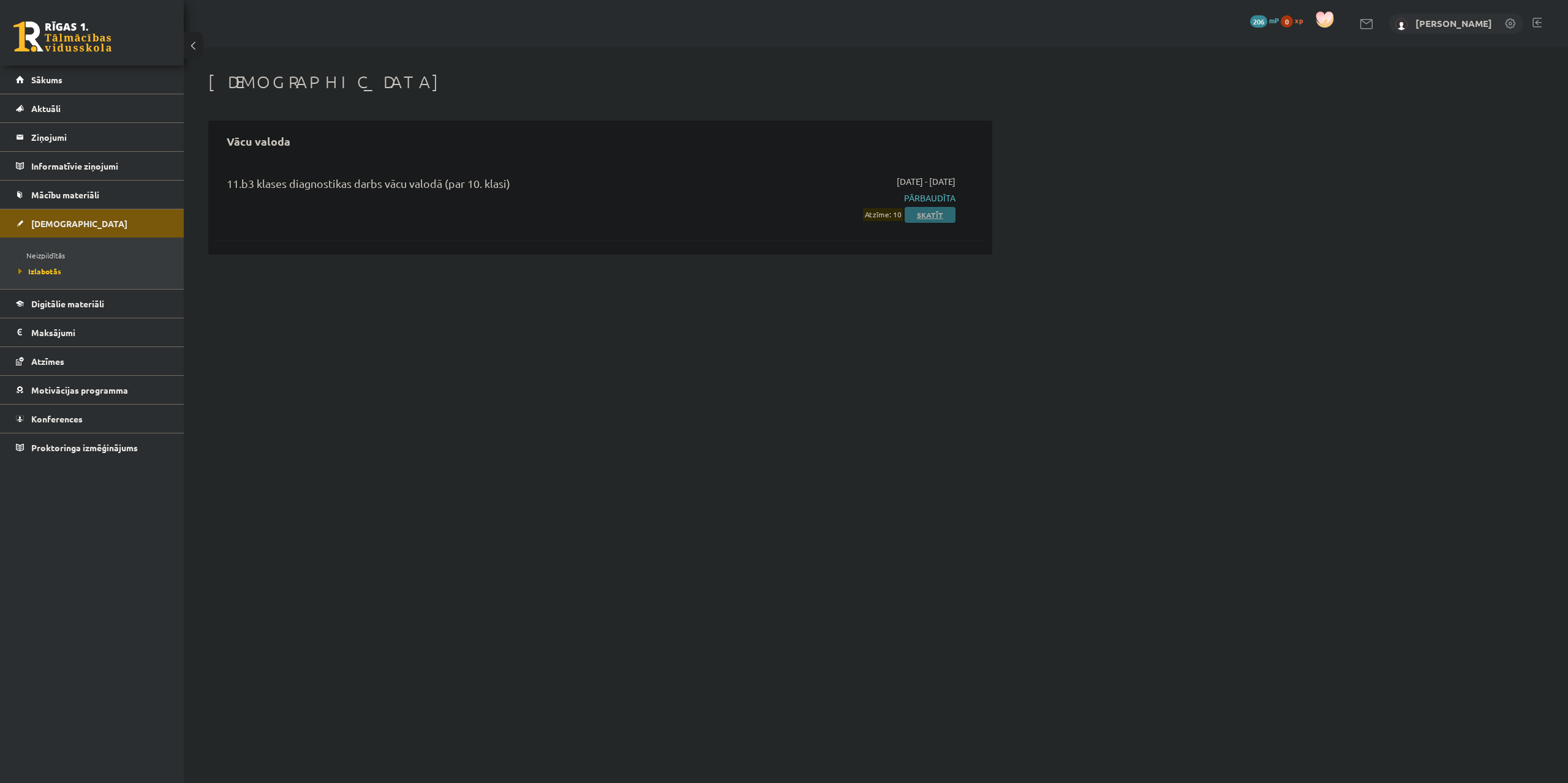
click at [925, 217] on link "Skatīt" at bounding box center [930, 215] width 51 height 16
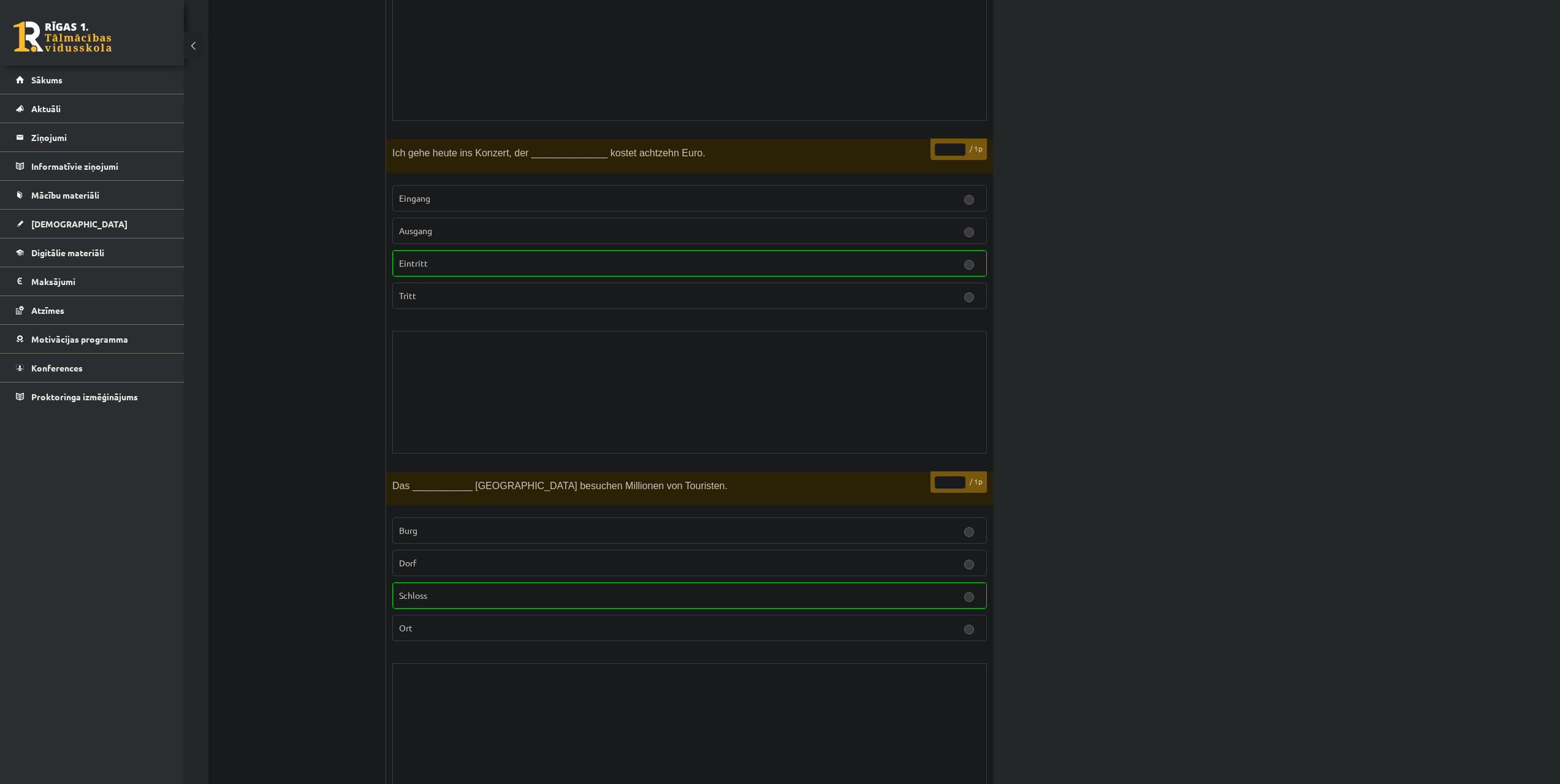
scroll to position [9092, 0]
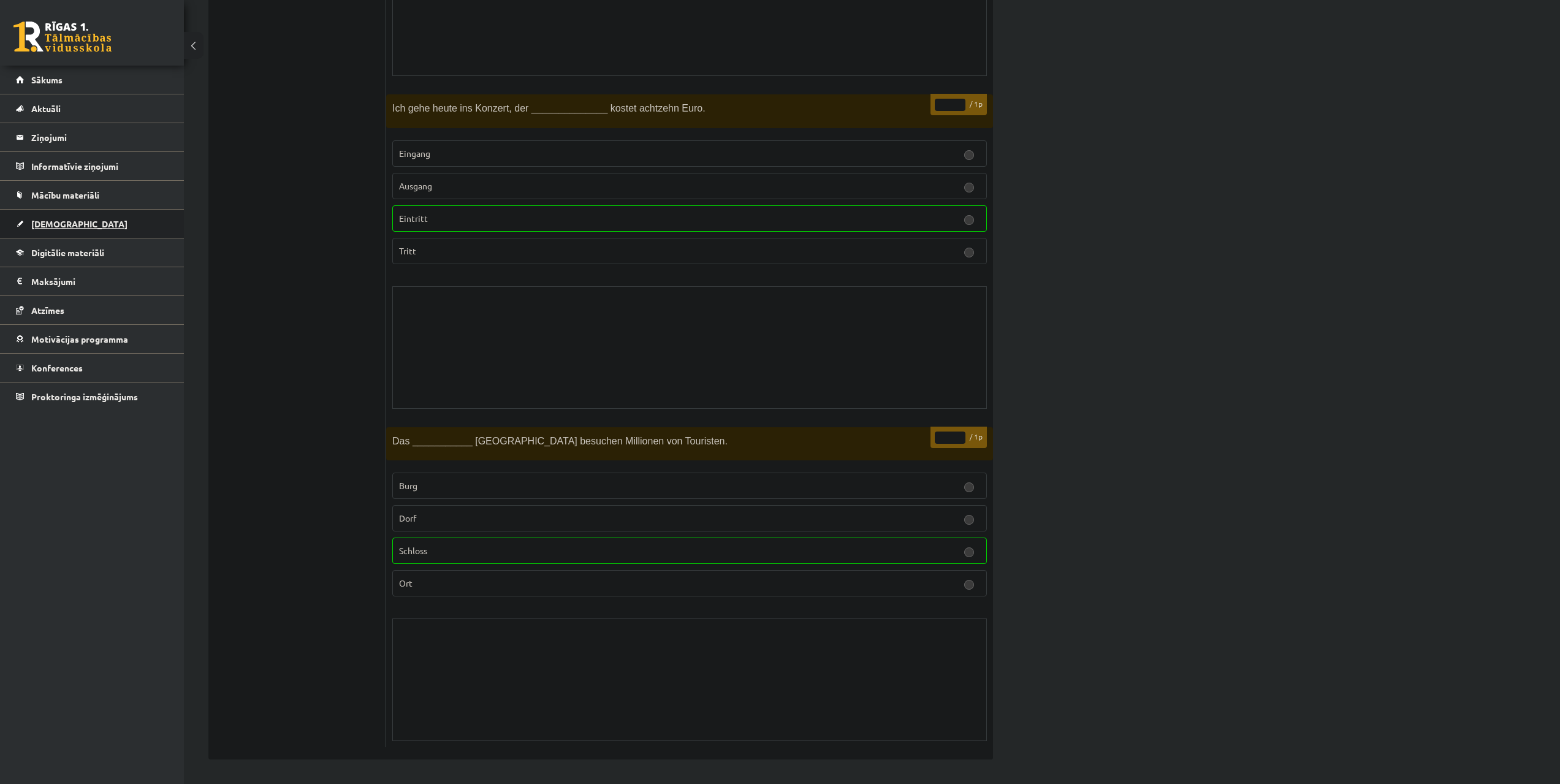
click at [68, 231] on link "[DEMOGRAPHIC_DATA]" at bounding box center [92, 224] width 152 height 28
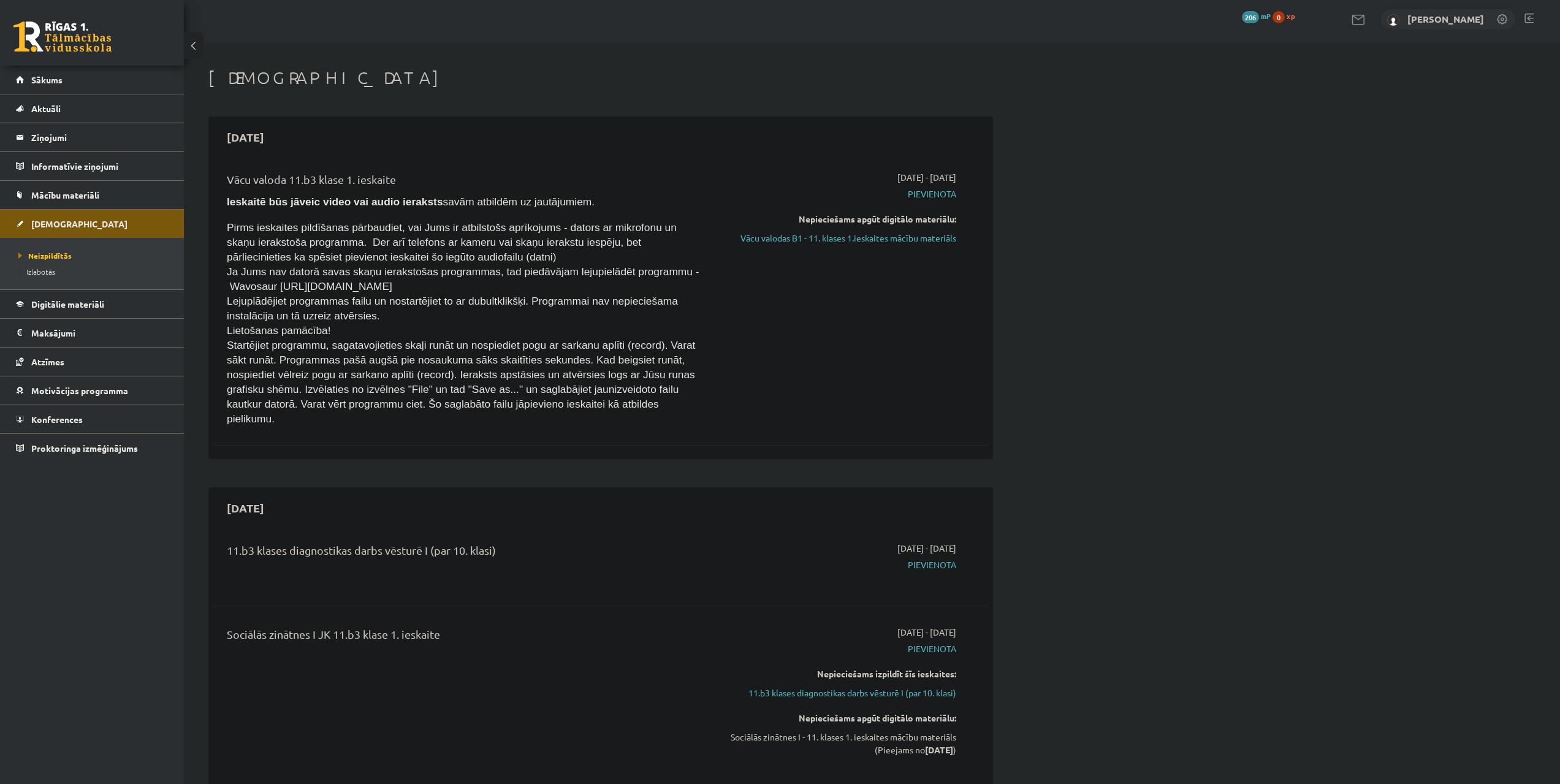
click at [348, 257] on div "Vācu valoda 11.b3 klase 1. ieskaite Ieskaitē būs jāveic video vai audio ierakst…" at bounding box center [467, 298] width 498 height 254
click at [939, 199] on span "Pievienota" at bounding box center [841, 198] width 231 height 13
click at [929, 200] on span "Pievienota" at bounding box center [841, 198] width 231 height 13
click at [933, 199] on span "Pievienota" at bounding box center [841, 198] width 231 height 13
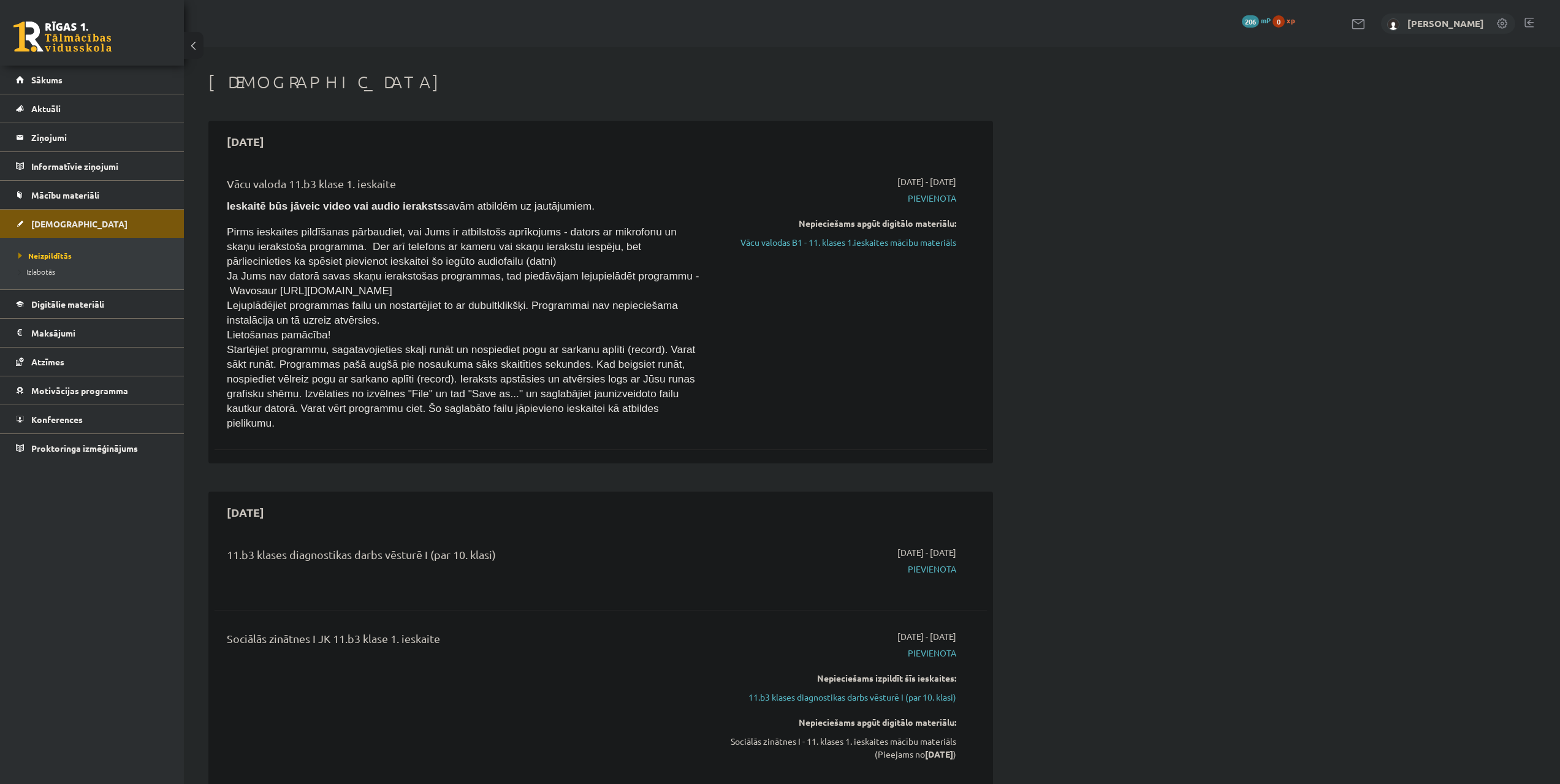
click at [935, 197] on span "Pievienota" at bounding box center [841, 198] width 231 height 13
click at [933, 200] on span "Pievienota" at bounding box center [841, 198] width 231 height 13
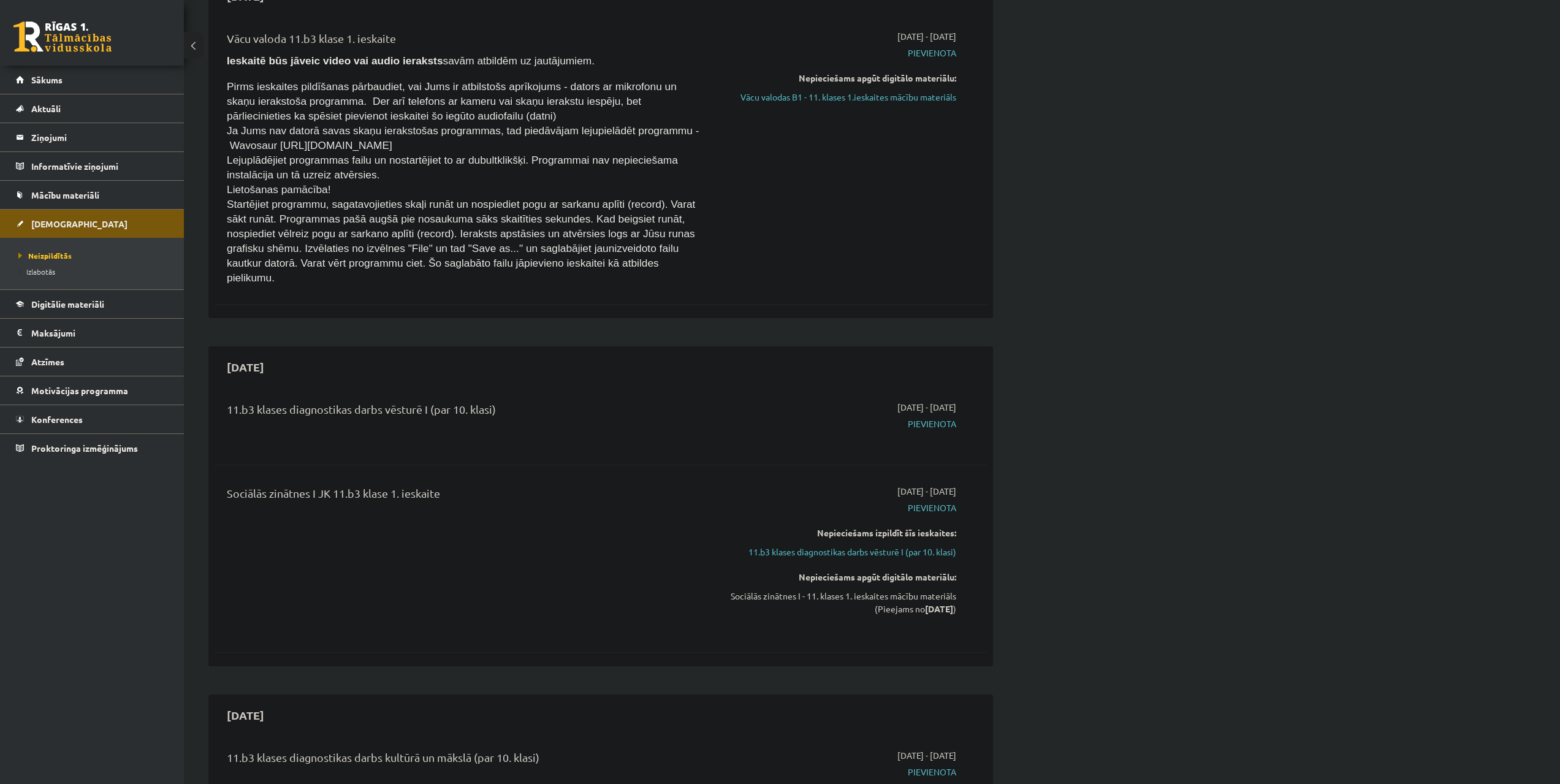
scroll to position [61, 0]
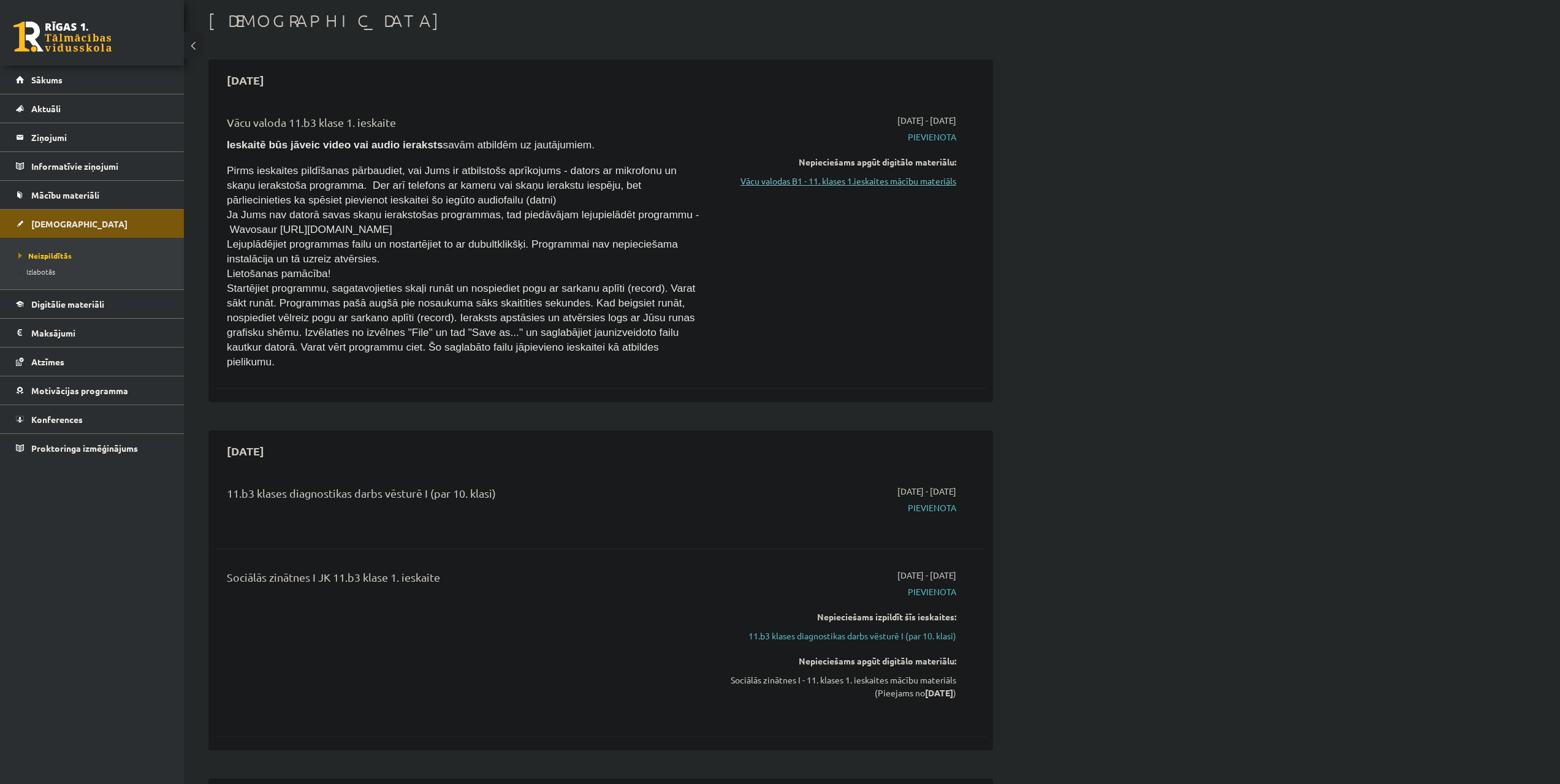
drag, startPoint x: 890, startPoint y: 183, endPoint x: 893, endPoint y: 44, distance: 139.0
click at [890, 183] on link "Vācu valodas B1 - 11. klases 1.ieskaites mācību materiāls" at bounding box center [841, 181] width 231 height 13
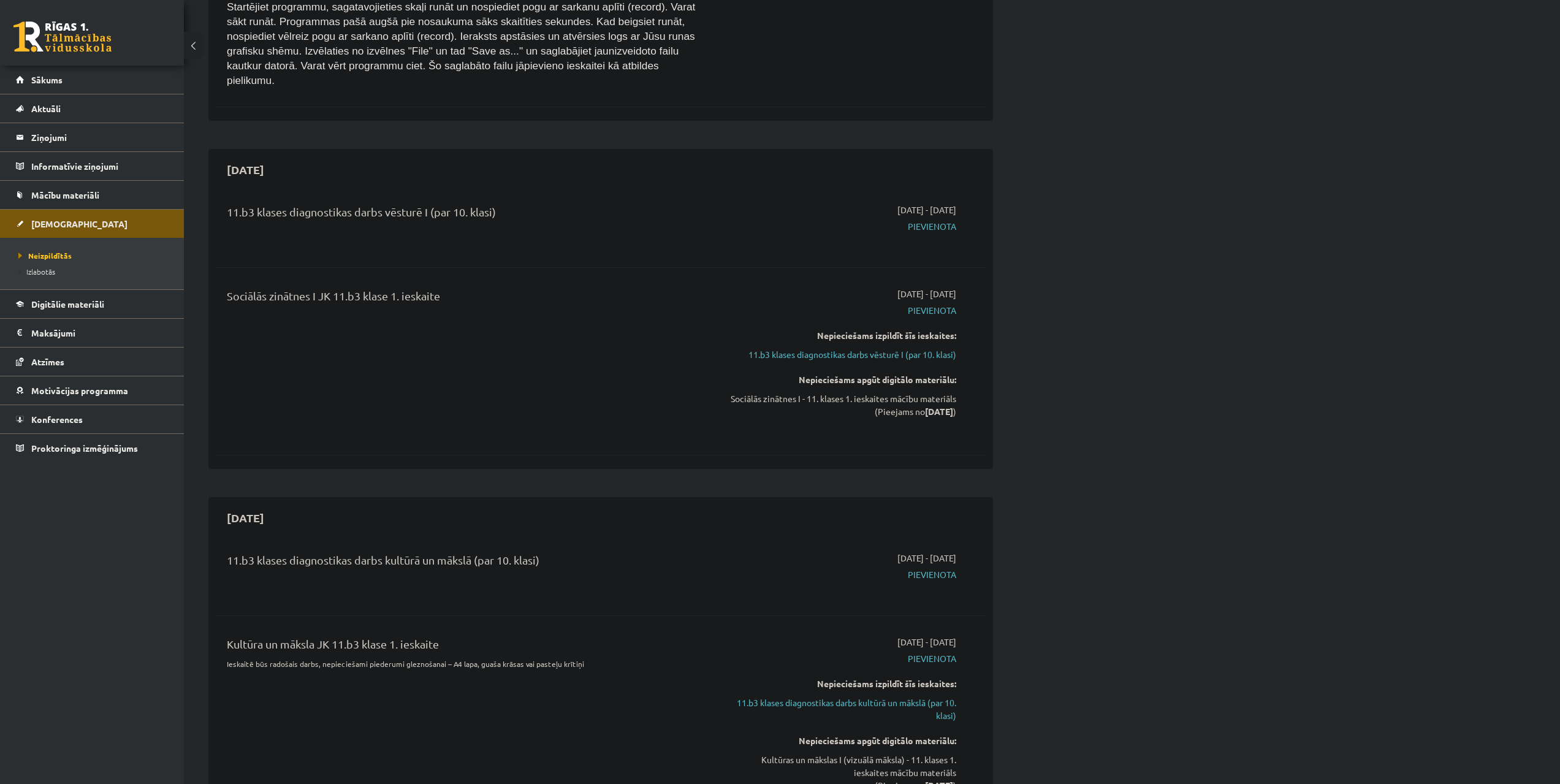
scroll to position [368, 0]
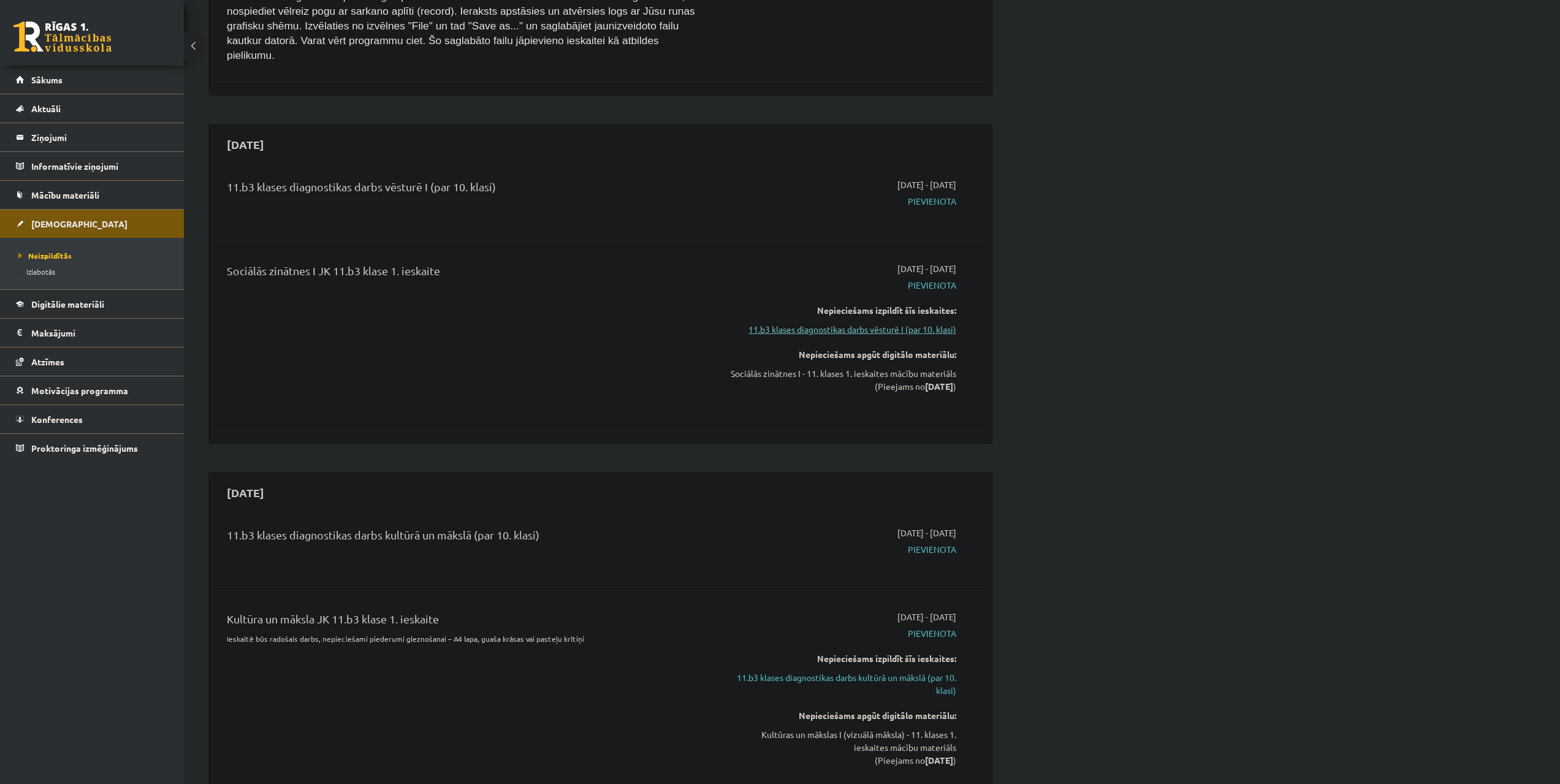
click at [910, 323] on link "11.b3 klases diagnostikas darbs vēsturē I (par 10. klasi)" at bounding box center [841, 329] width 231 height 13
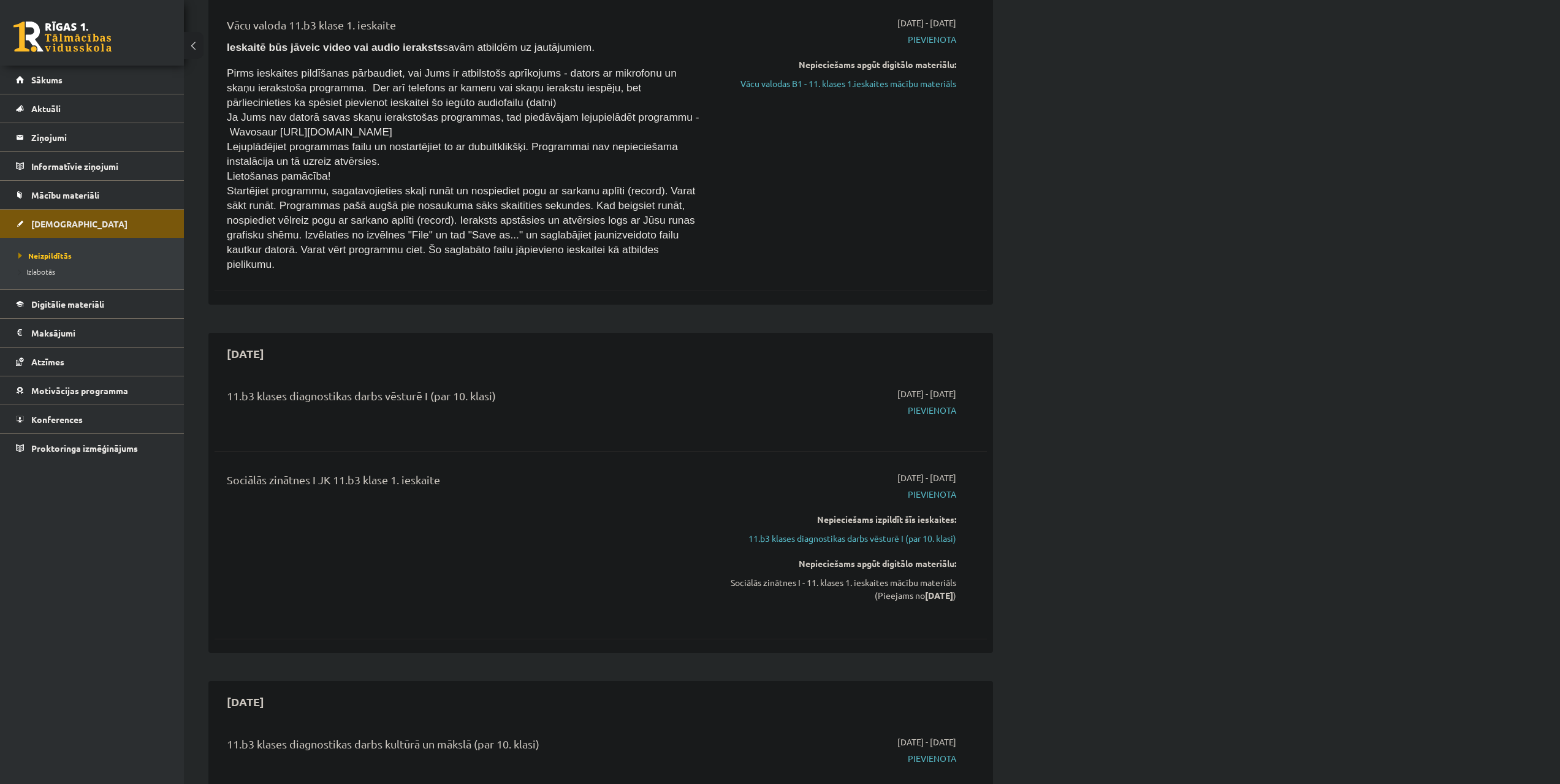
scroll to position [151, 0]
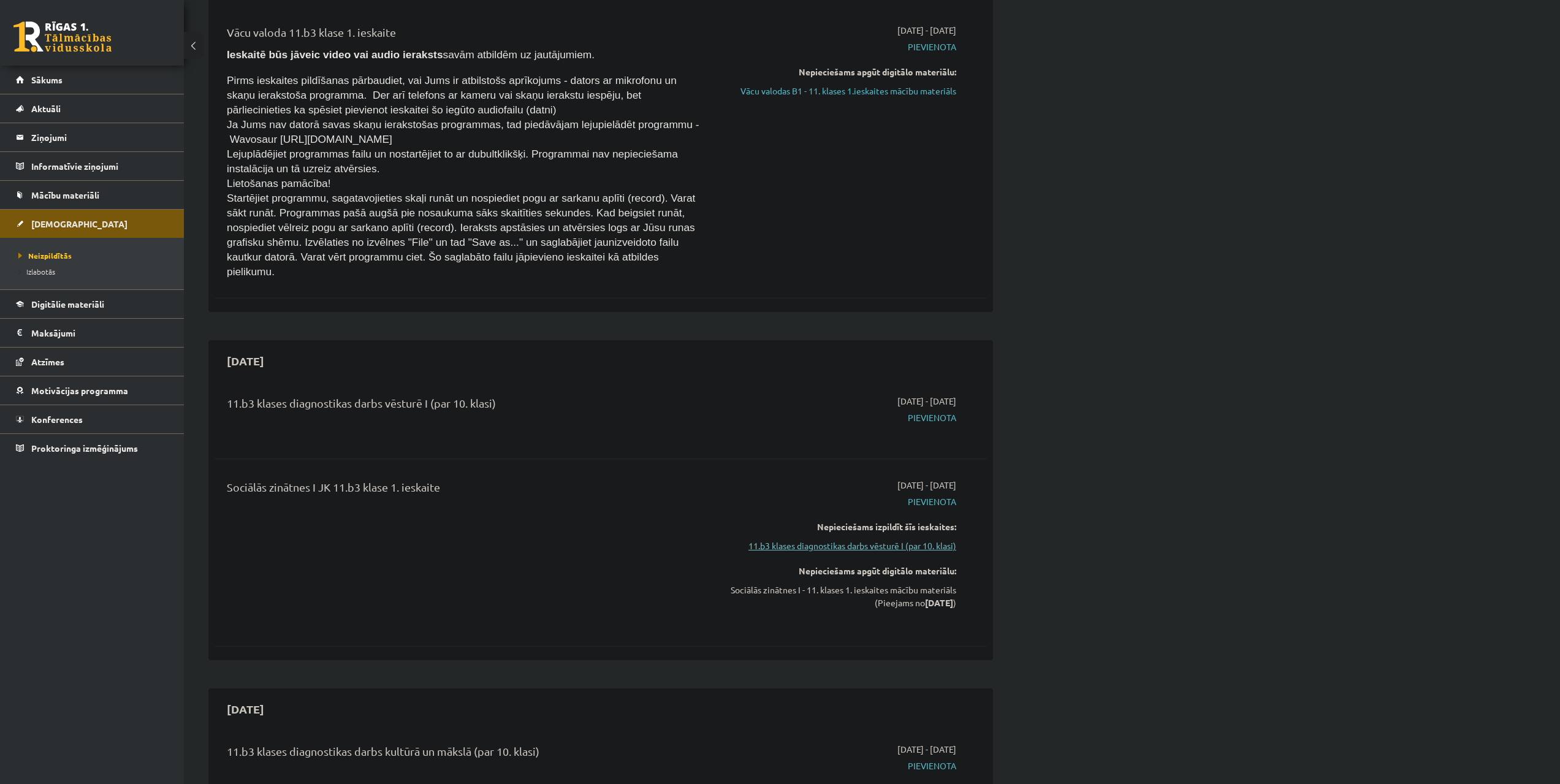
click at [930, 539] on link "11.b3 klases diagnostikas darbs vēsturē I (par 10. klasi)" at bounding box center [841, 545] width 231 height 13
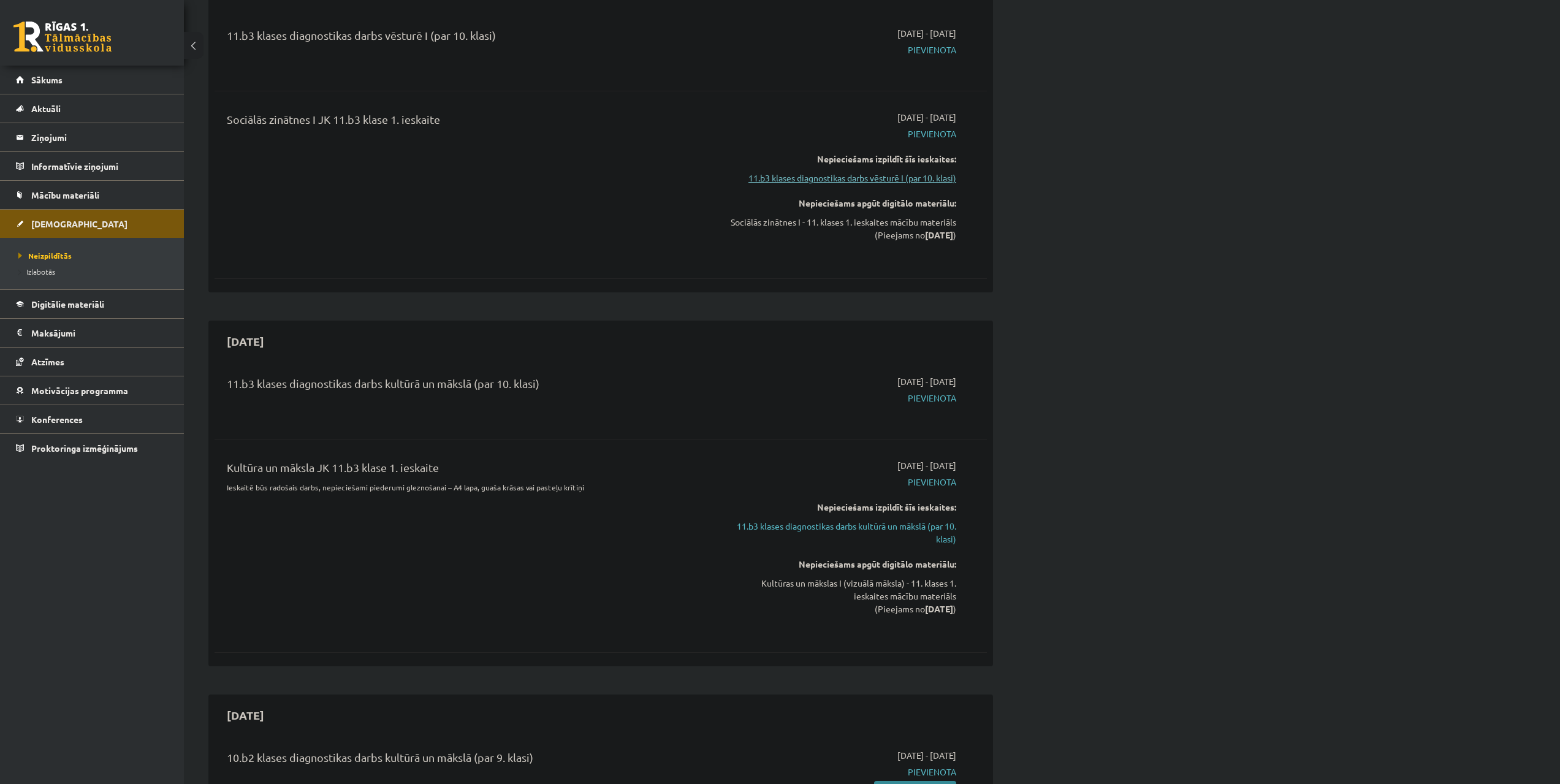
click at [888, 171] on link "11.b3 klases diagnostikas darbs vēsturē I (par 10. klasi)" at bounding box center [841, 178] width 231 height 13
click at [888, 171] on link "11.b3 klases diagnostikas darbs vēsturē I (par 10. klasi)" at bounding box center [841, 178] width 231 height 13
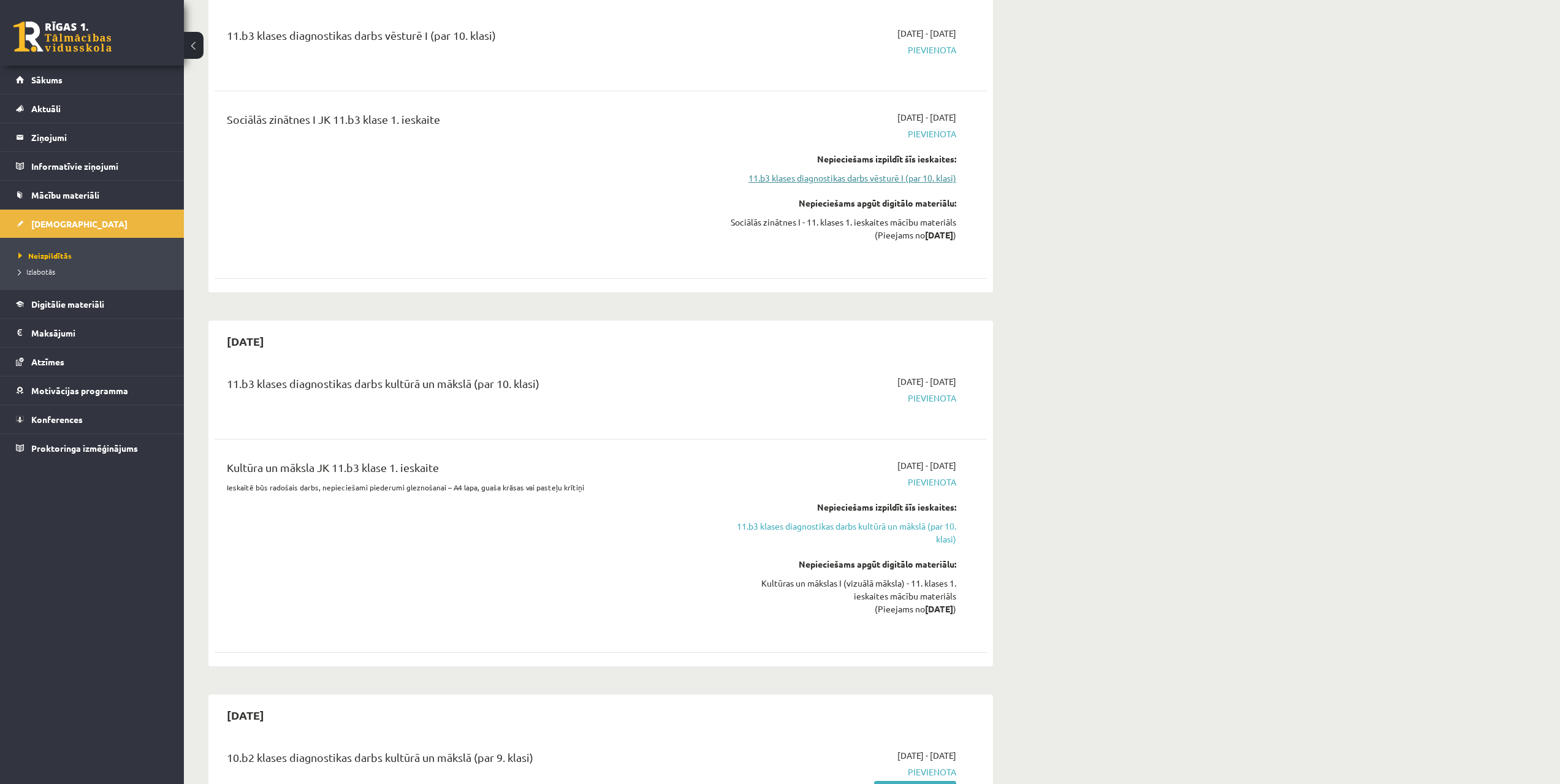
click at [941, 171] on link "11.b3 klases diagnostikas darbs vēsturē I (par 10. klasi)" at bounding box center [841, 178] width 231 height 13
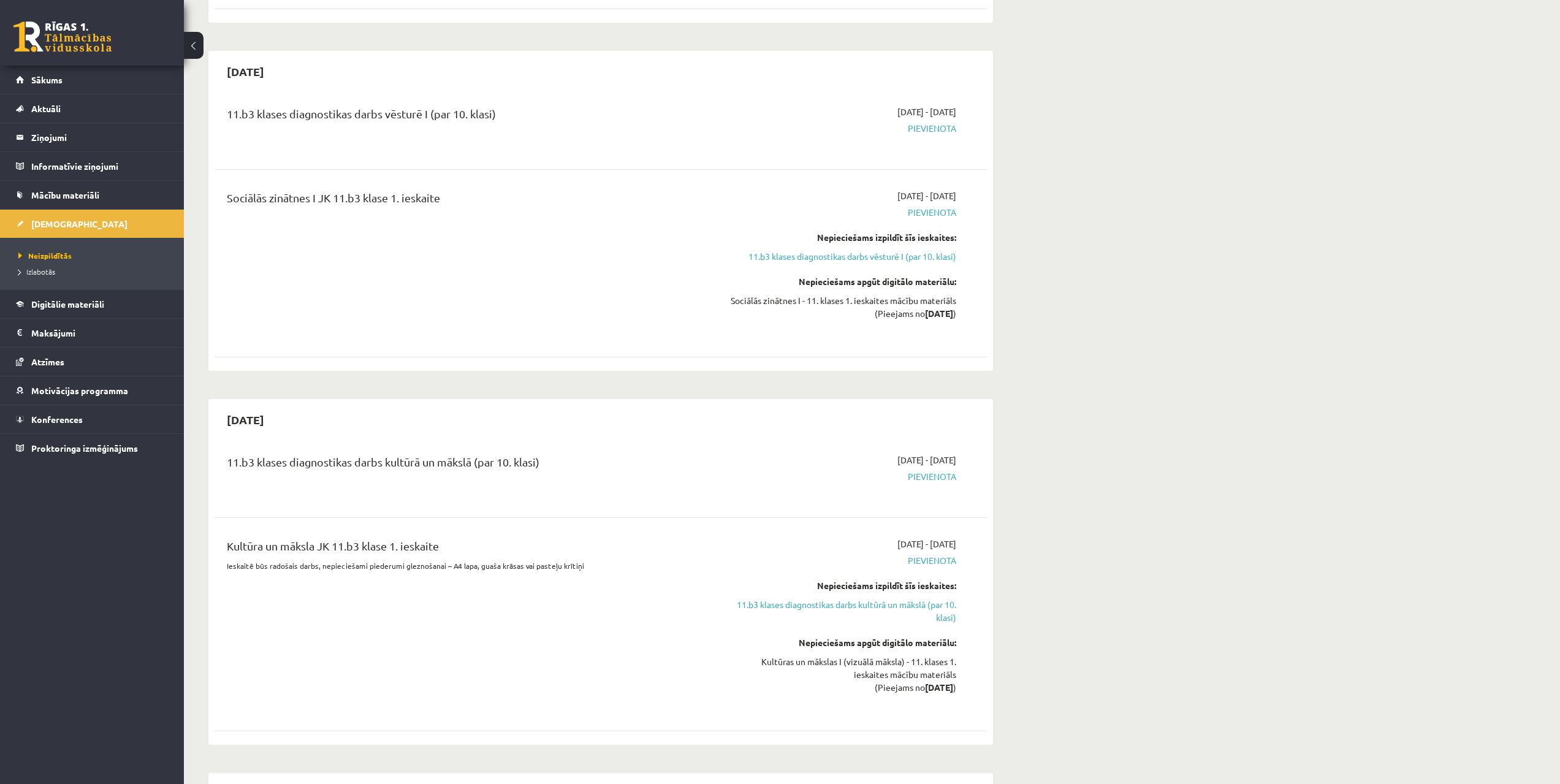
scroll to position [336, 0]
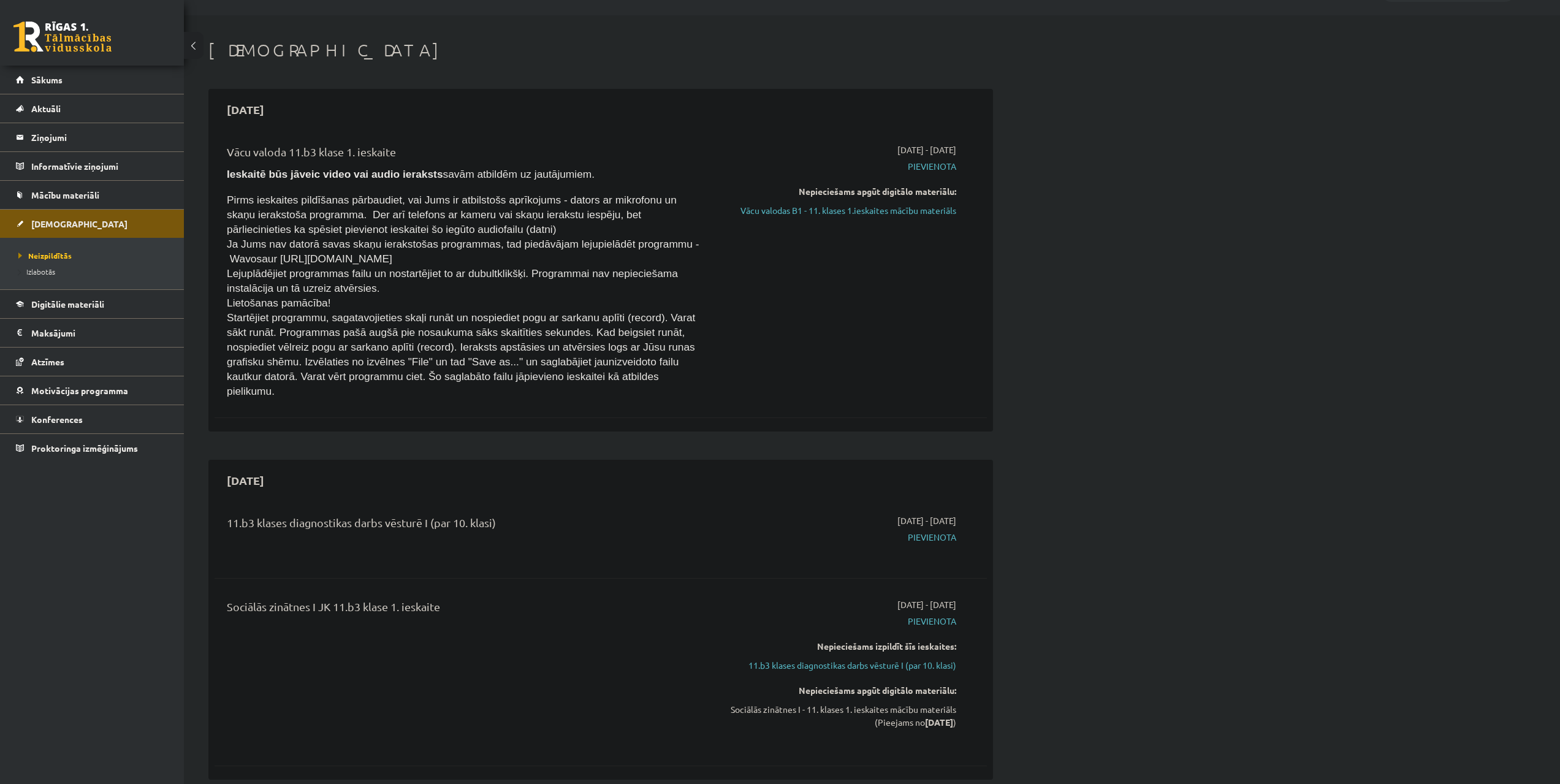
scroll to position [0, 0]
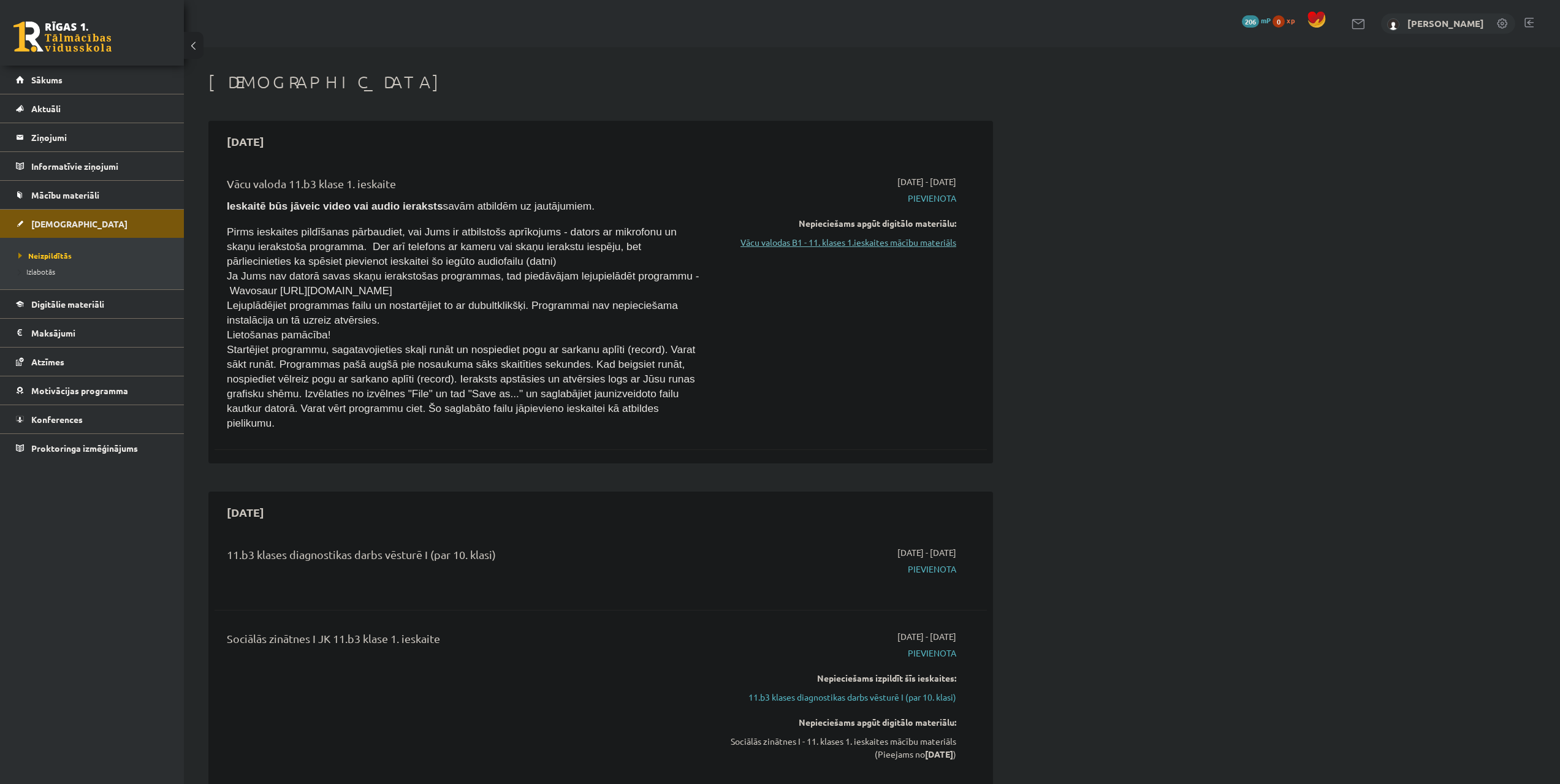
click at [917, 243] on link "Vācu valodas B1 - 11. klases 1.ieskaites mācību materiāls" at bounding box center [841, 242] width 231 height 13
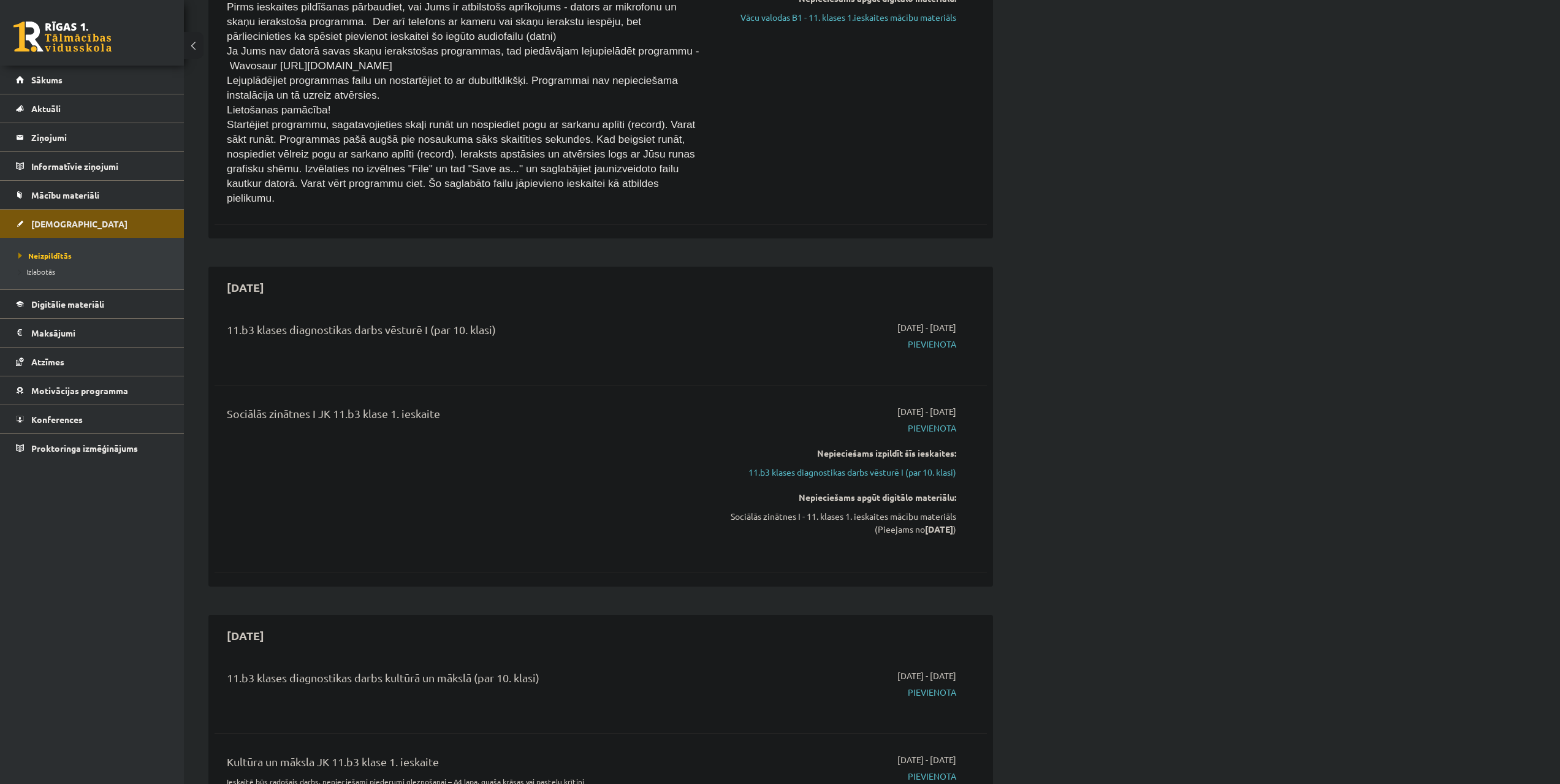
scroll to position [245, 0]
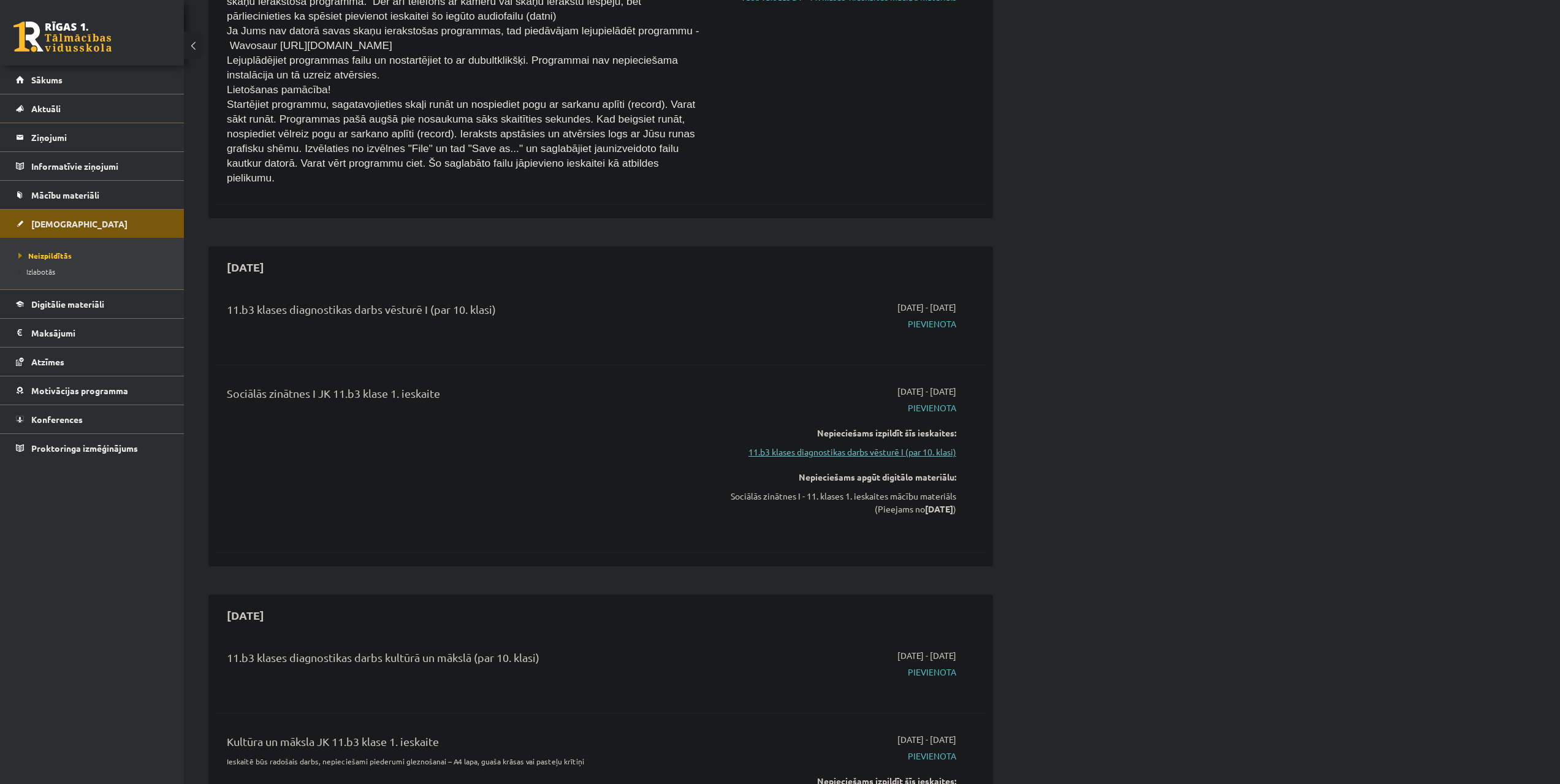
click at [809, 445] on link "11.b3 klases diagnostikas darbs vēsturē I (par 10. klasi)" at bounding box center [841, 452] width 231 height 13
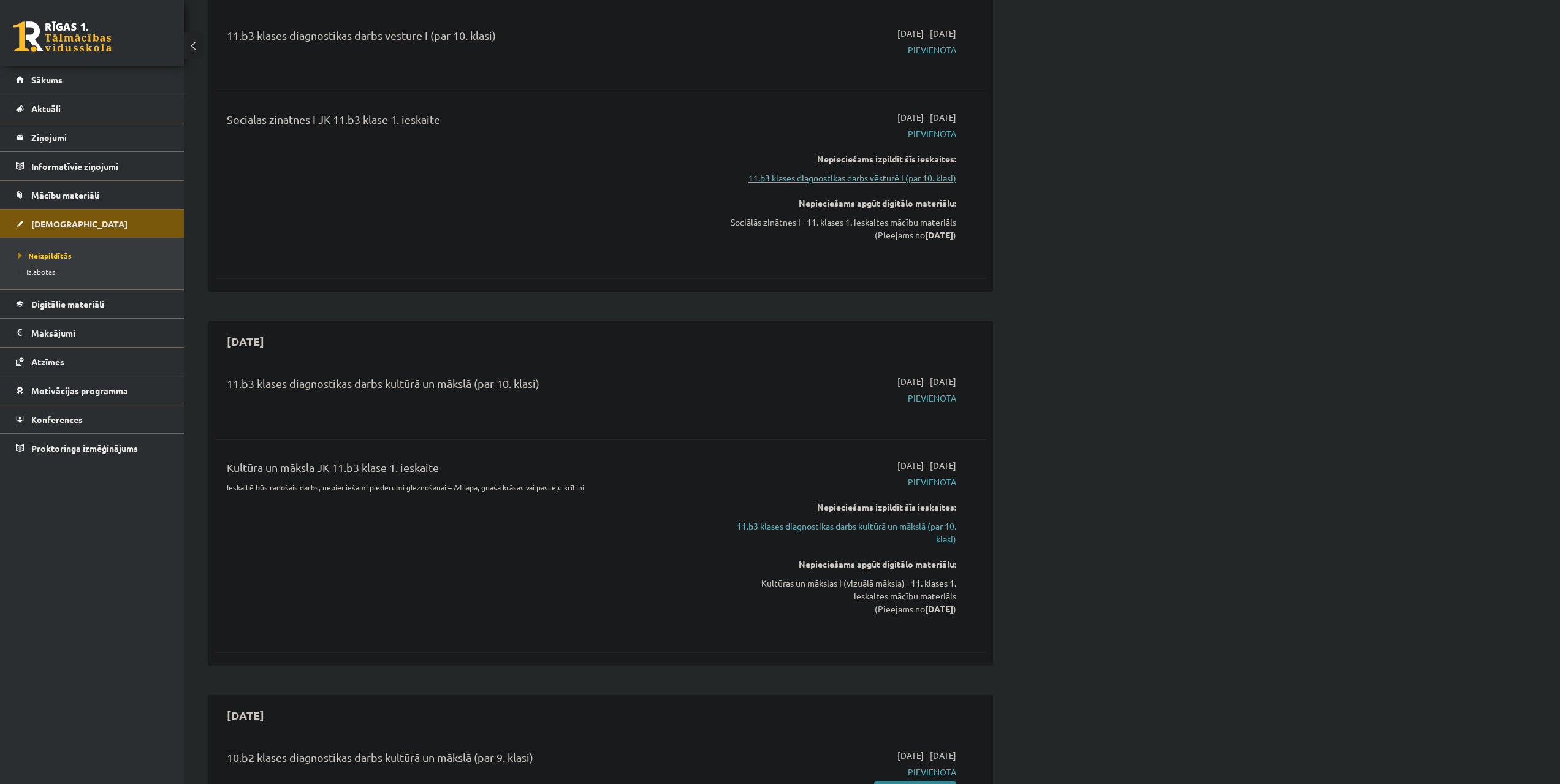
click at [916, 171] on link "11.b3 klases diagnostikas darbs vēsturē I (par 10. klasi)" at bounding box center [841, 178] width 231 height 13
click at [862, 520] on link "11.b3 klases diagnostikas darbs kultūrā un mākslā (par 10. klasi)" at bounding box center [841, 533] width 231 height 26
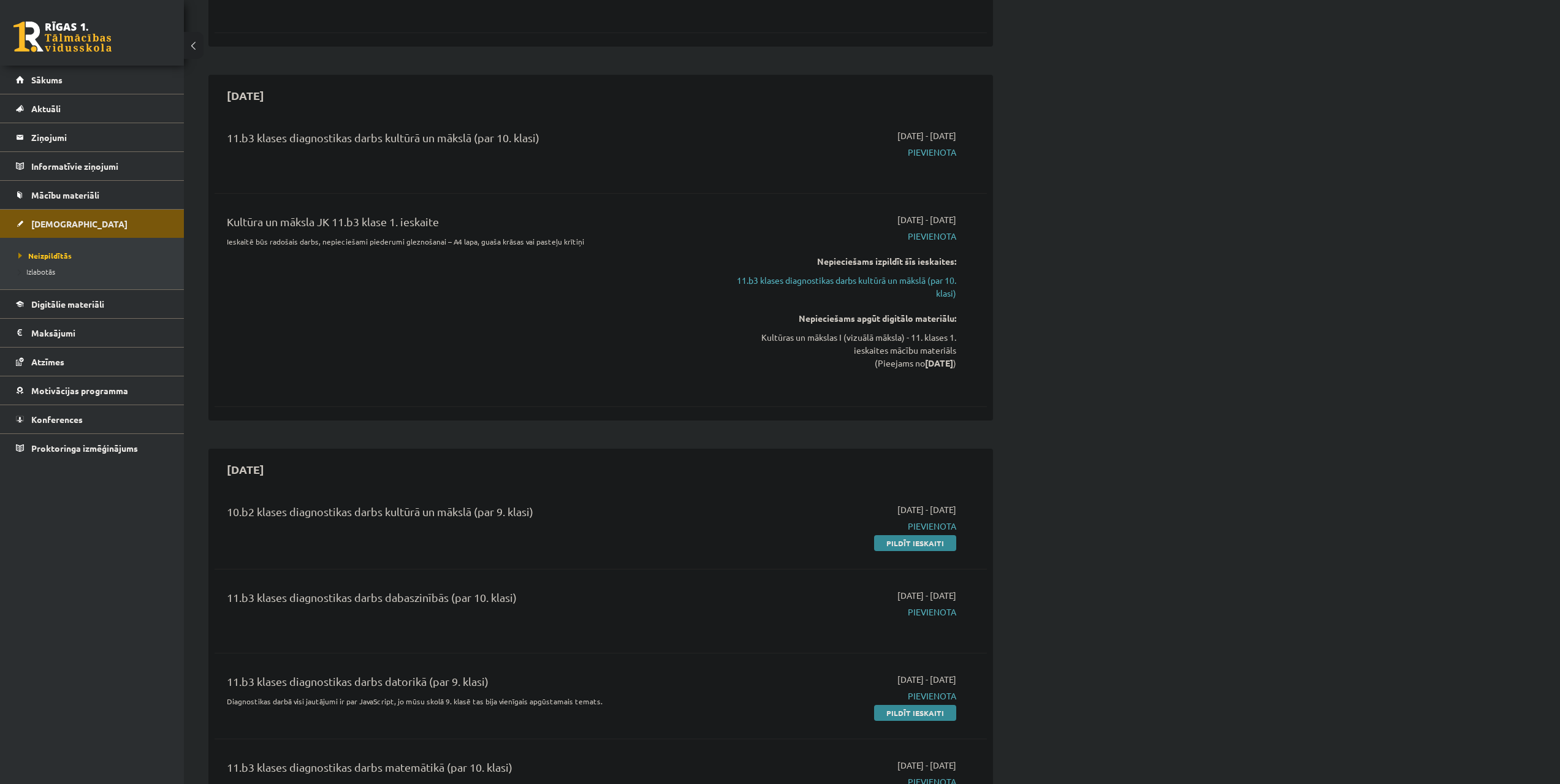
scroll to position [745, 0]
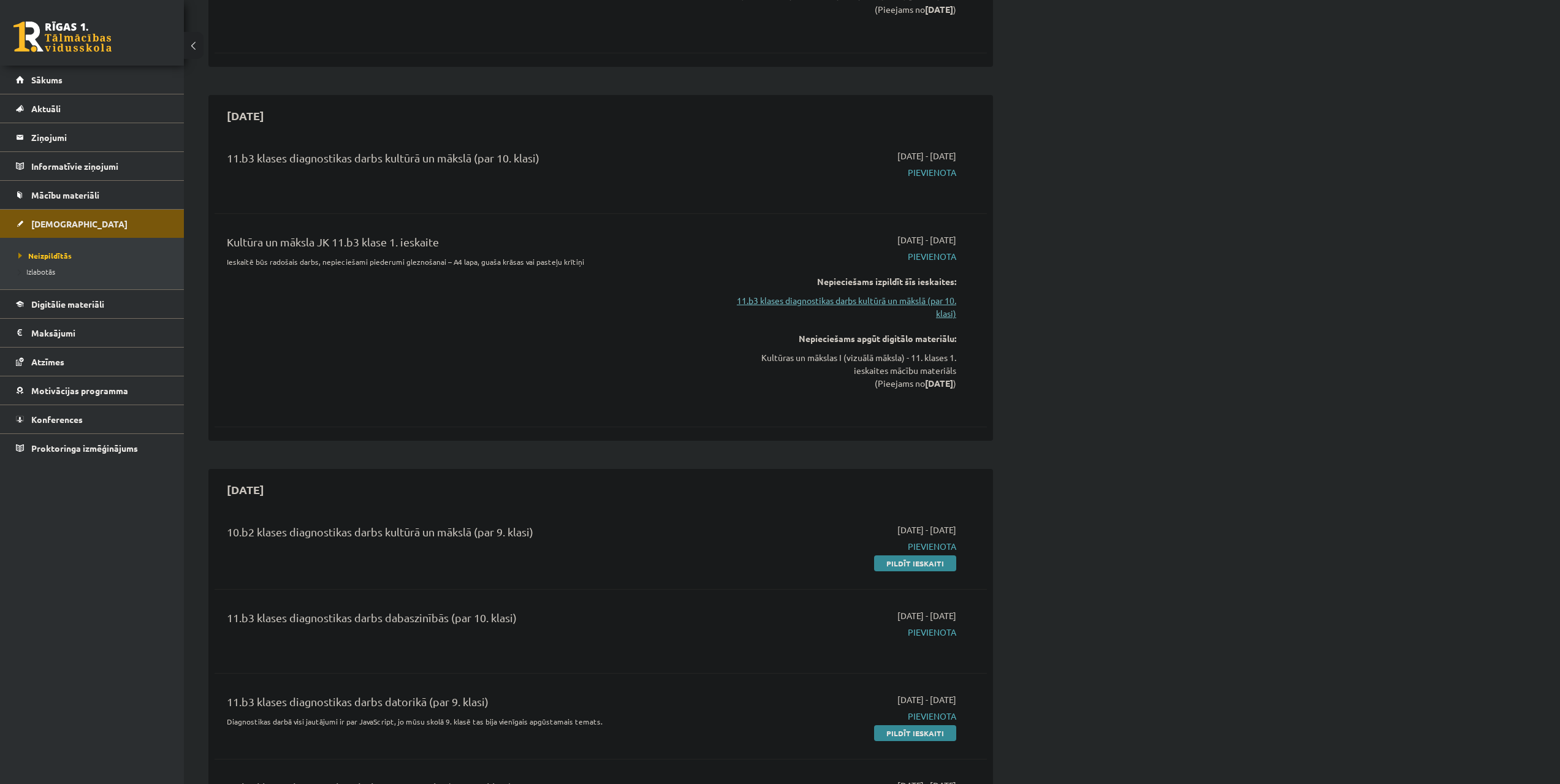
click at [883, 294] on link "11.b3 klases diagnostikas darbs kultūrā un mākslā (par 10. klasi)" at bounding box center [841, 307] width 231 height 26
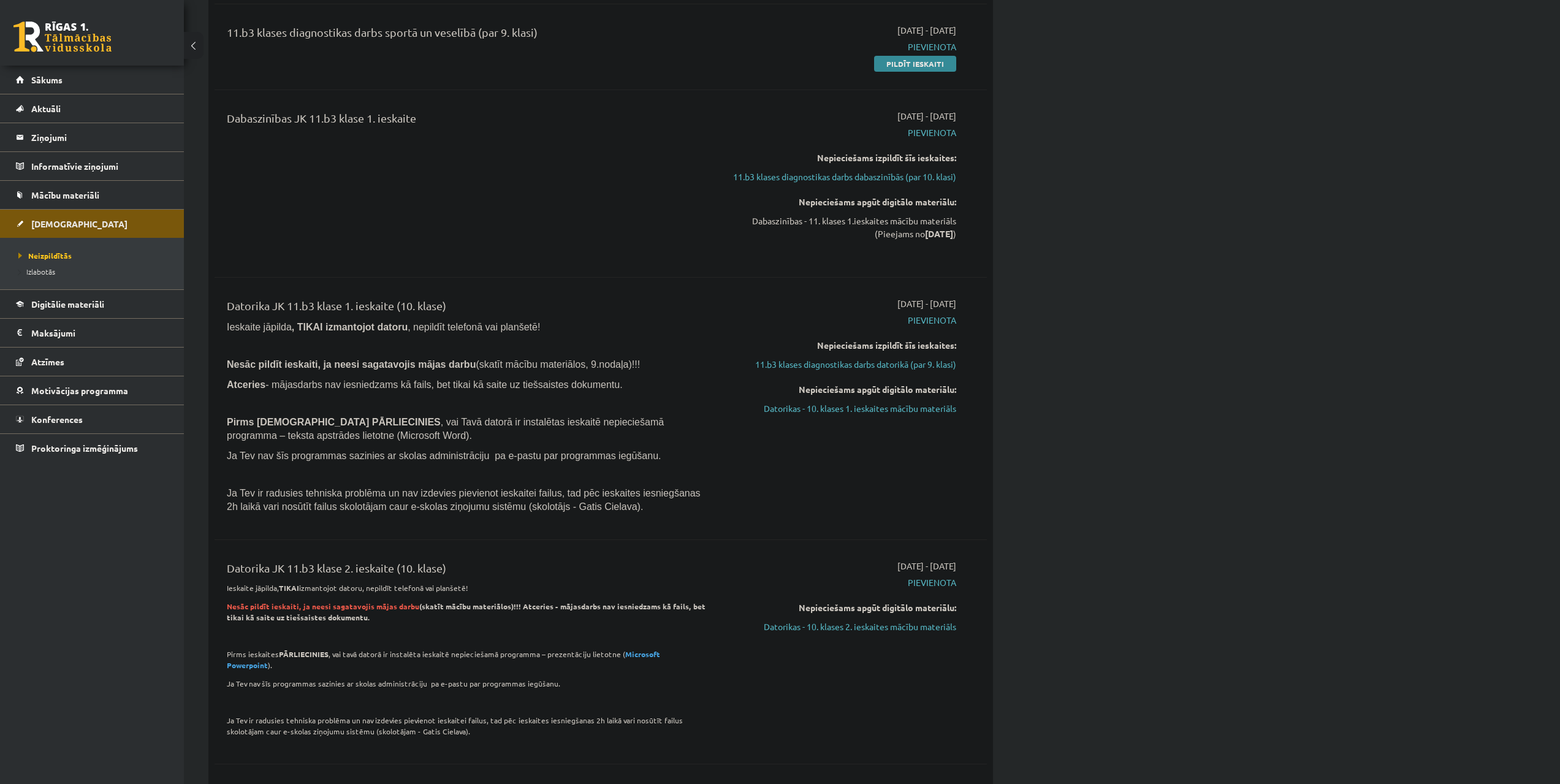
scroll to position [1603, 0]
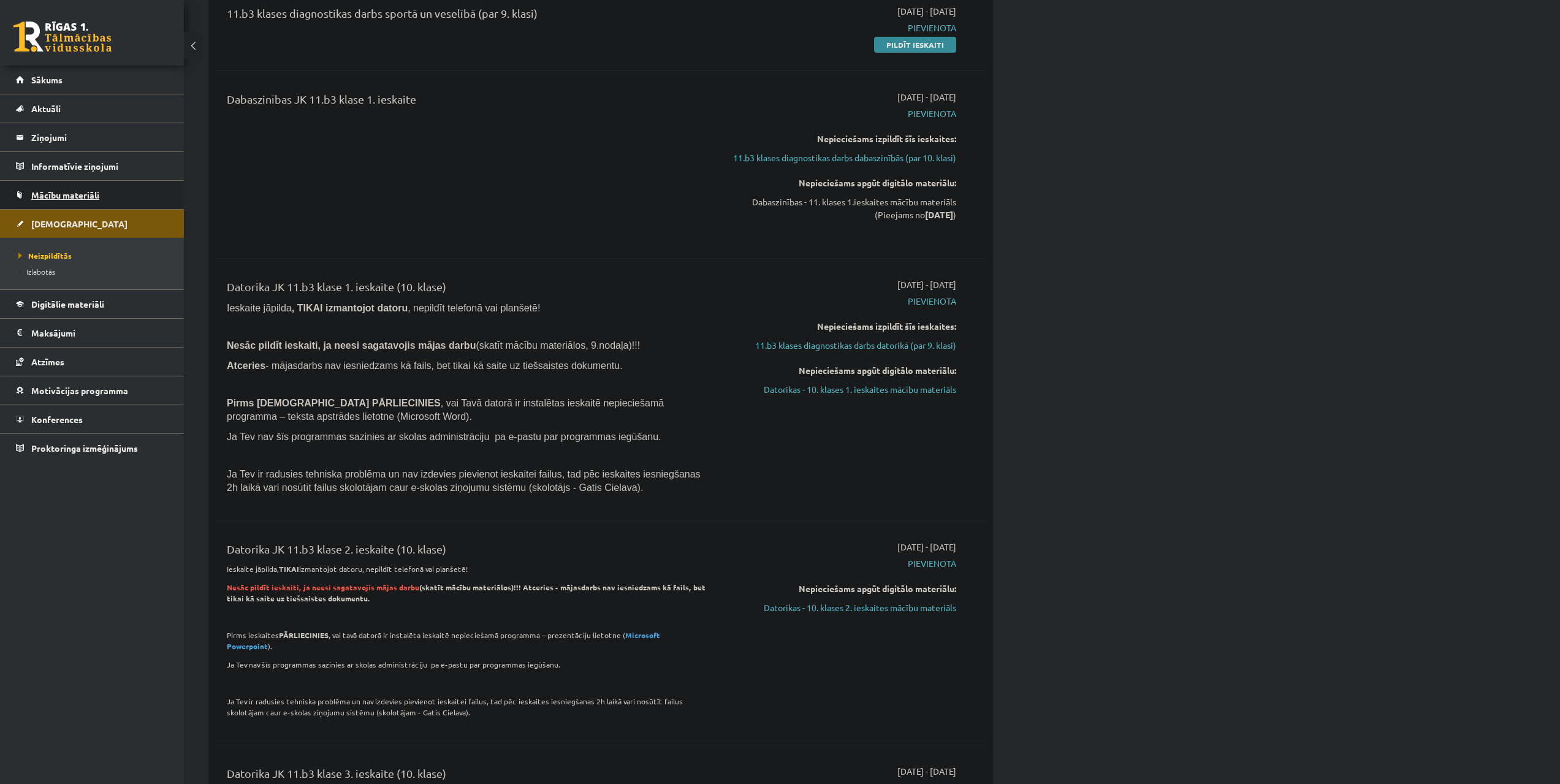
click at [86, 189] on link "Mācību materiāli" at bounding box center [92, 195] width 152 height 28
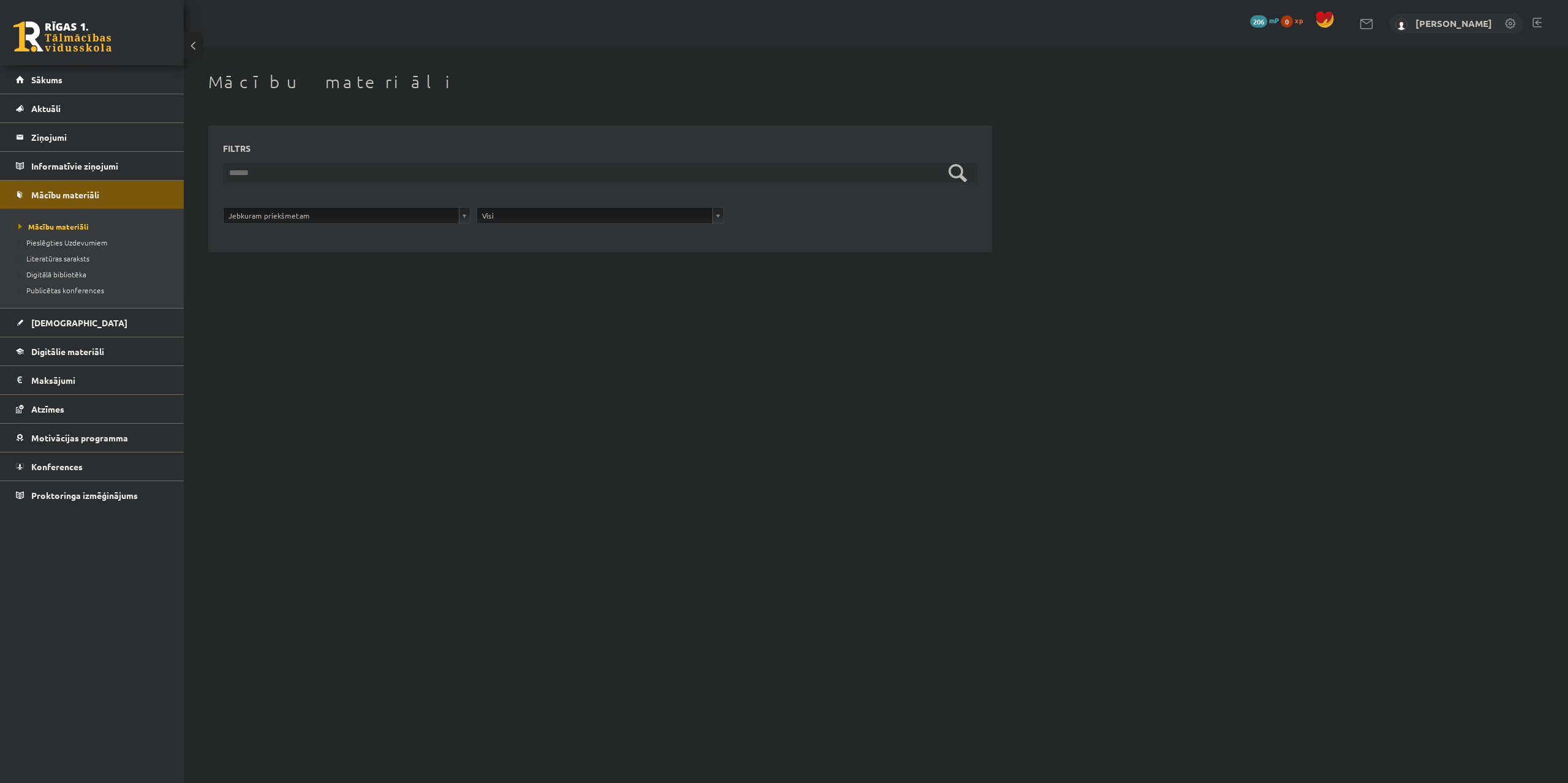
click at [492, 181] on input "text" at bounding box center [600, 172] width 754 height 19
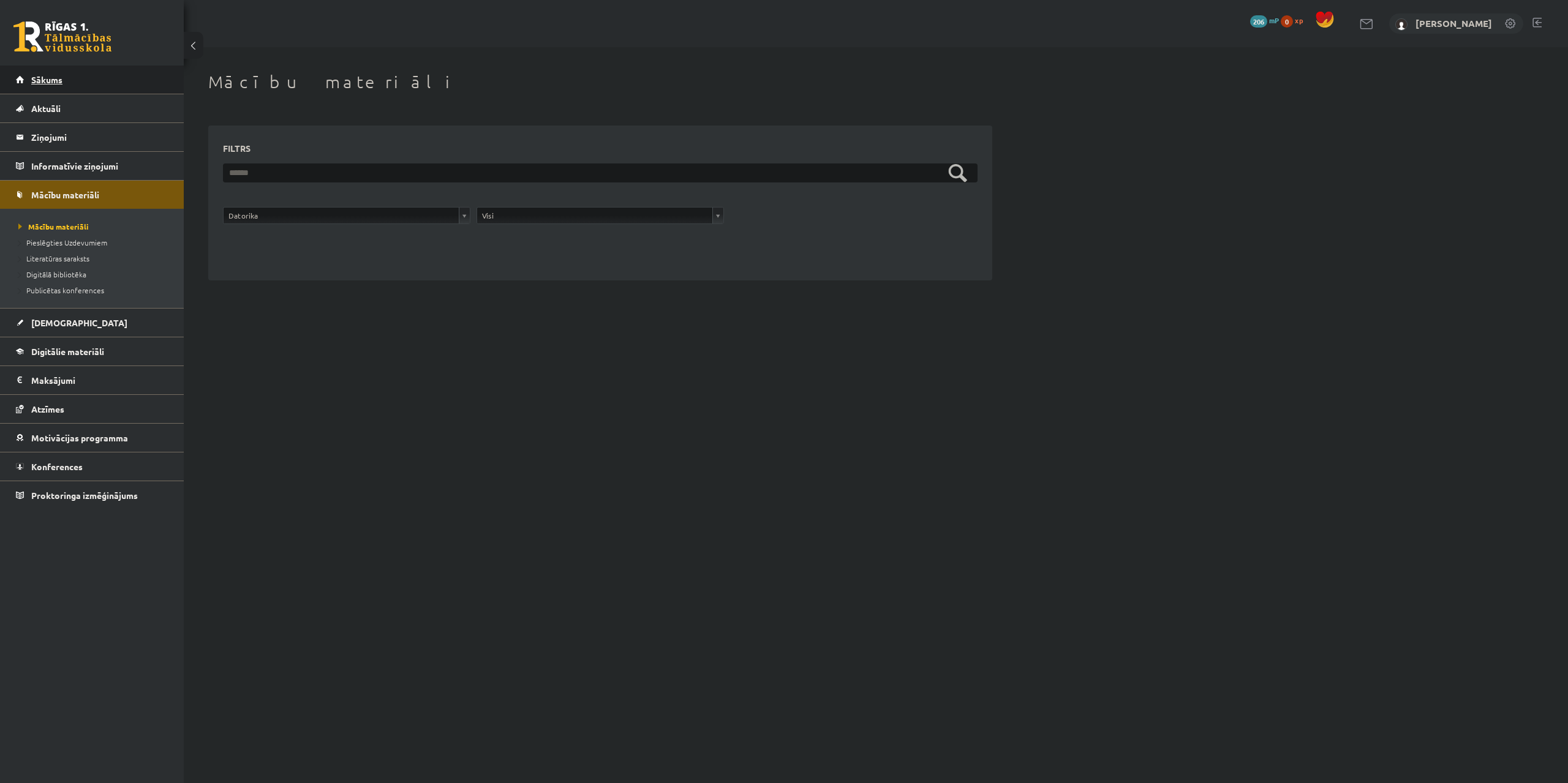
click at [39, 87] on link "Sākums" at bounding box center [92, 79] width 152 height 28
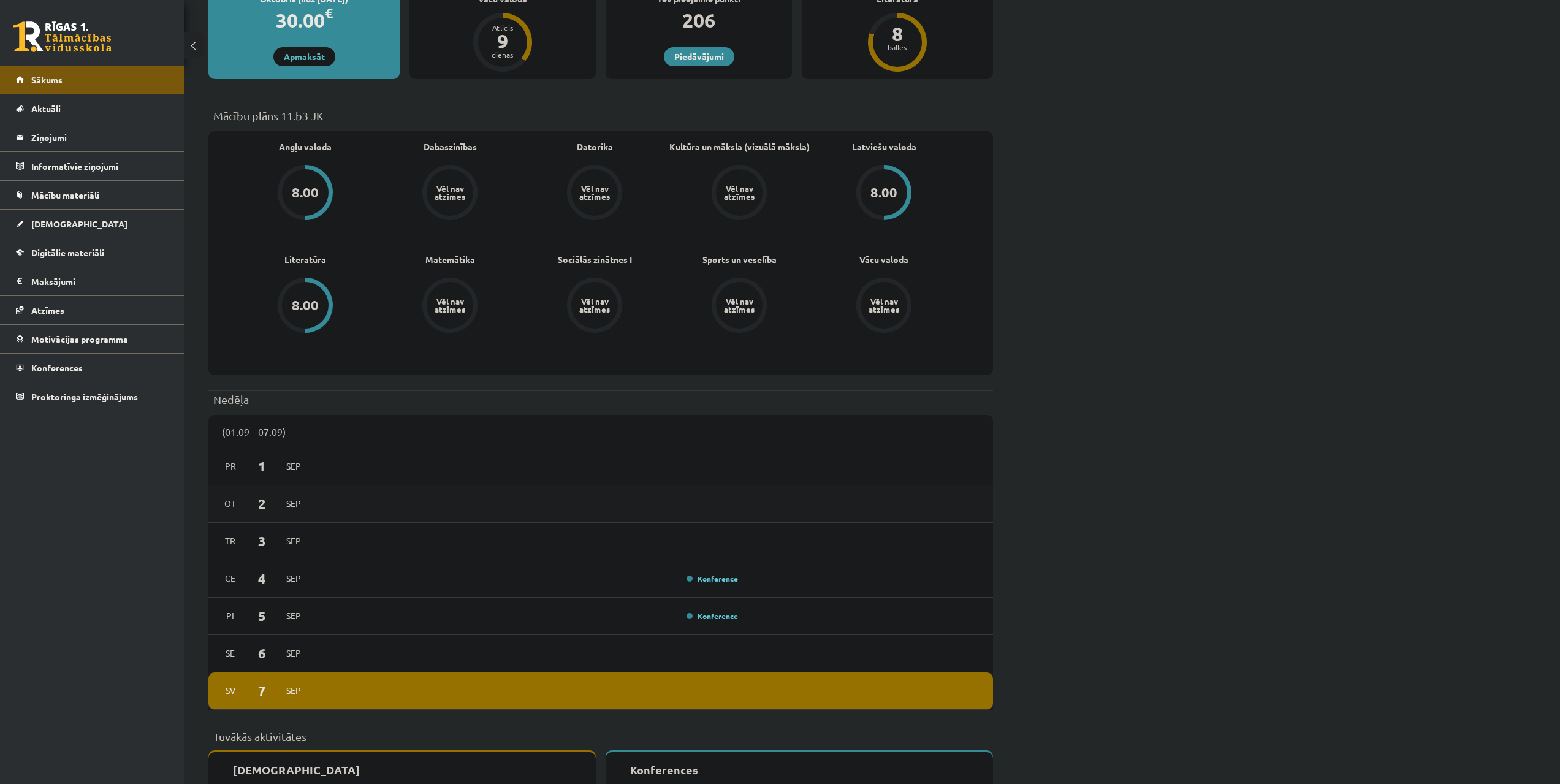
scroll to position [307, 0]
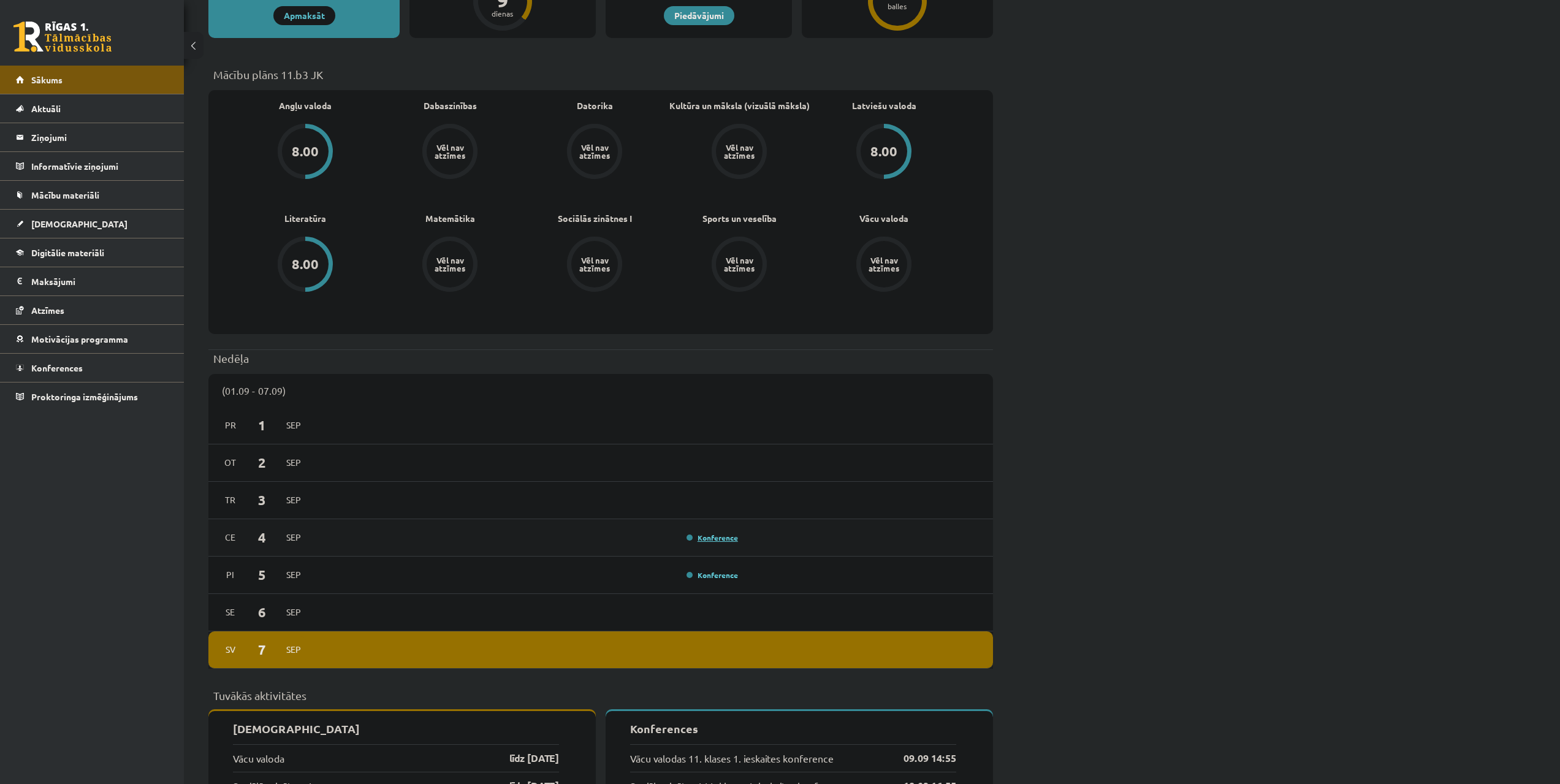
click at [712, 537] on link "Konference" at bounding box center [712, 538] width 51 height 10
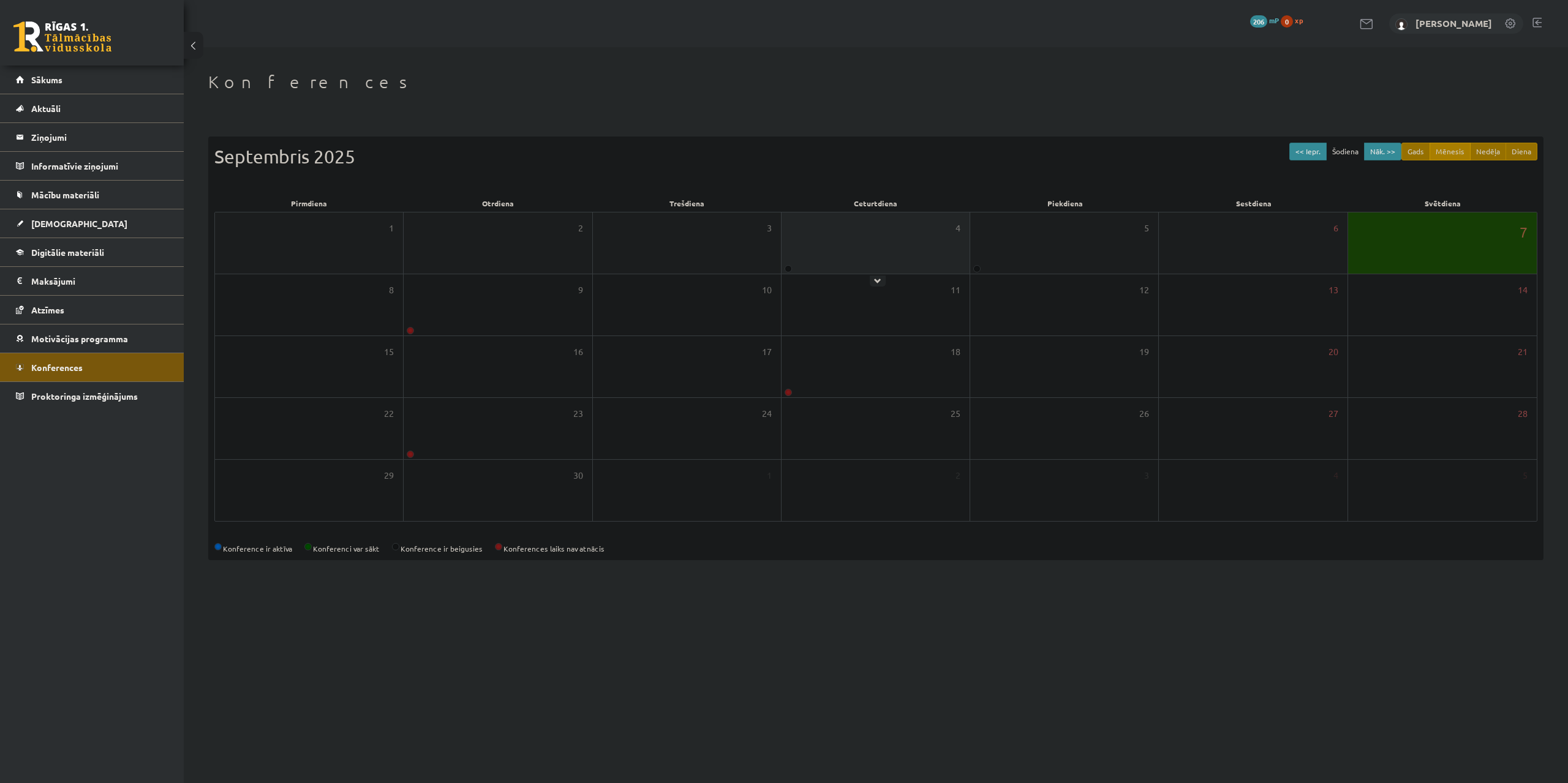
click at [857, 223] on div "4" at bounding box center [875, 243] width 188 height 61
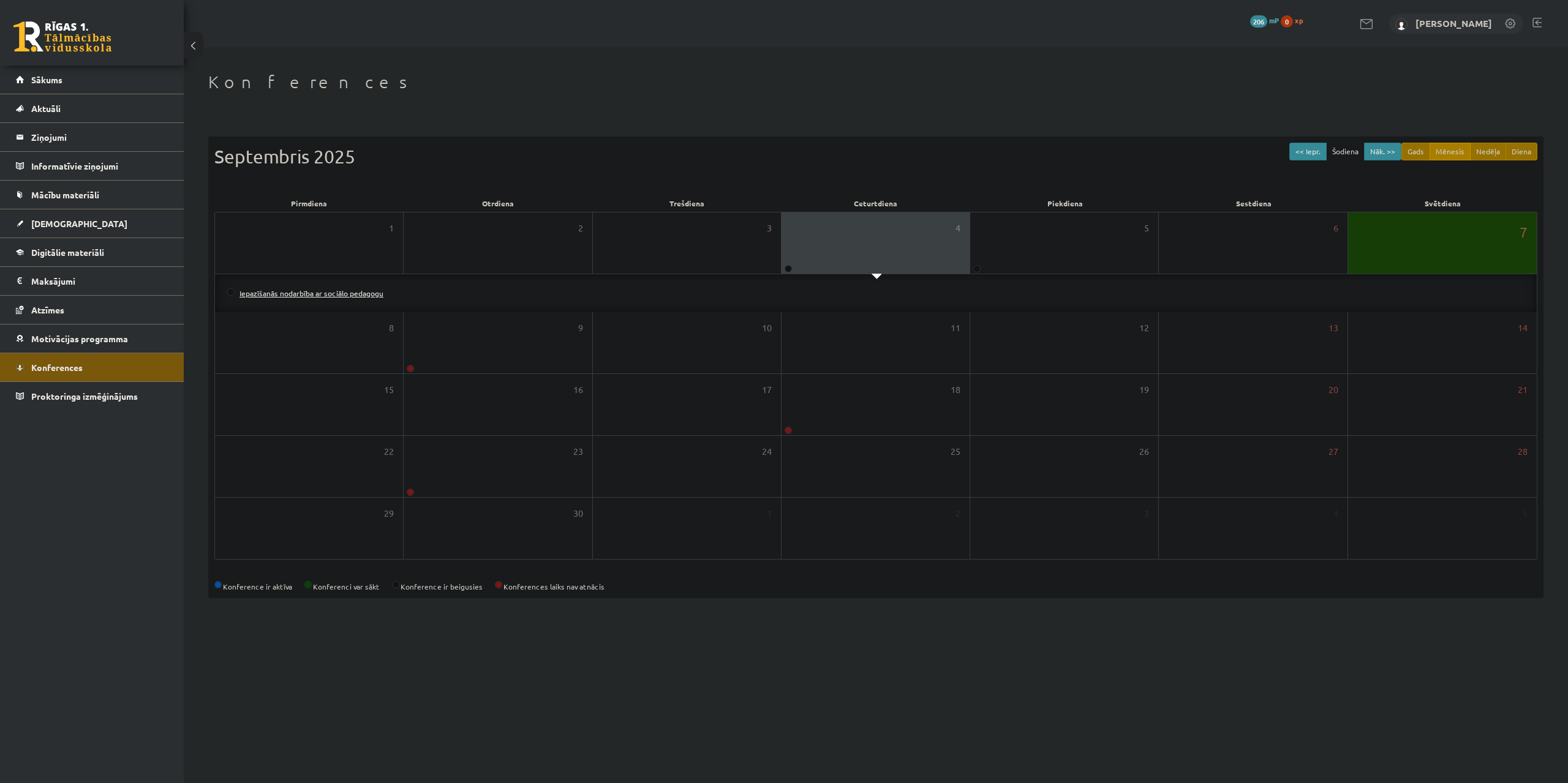
click at [345, 290] on link "Iepazīšanās nodarbība ar sociālo pedagogu" at bounding box center [312, 293] width 144 height 10
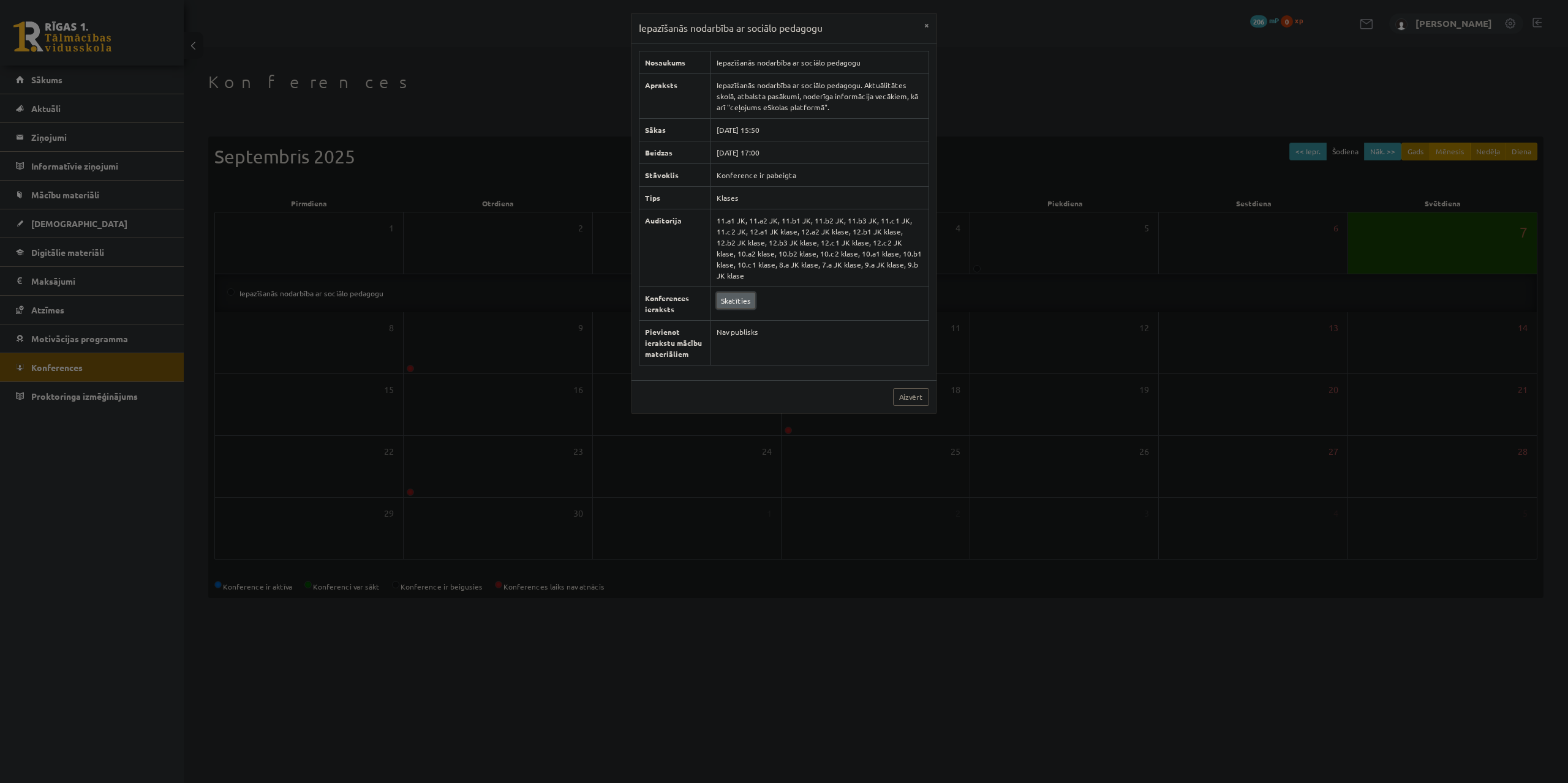
click at [726, 293] on link "Skatīties" at bounding box center [736, 301] width 39 height 16
click at [1026, 110] on div "Iepazīšanās nodarbība ar sociālo pedagogu × Nosaukums Iepazīšanās nodarbība ar …" at bounding box center [784, 391] width 1568 height 783
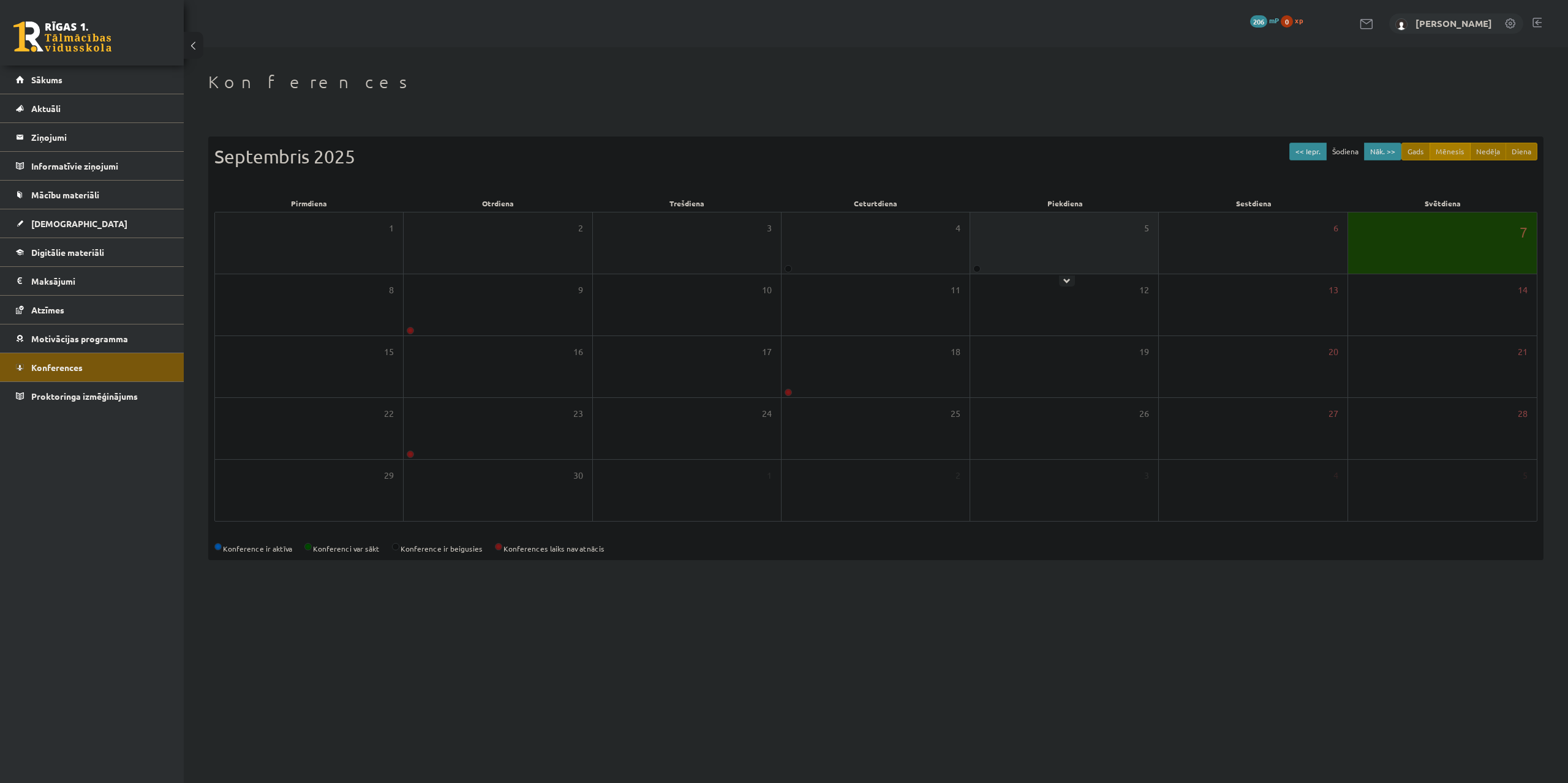
click at [986, 258] on div "5" at bounding box center [1064, 243] width 188 height 61
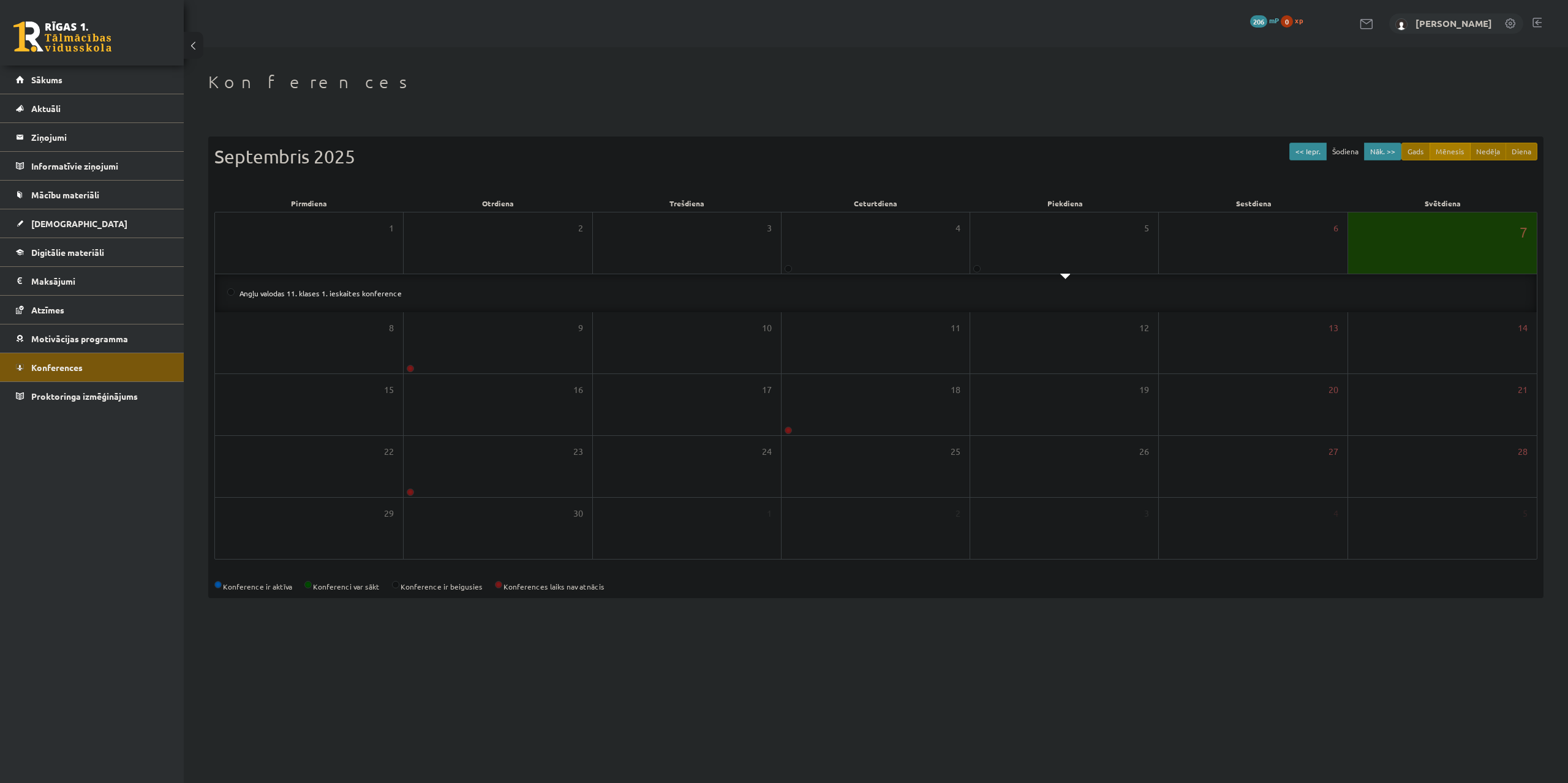
click at [587, 103] on div "Konferences << Iepr. Šodiena Nāk. >> Gads Mēnesis Nedēļa Diena [DATE] Pirmdiena…" at bounding box center [876, 335] width 1384 height 575
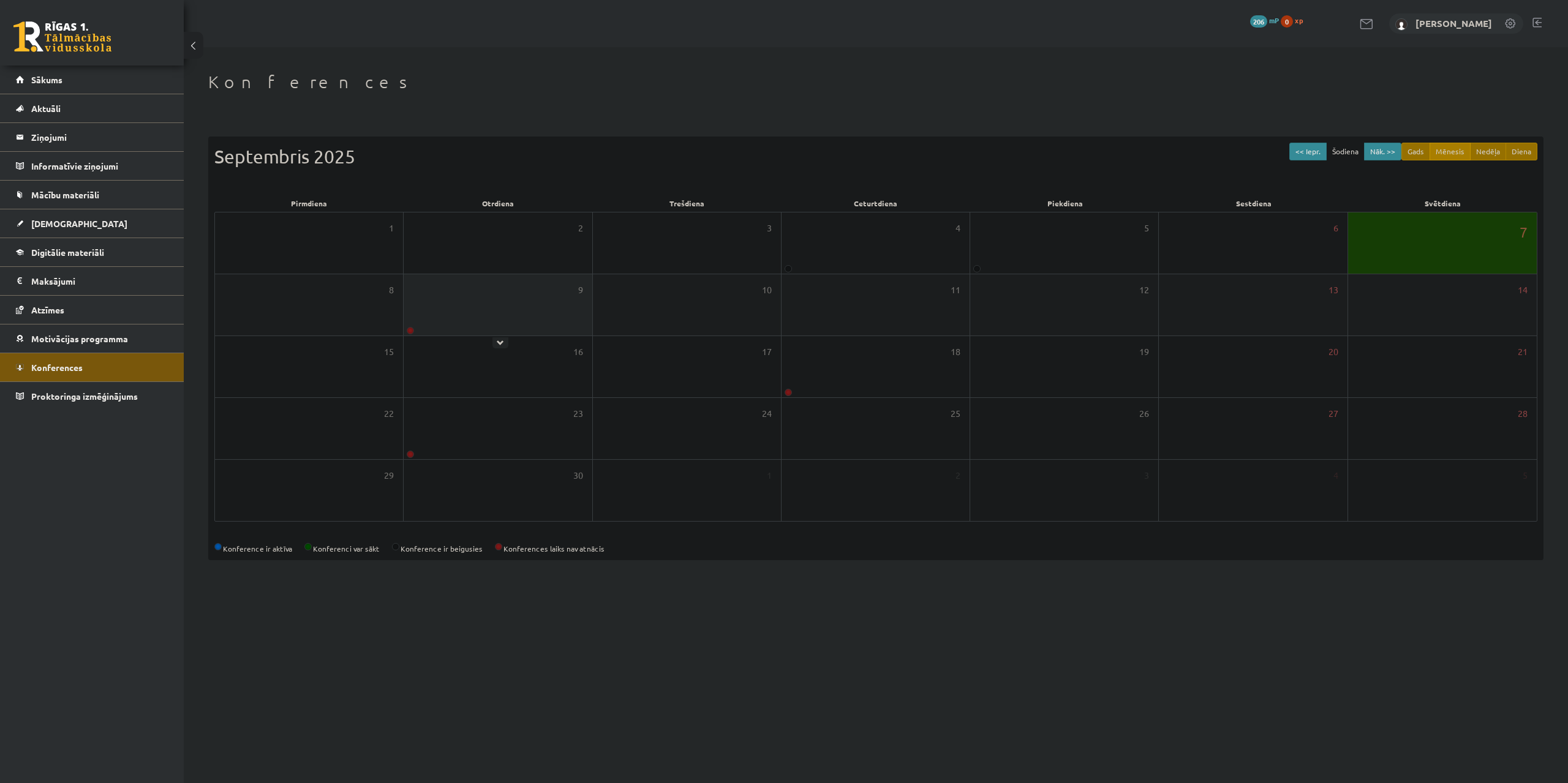
click at [435, 289] on div "9" at bounding box center [497, 304] width 188 height 61
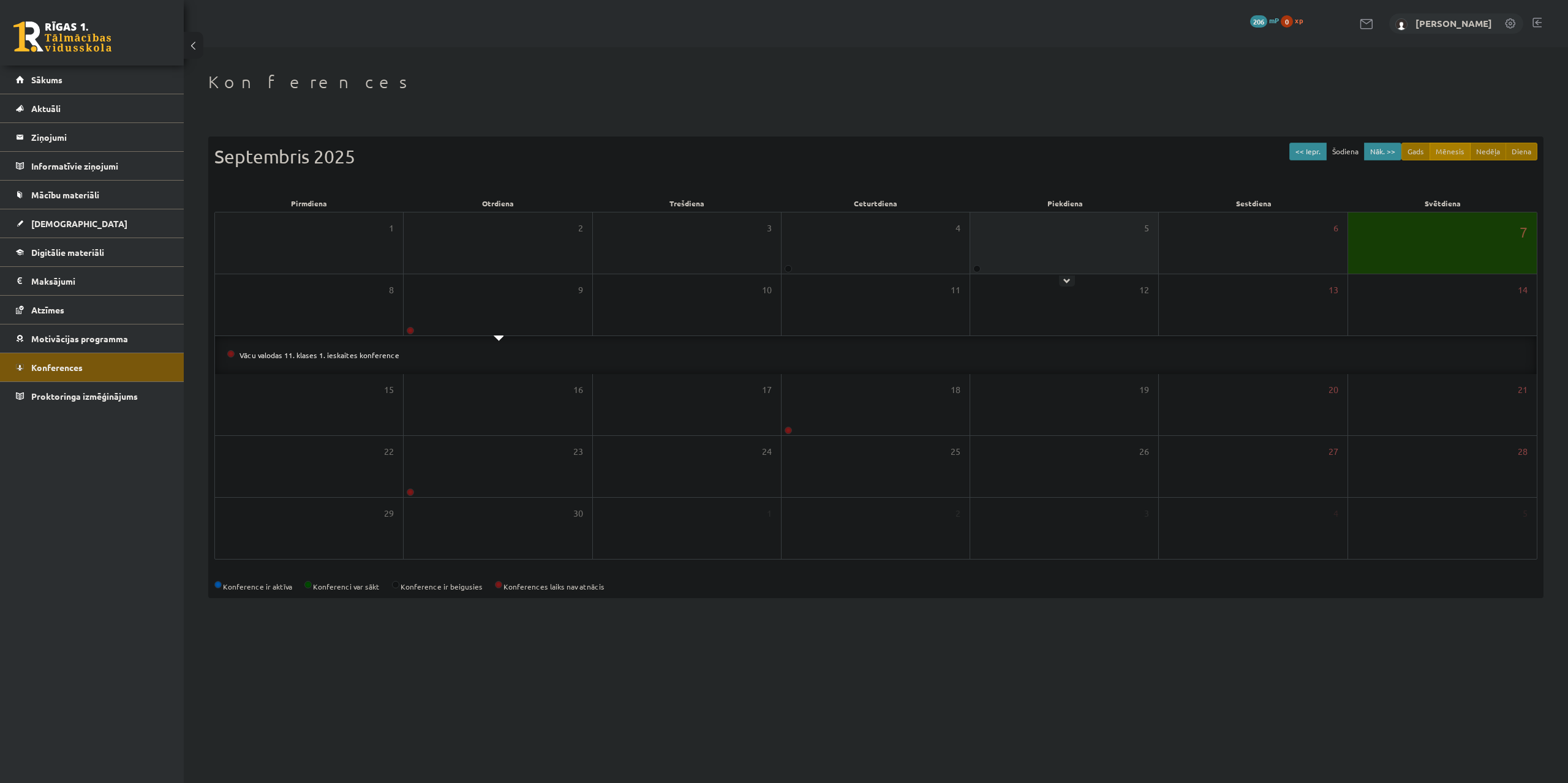
click at [1010, 241] on div "5" at bounding box center [1064, 243] width 188 height 61
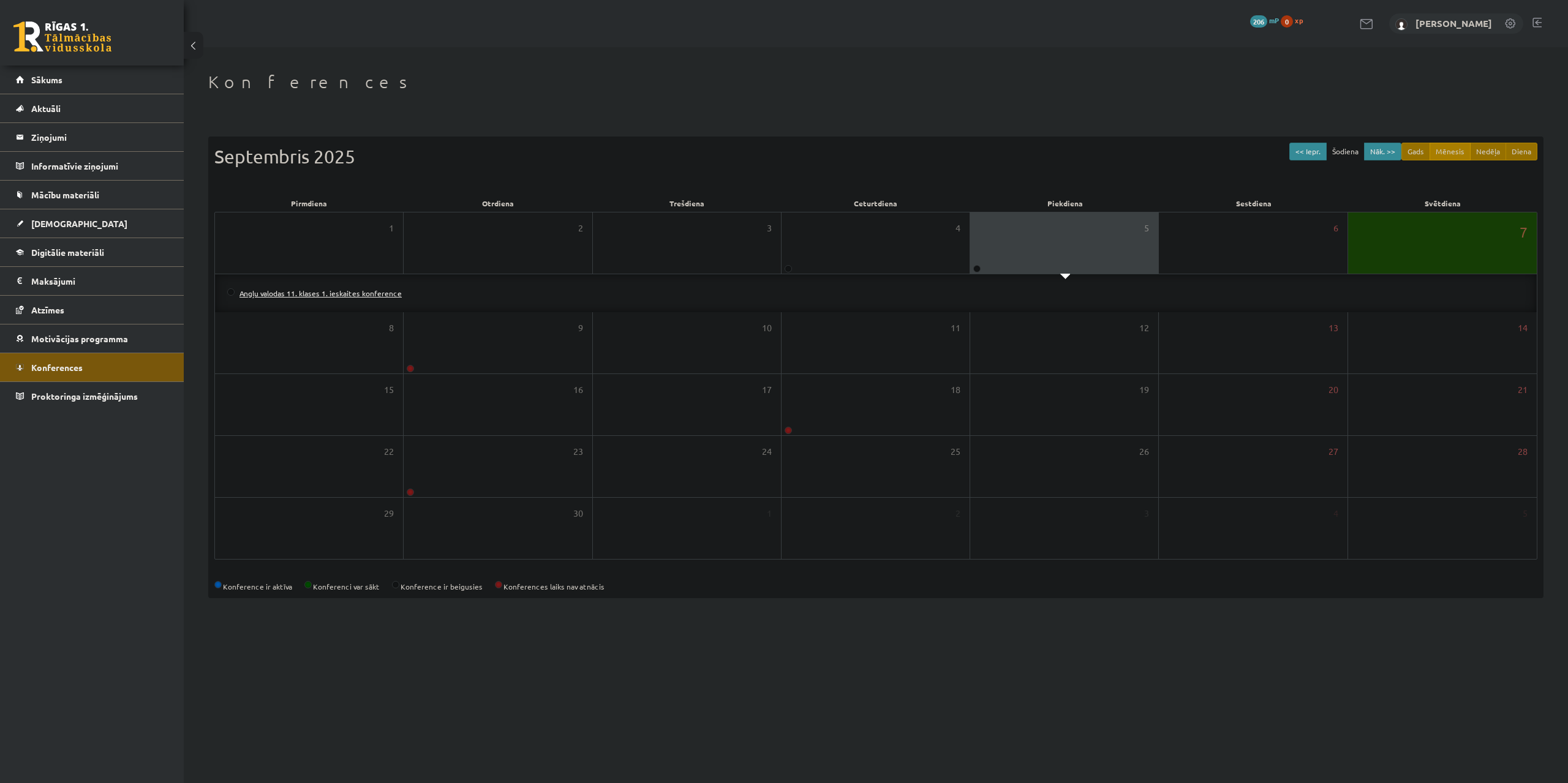
click at [322, 293] on link "Angļu valodas 11. klases 1. ieskaites konference" at bounding box center [321, 293] width 162 height 10
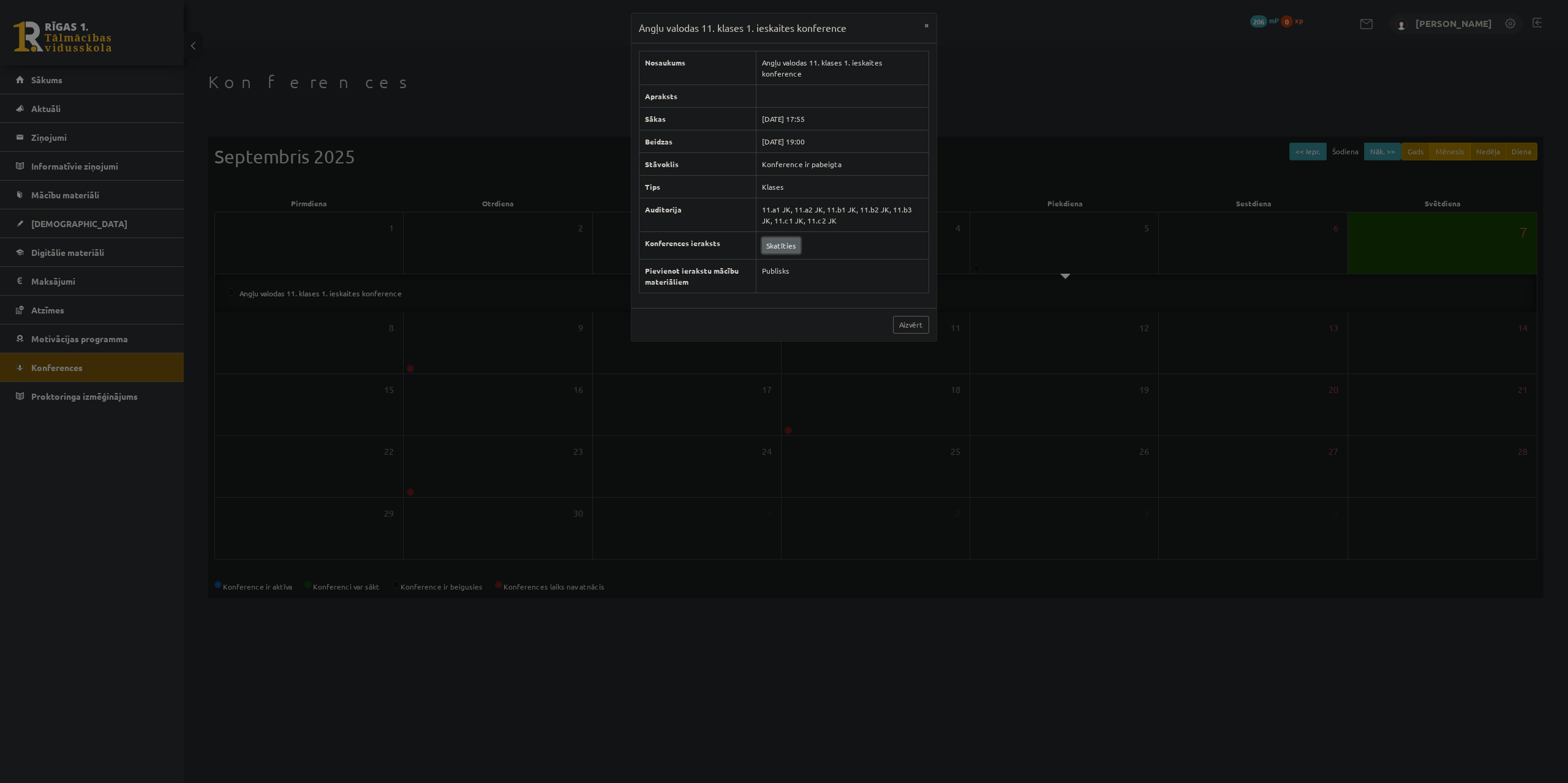
click at [779, 238] on link "Skatīties" at bounding box center [781, 246] width 39 height 16
click at [912, 317] on link "Aizvērt" at bounding box center [911, 325] width 36 height 18
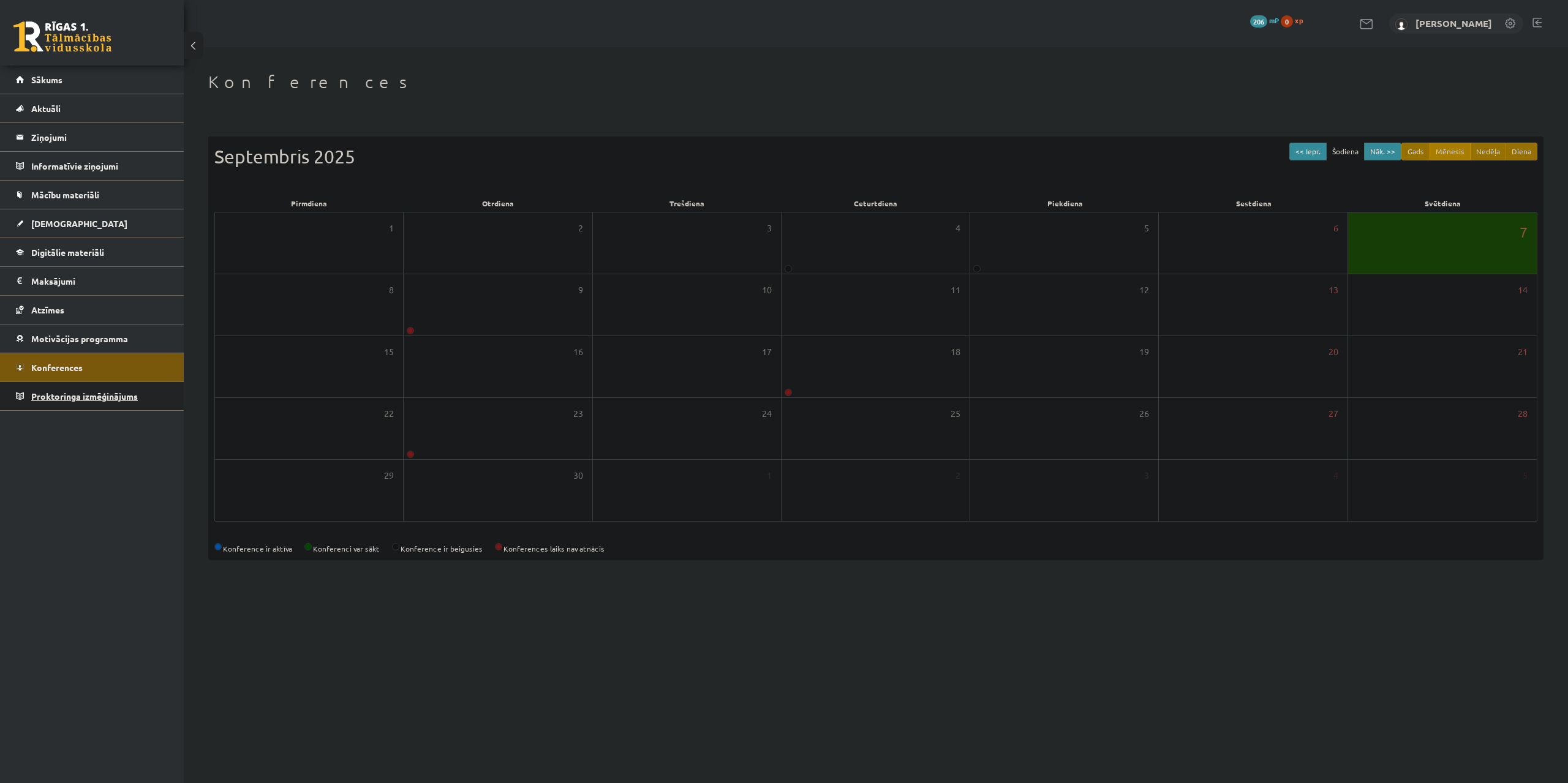
click at [108, 396] on span "Proktoringa izmēģinājums" at bounding box center [84, 396] width 107 height 11
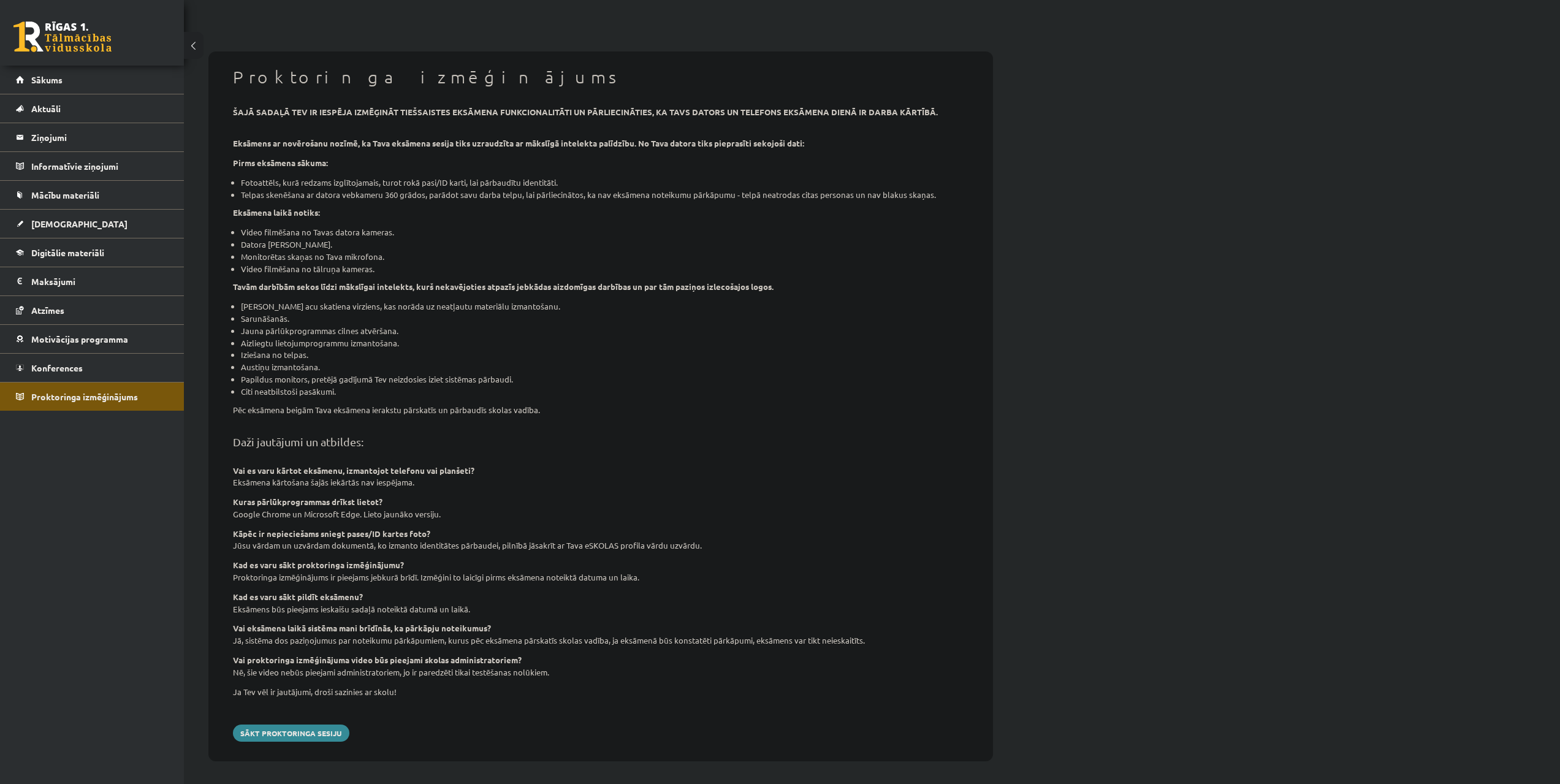
scroll to position [62, 0]
click at [70, 249] on span "Digitālie materiāli" at bounding box center [68, 252] width 73 height 11
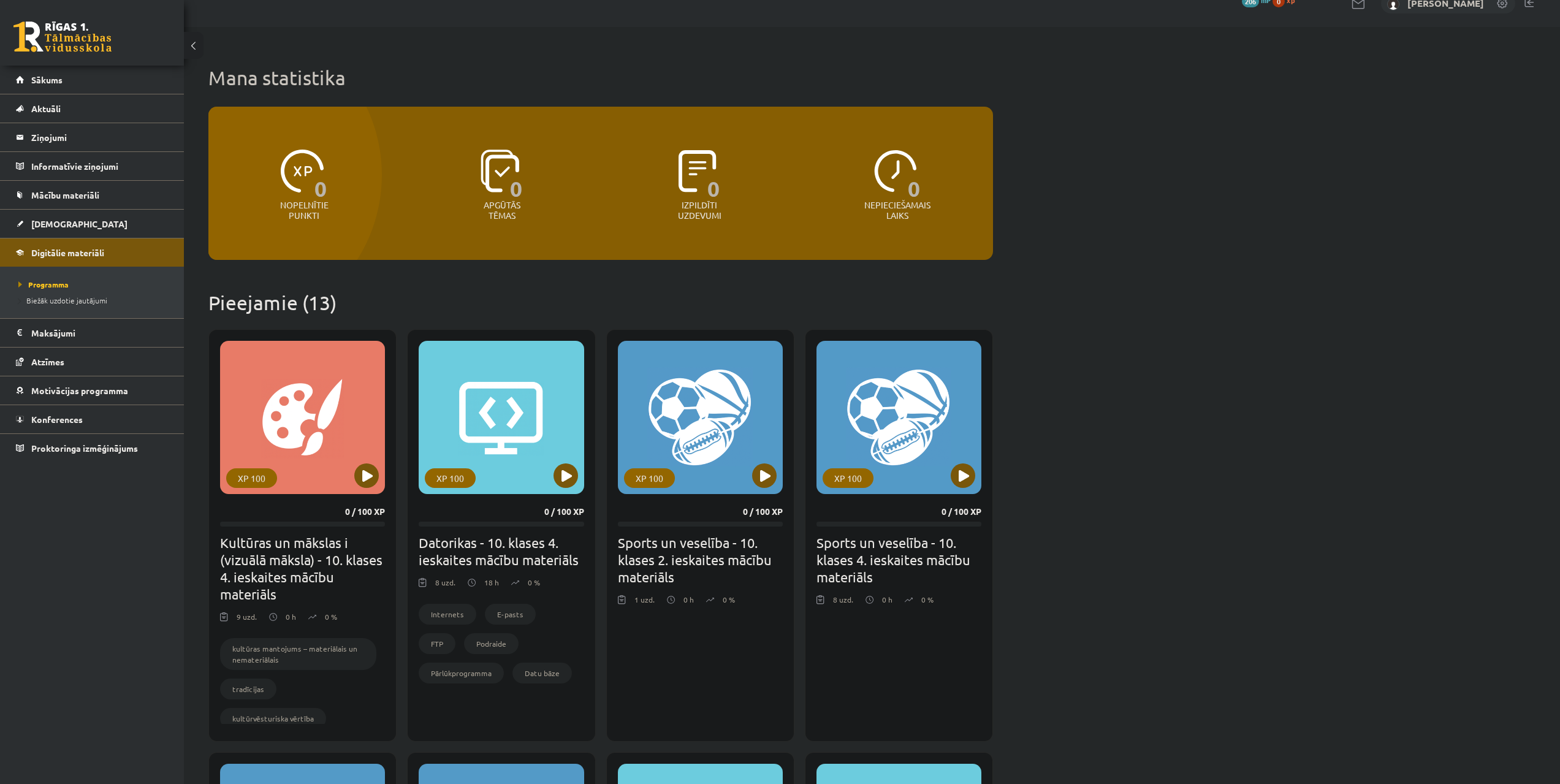
scroll to position [61, 0]
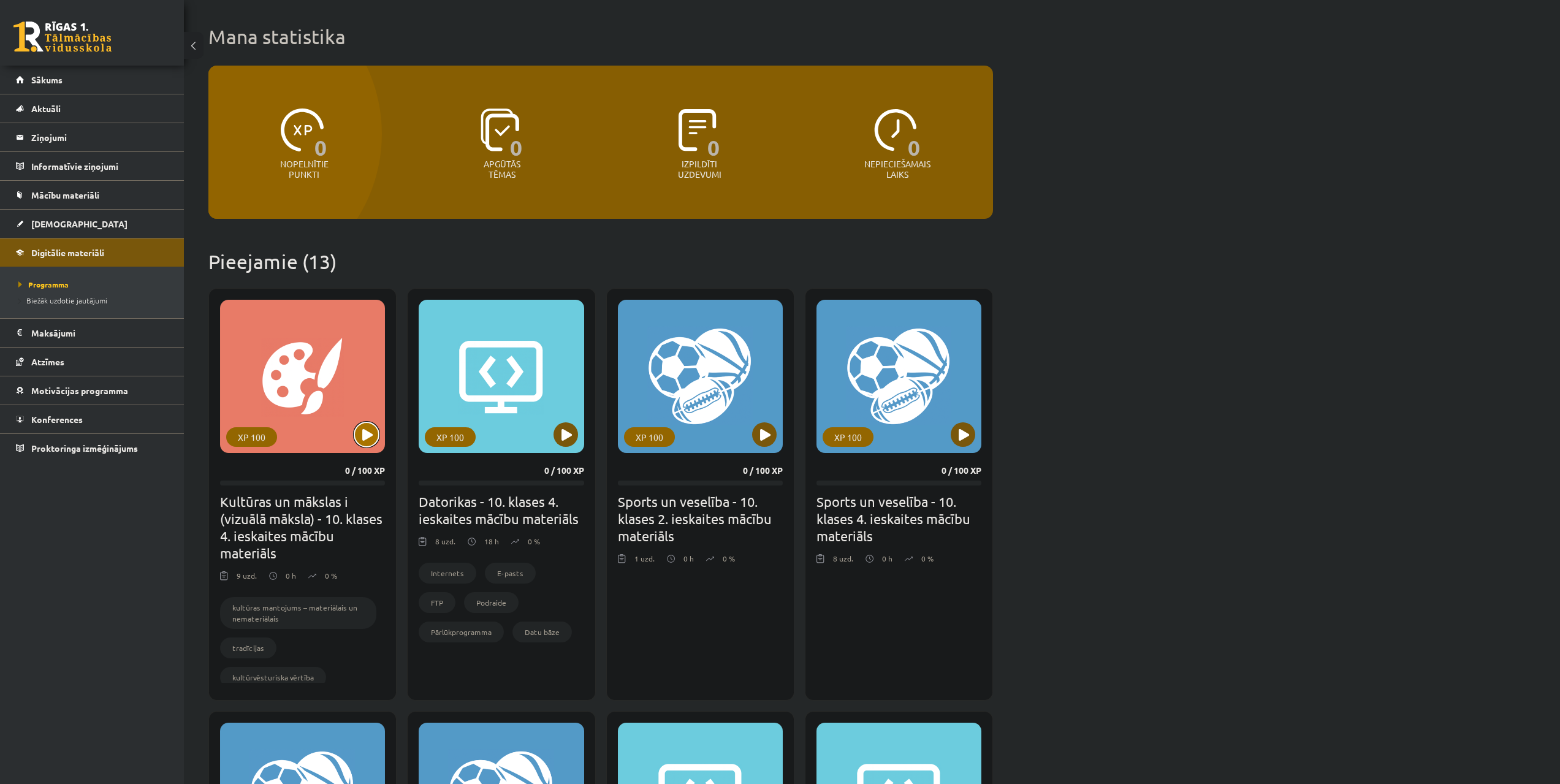
click at [361, 437] on button at bounding box center [366, 435] width 25 height 25
click at [313, 399] on div "XP 100" at bounding box center [302, 376] width 165 height 153
click at [289, 398] on div "XP 100" at bounding box center [302, 376] width 165 height 153
click at [284, 410] on div "XP 100" at bounding box center [302, 376] width 165 height 153
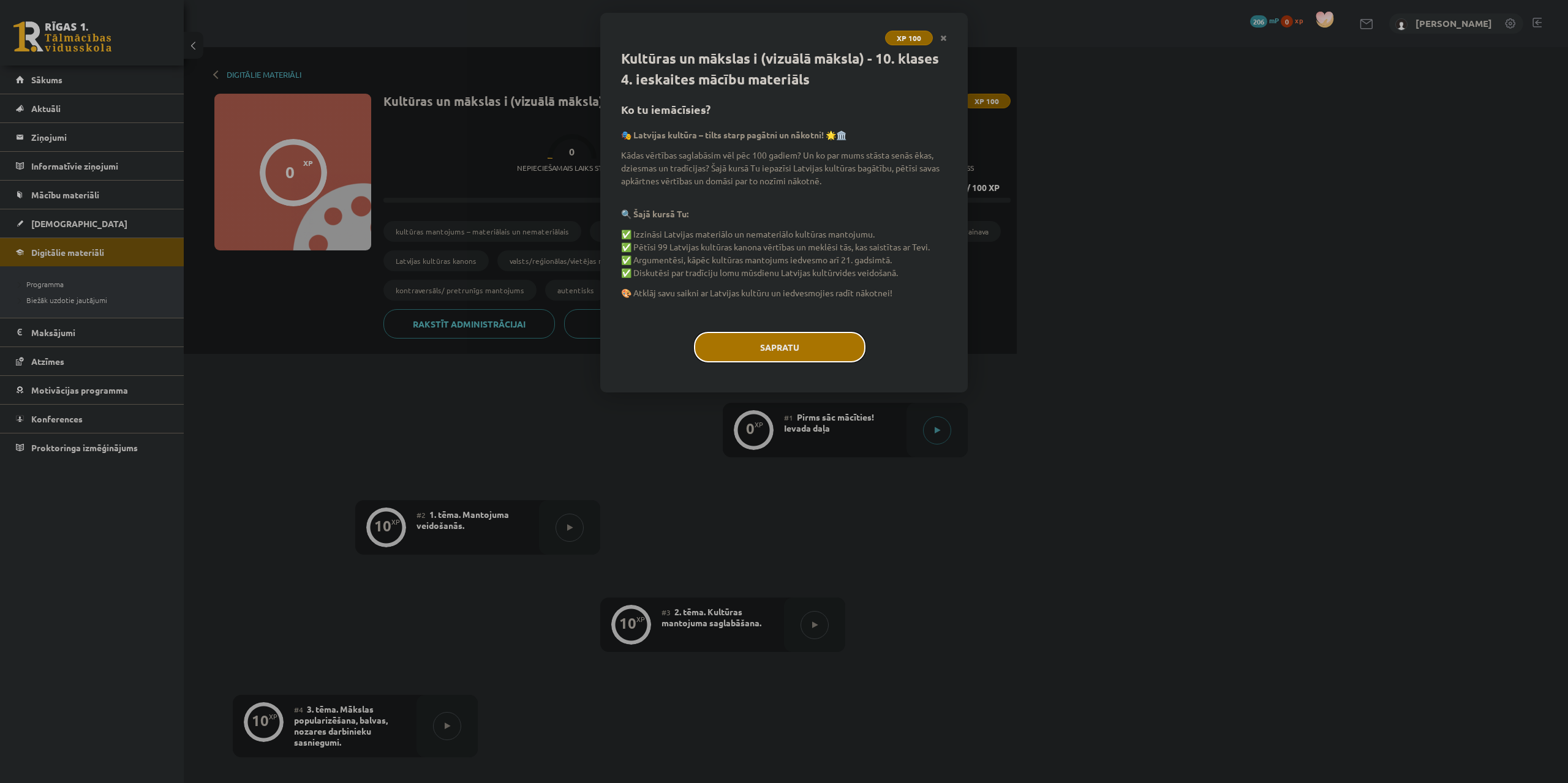
click at [735, 346] on button "Sapratu" at bounding box center [780, 347] width 171 height 31
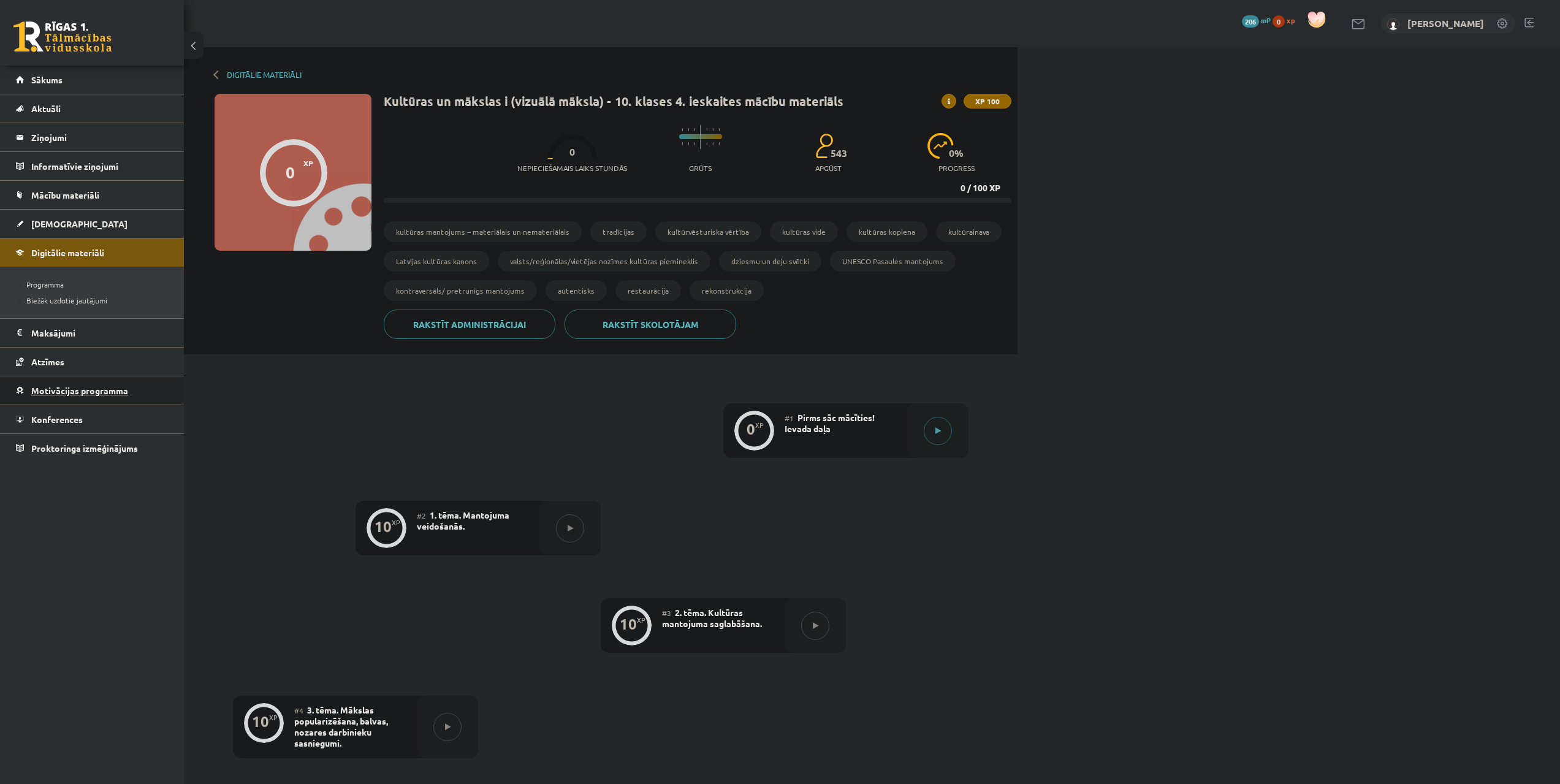
click at [62, 399] on link "Motivācijas programma" at bounding box center [92, 390] width 152 height 28
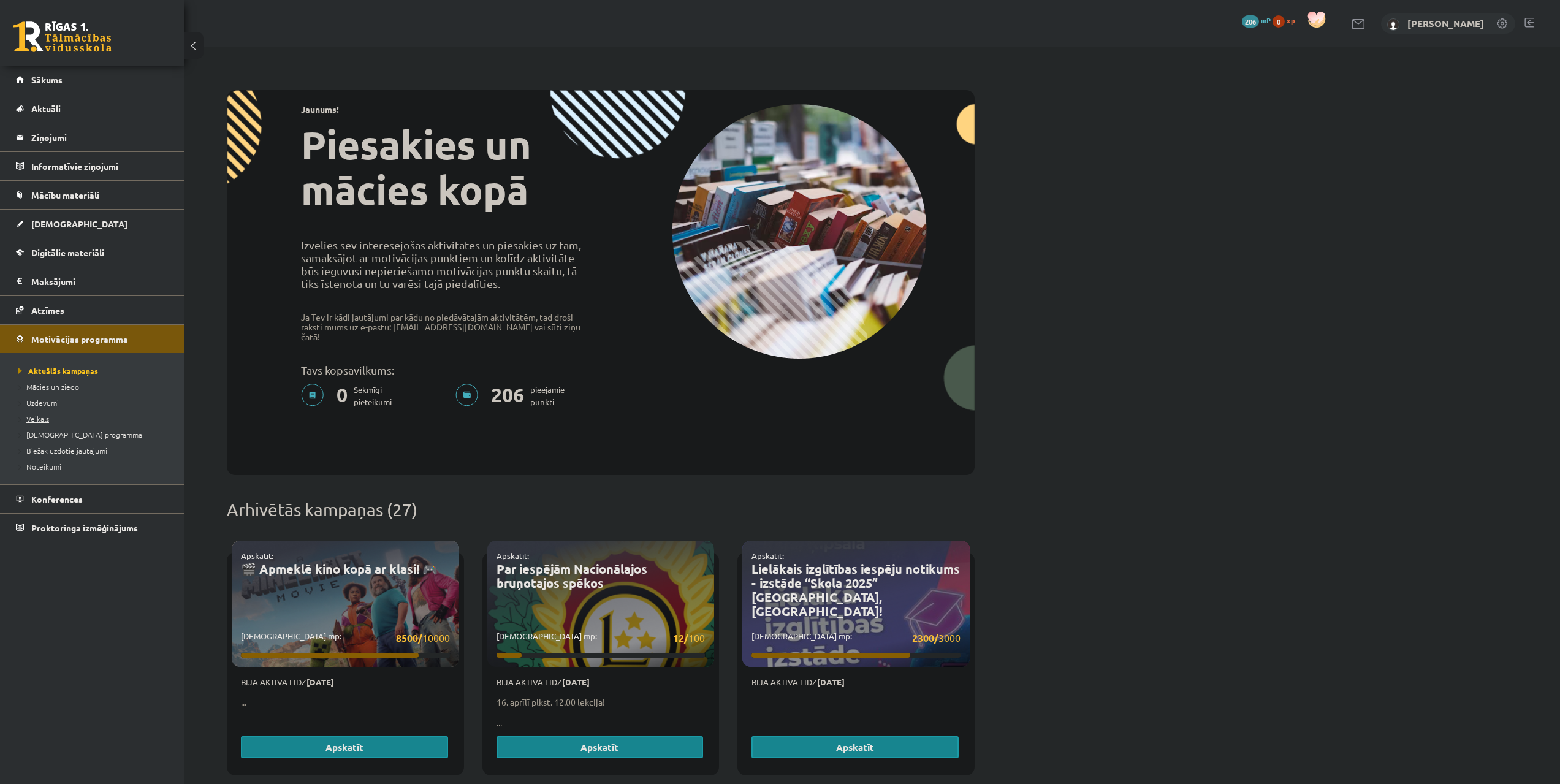
click at [60, 423] on link "Veikals" at bounding box center [95, 419] width 153 height 11
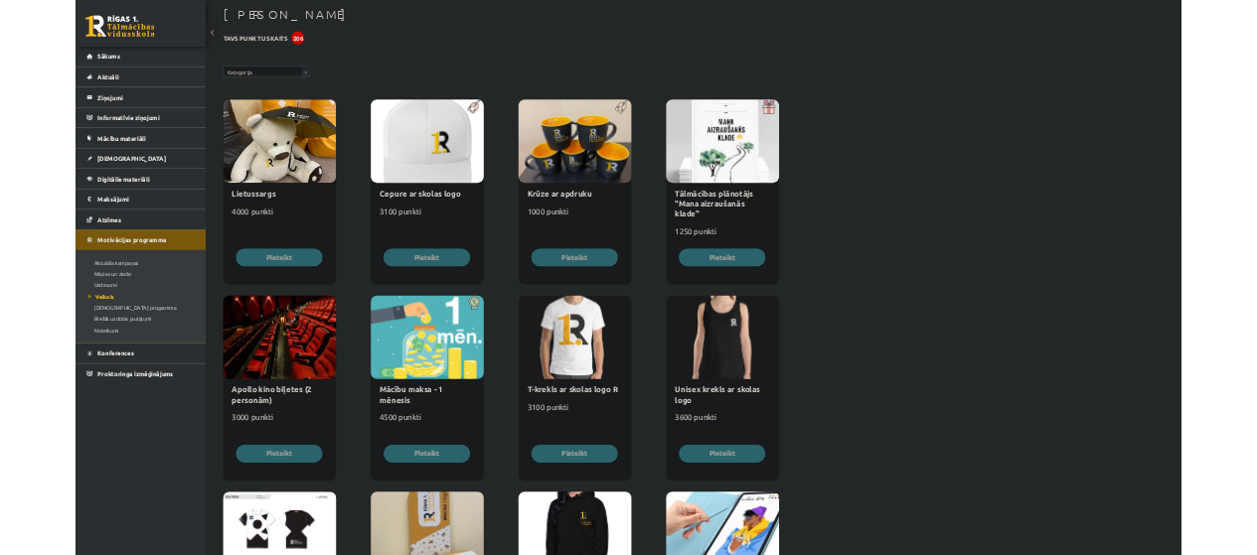
scroll to position [99, 0]
